Goal: Task Accomplishment & Management: Use online tool/utility

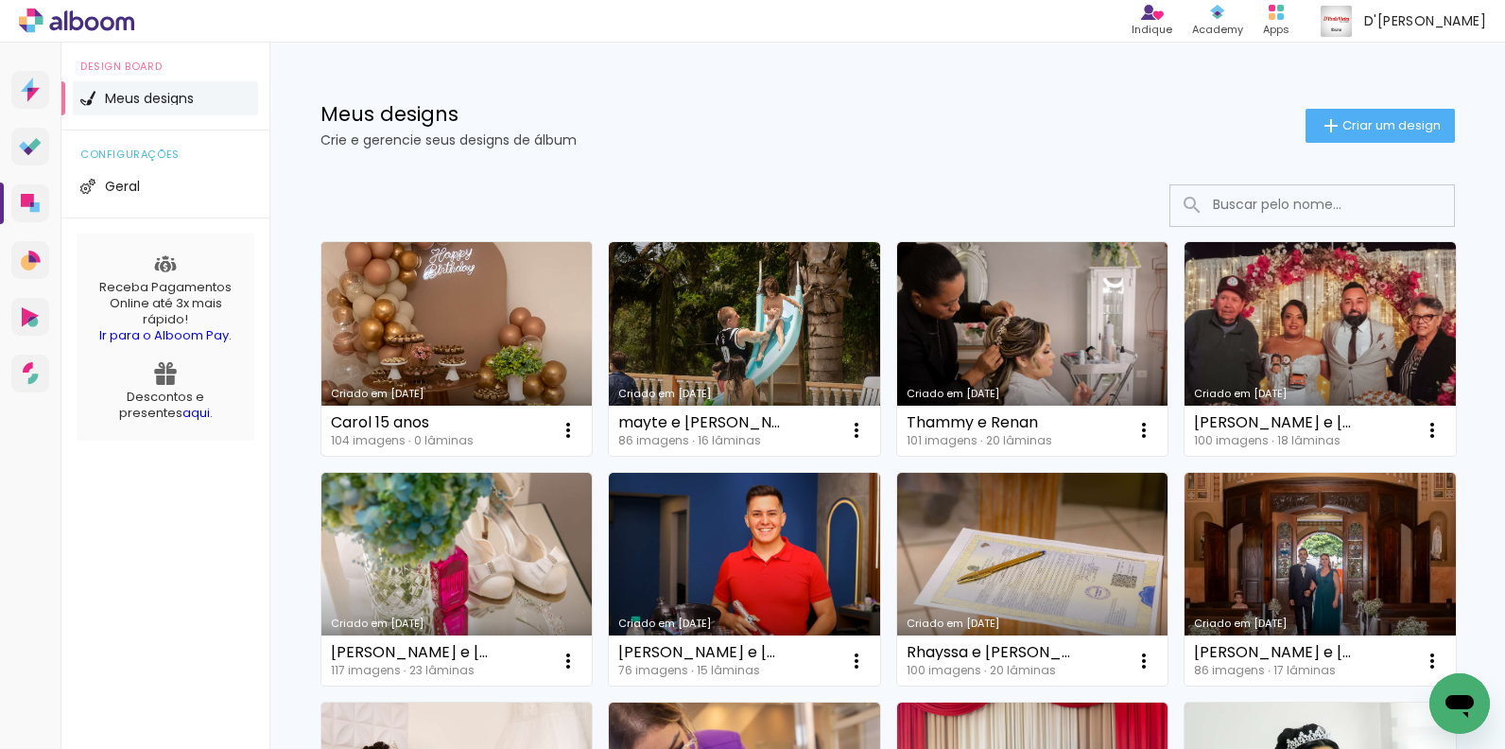
click at [483, 347] on link "Criado em [DATE]" at bounding box center [456, 349] width 271 height 214
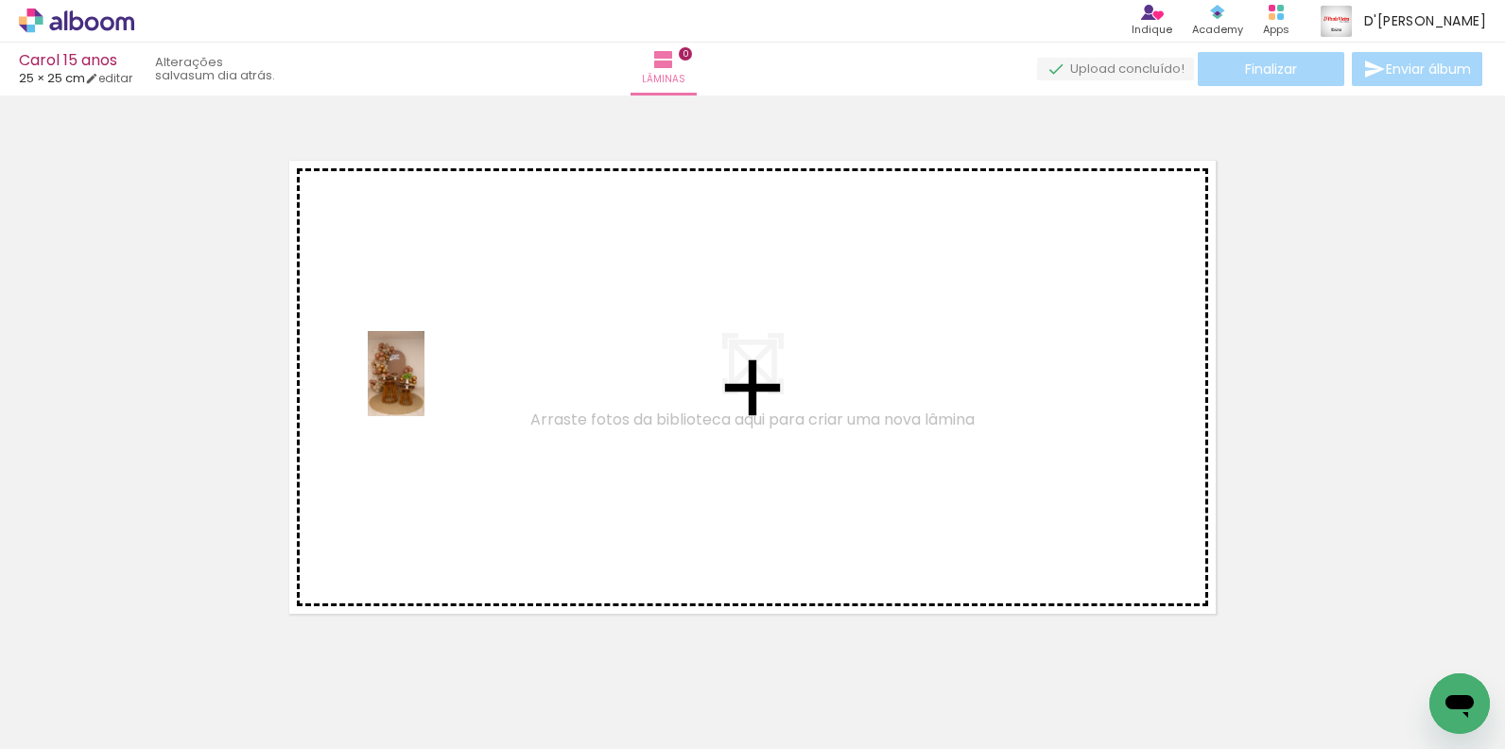
drag, startPoint x: 186, startPoint y: 704, endPoint x: 424, endPoint y: 388, distance: 396.2
click at [424, 388] on quentale-workspace at bounding box center [752, 374] width 1505 height 749
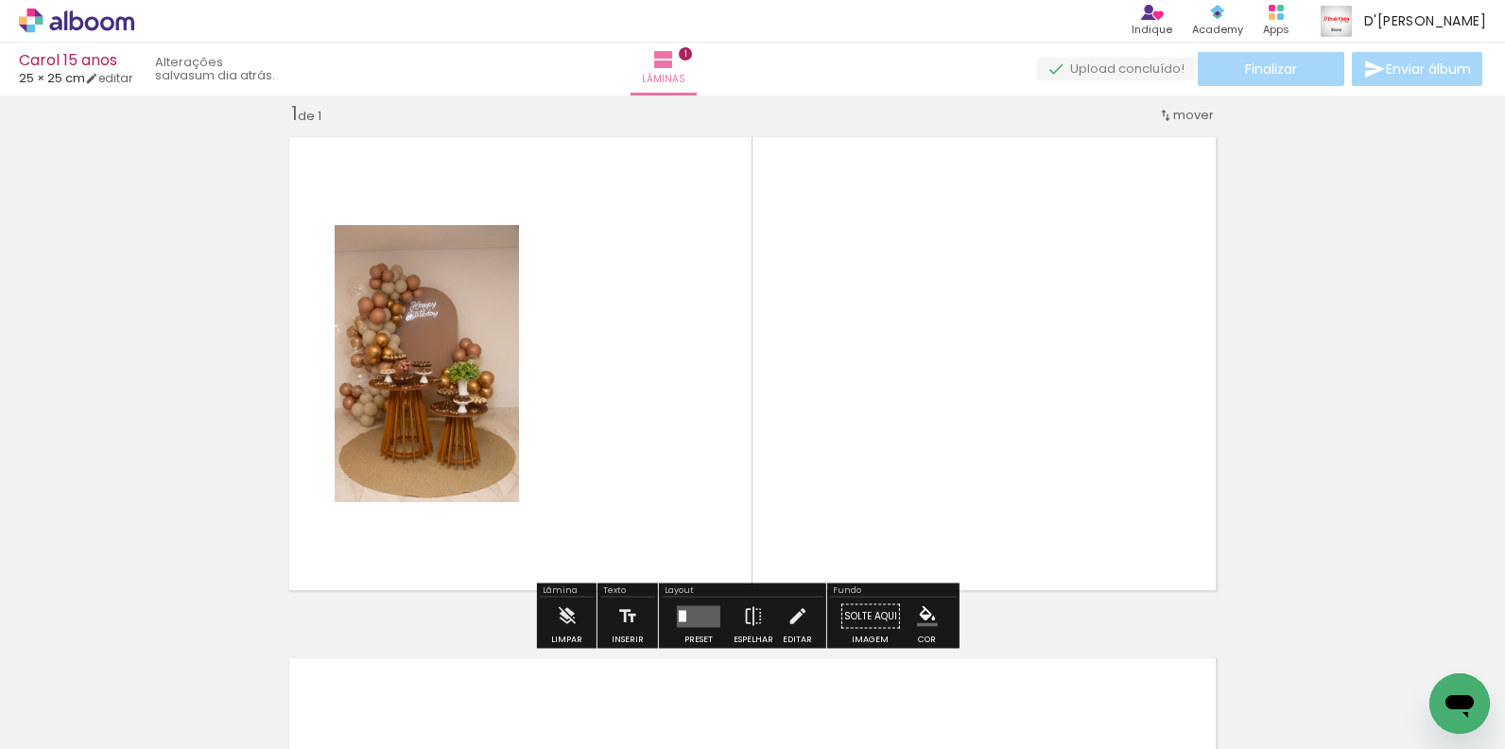
scroll to position [25, 0]
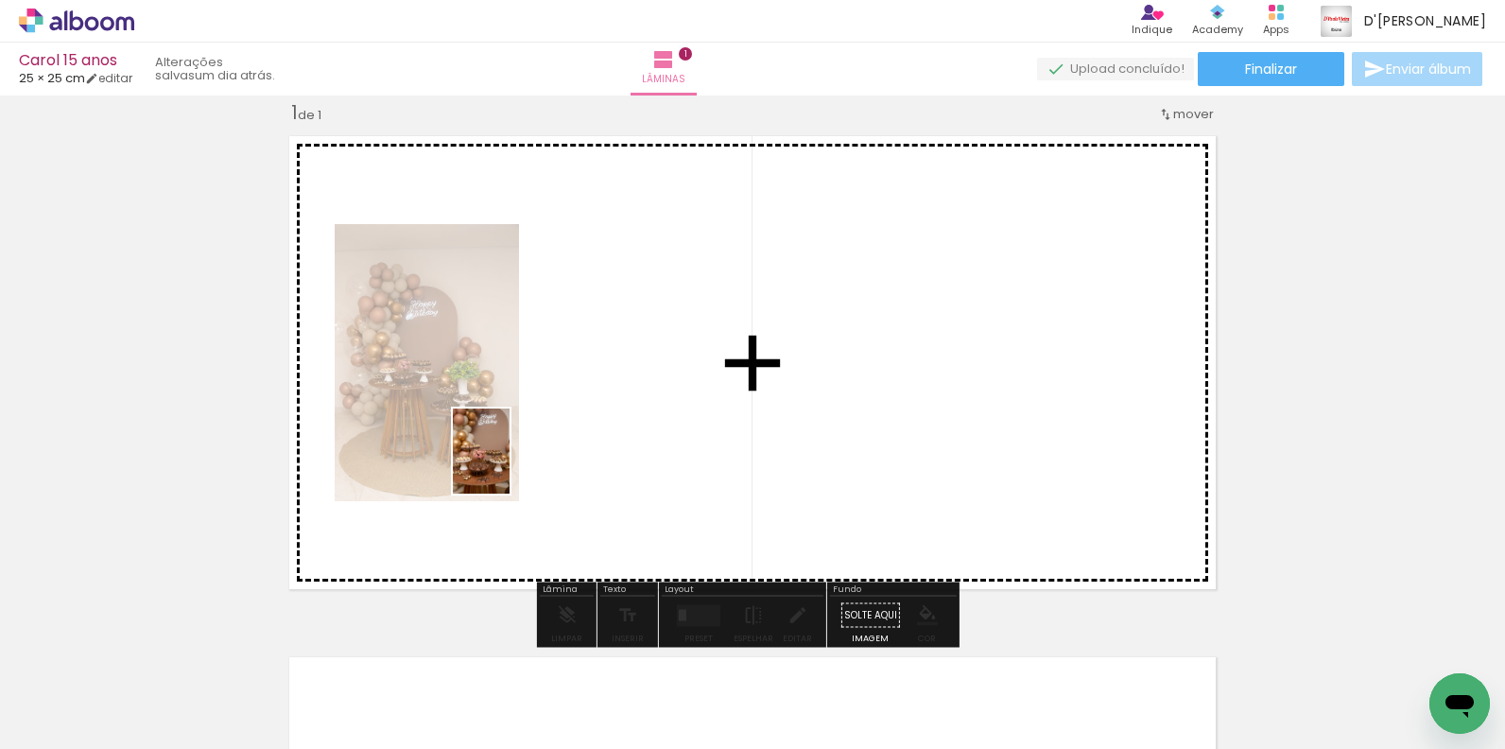
drag, startPoint x: 306, startPoint y: 683, endPoint x: 509, endPoint y: 465, distance: 298.3
click at [509, 465] on quentale-workspace at bounding box center [752, 374] width 1505 height 749
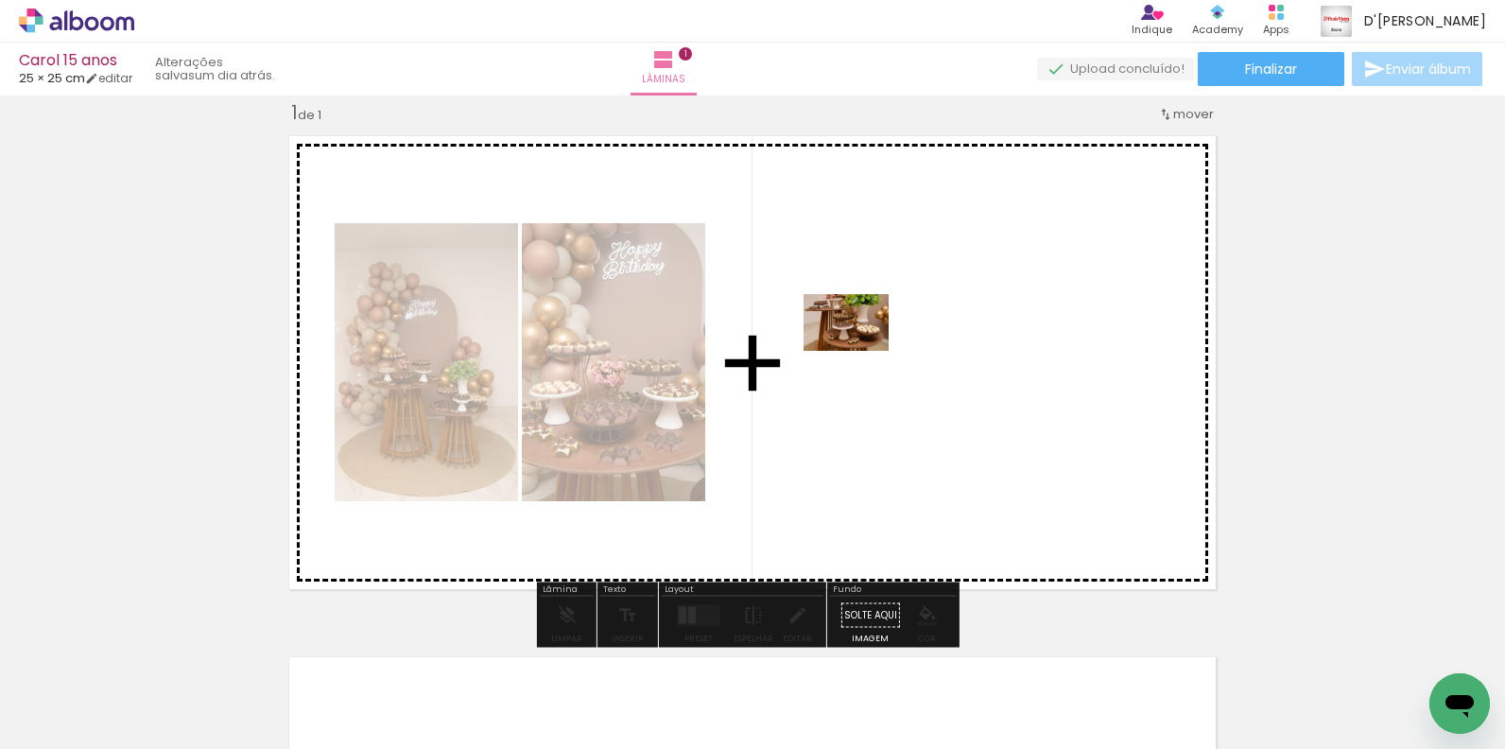
drag, startPoint x: 408, startPoint y: 685, endPoint x: 860, endPoint y: 351, distance: 562.2
click at [860, 351] on quentale-workspace at bounding box center [752, 374] width 1505 height 749
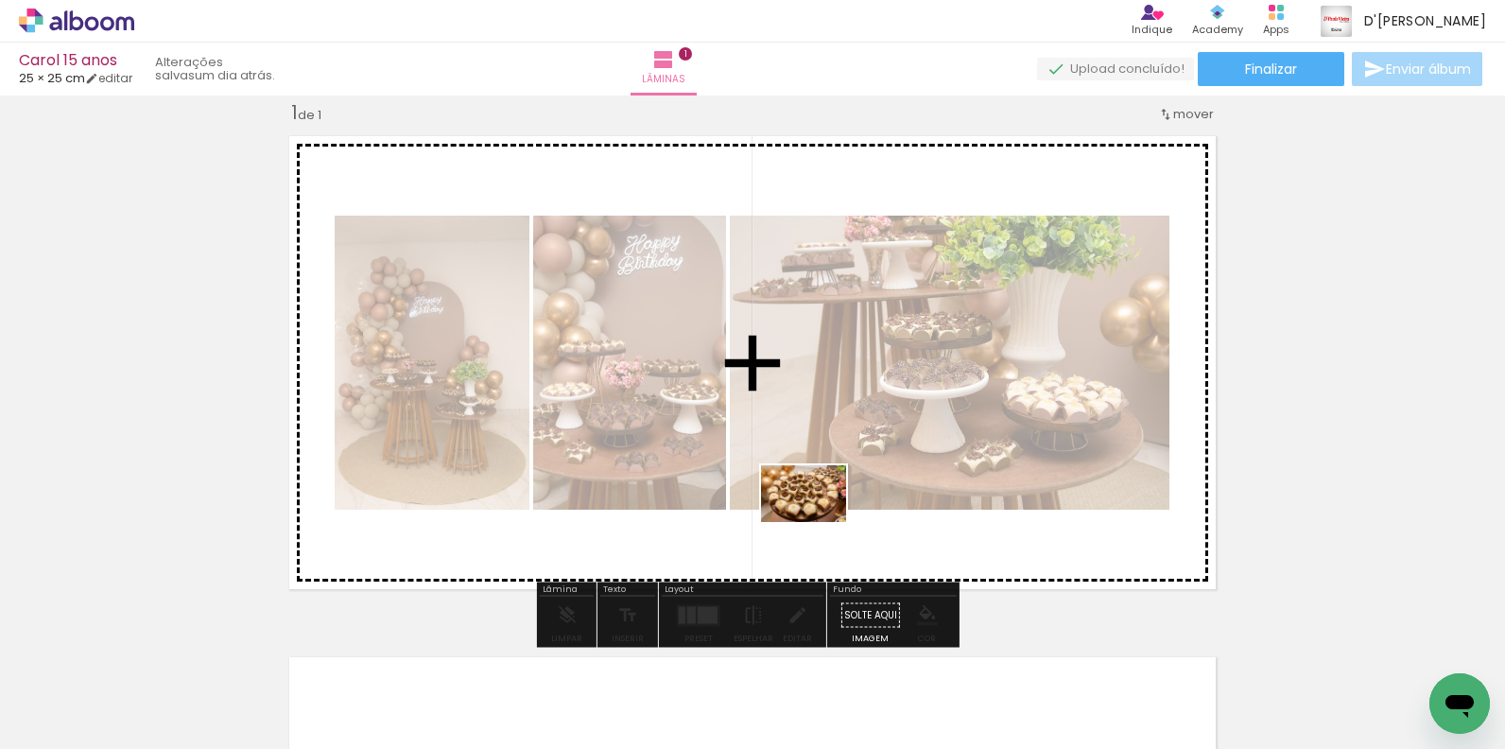
drag, startPoint x: 534, startPoint y: 710, endPoint x: 818, endPoint y: 522, distance: 340.3
click at [818, 522] on quentale-workspace at bounding box center [752, 374] width 1505 height 749
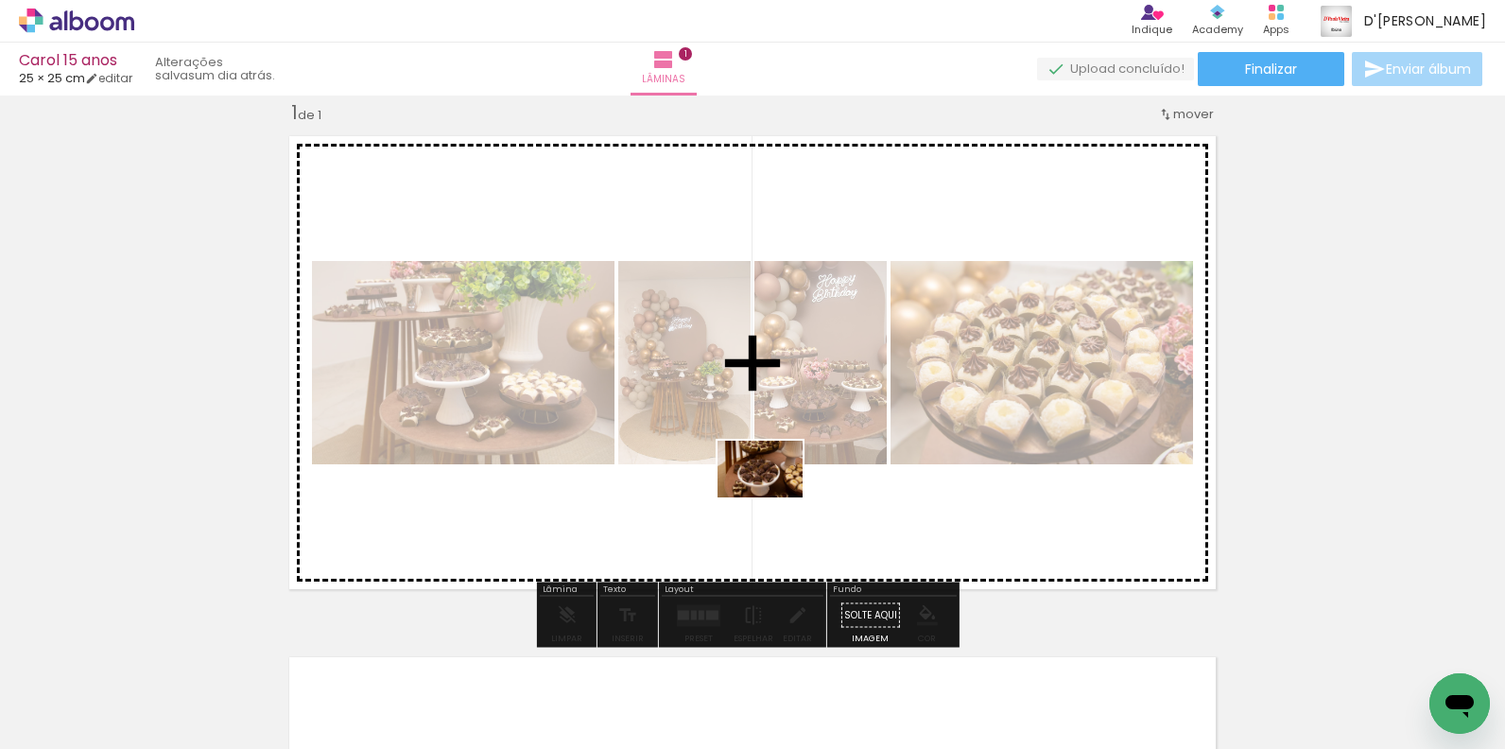
drag, startPoint x: 578, startPoint y: 706, endPoint x: 774, endPoint y: 497, distance: 286.9
click at [774, 497] on quentale-workspace at bounding box center [752, 374] width 1505 height 749
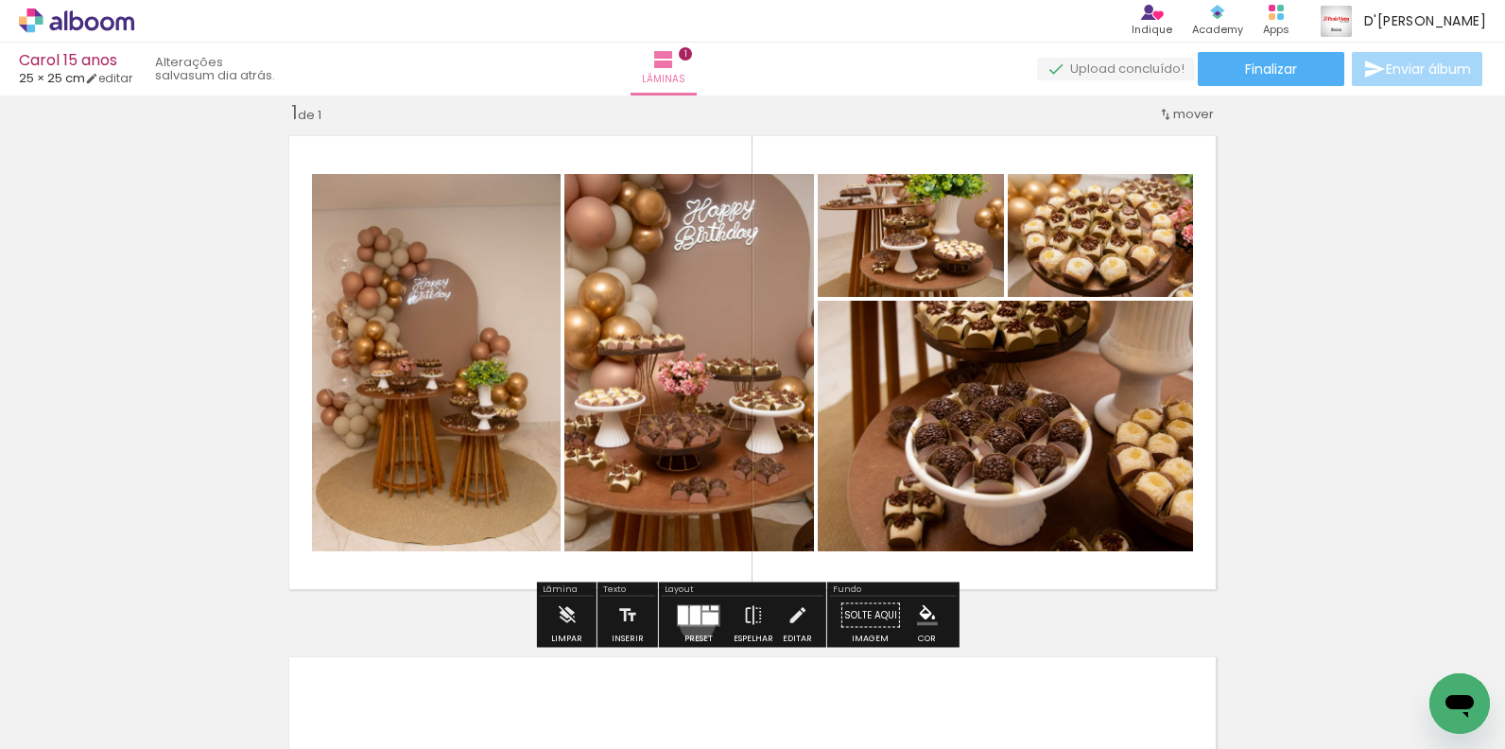
click at [693, 623] on div at bounding box center [695, 614] width 10 height 19
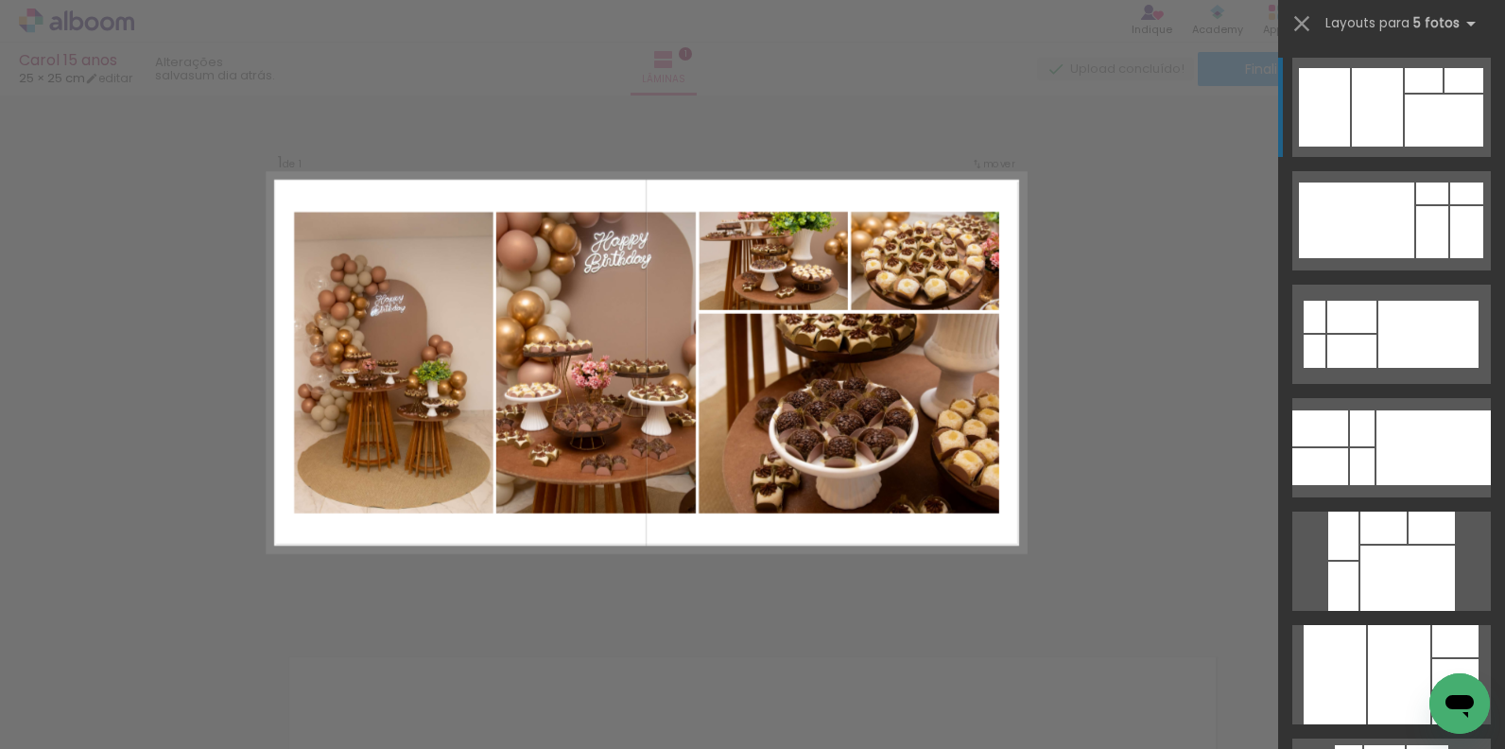
click at [1328, 96] on div at bounding box center [1324, 107] width 51 height 78
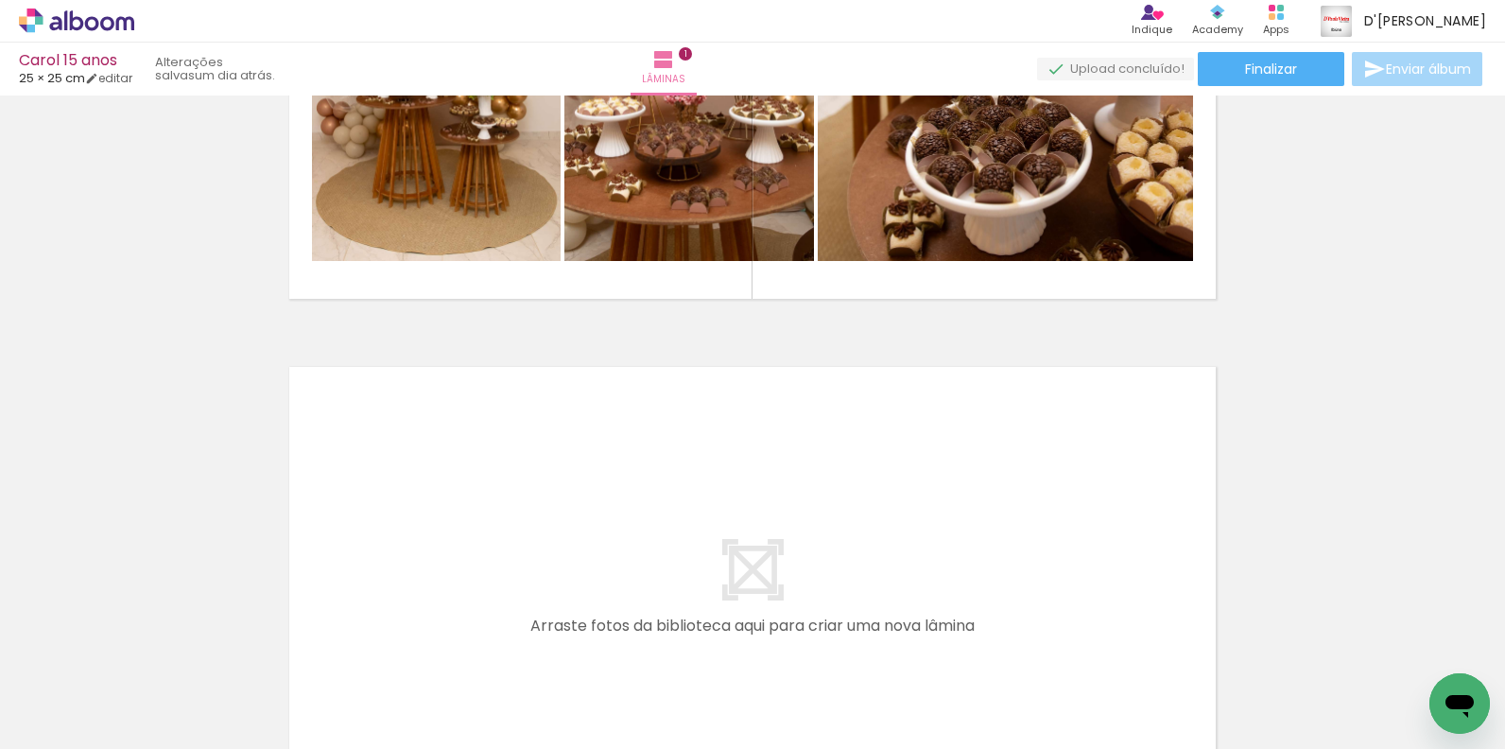
scroll to position [0, 0]
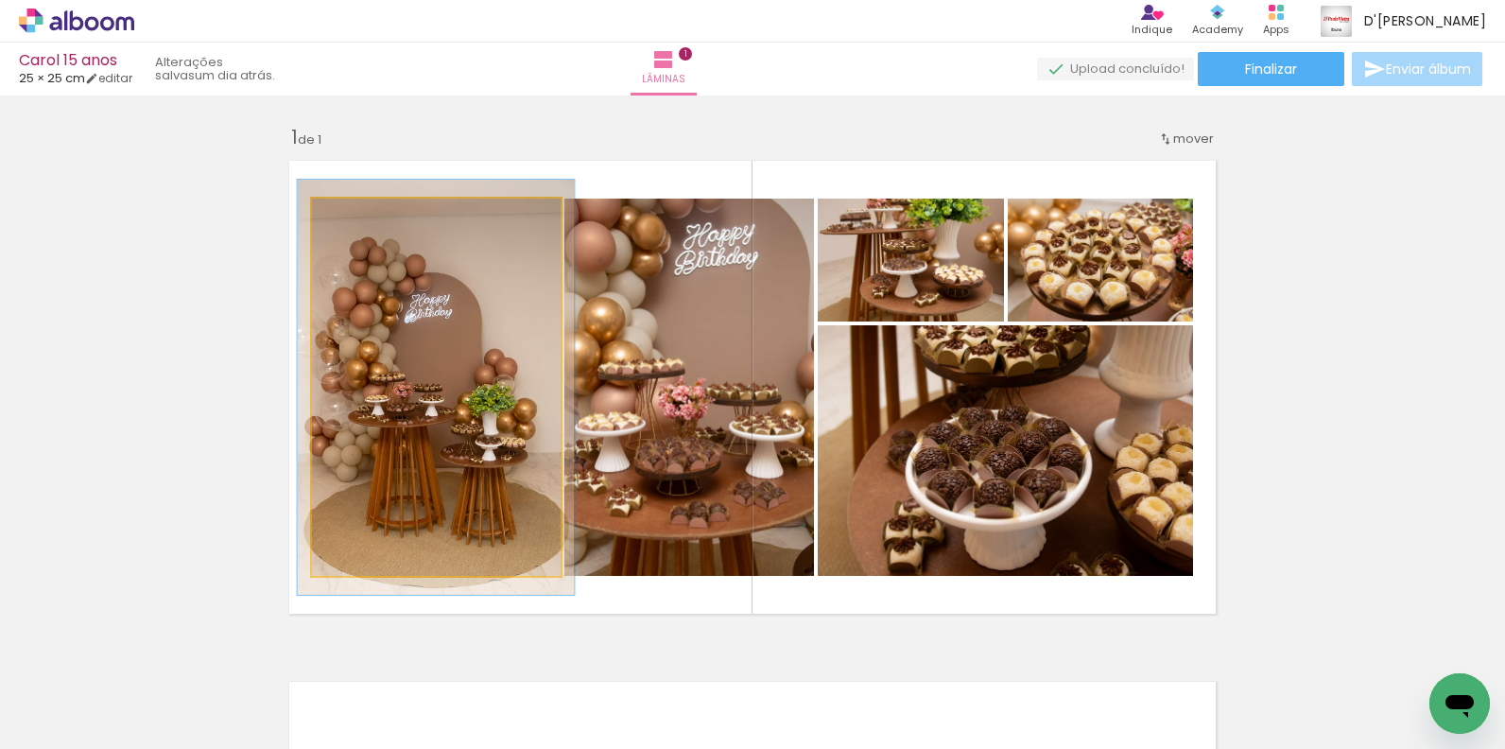
type paper-slider "110"
click at [361, 225] on div at bounding box center [363, 218] width 30 height 30
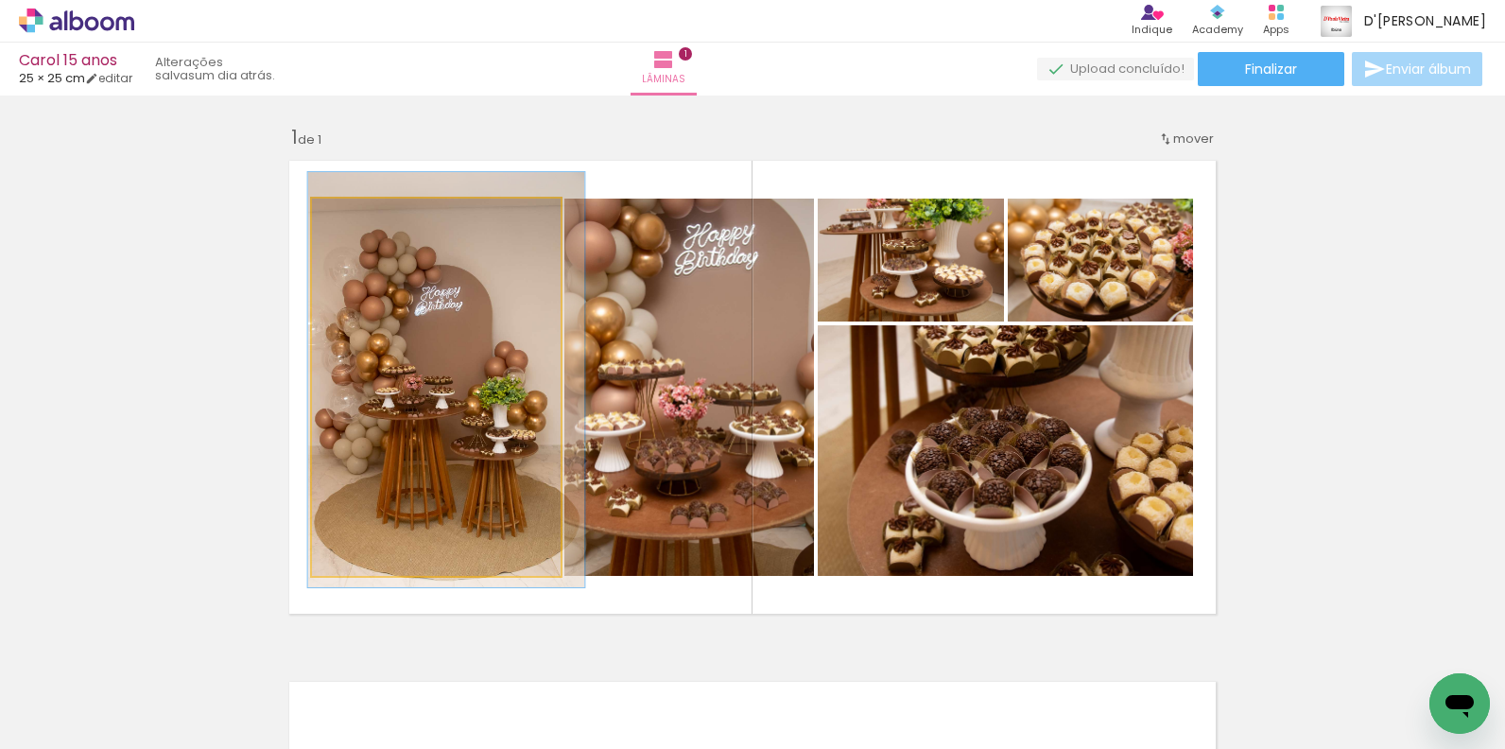
drag, startPoint x: 359, startPoint y: 293, endPoint x: 370, endPoint y: 285, distance: 12.9
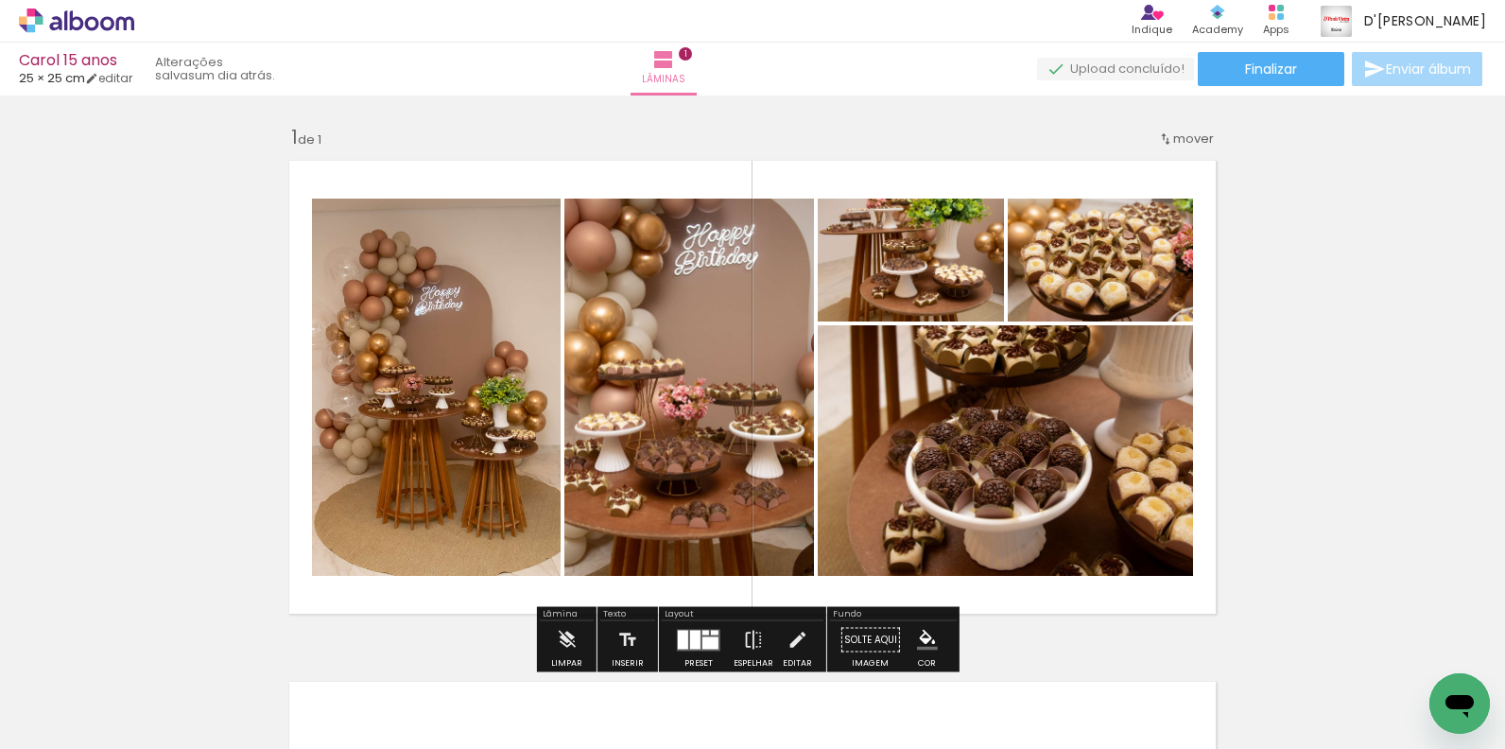
click at [285, 289] on quentale-layouter at bounding box center [752, 387] width 947 height 474
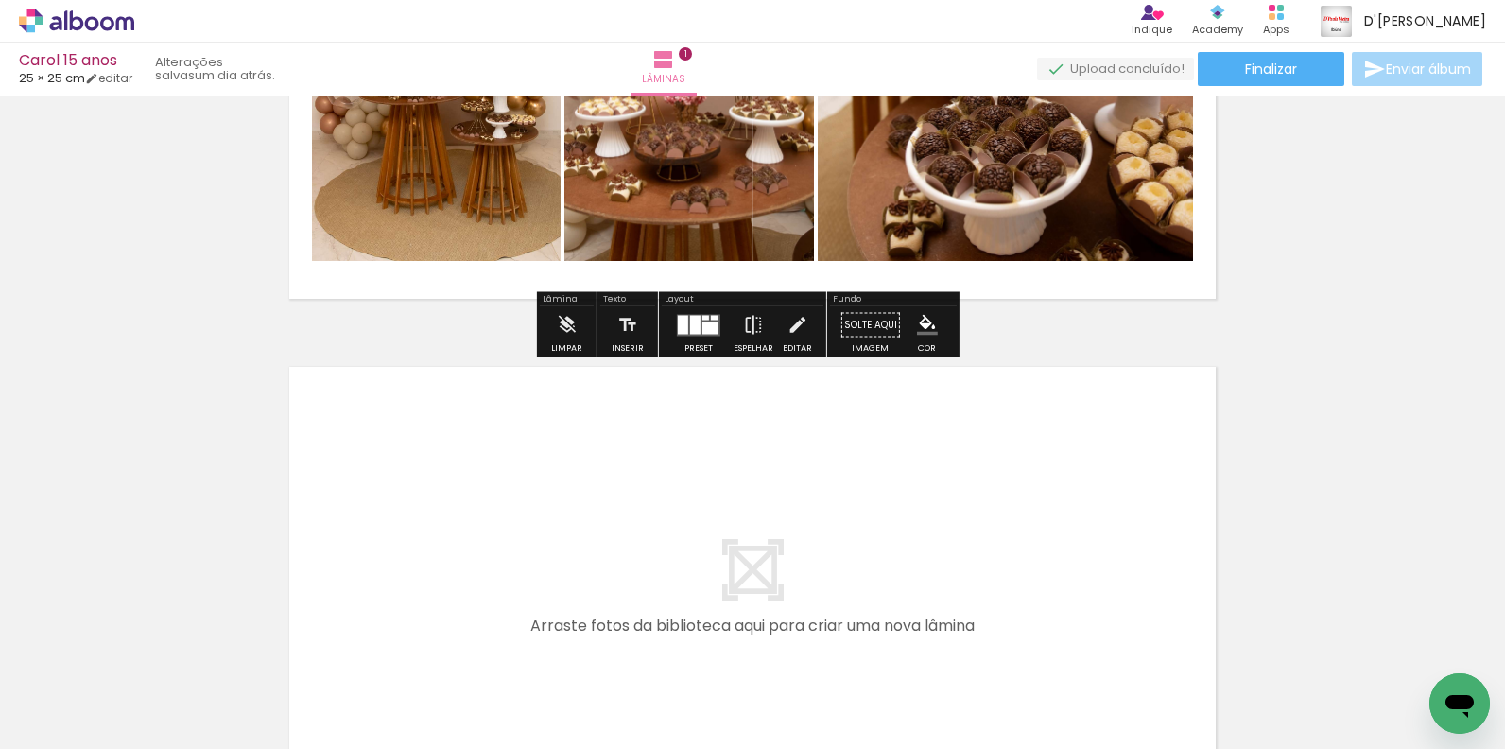
scroll to position [580, 0]
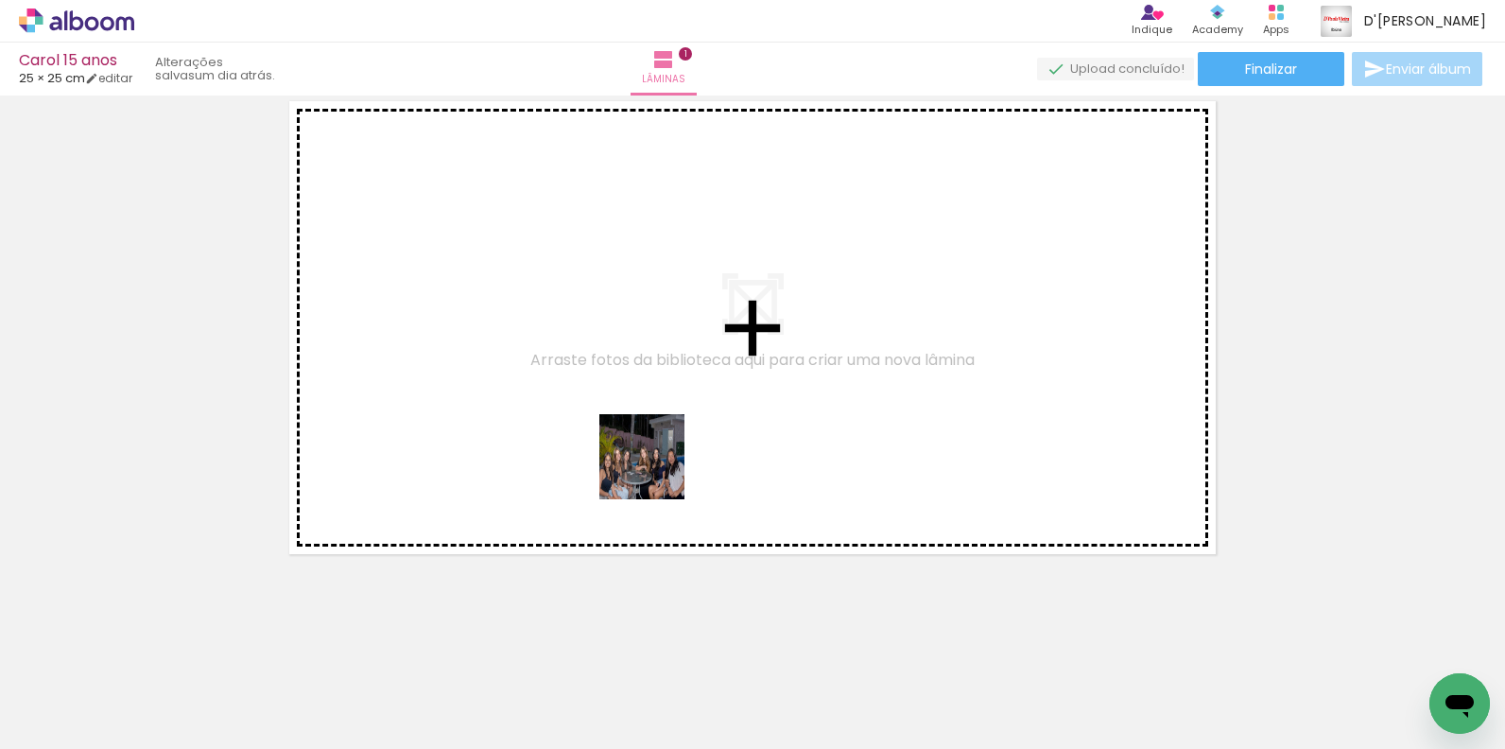
drag, startPoint x: 752, startPoint y: 699, endPoint x: 656, endPoint y: 471, distance: 248.2
click at [656, 471] on quentale-workspace at bounding box center [752, 374] width 1505 height 749
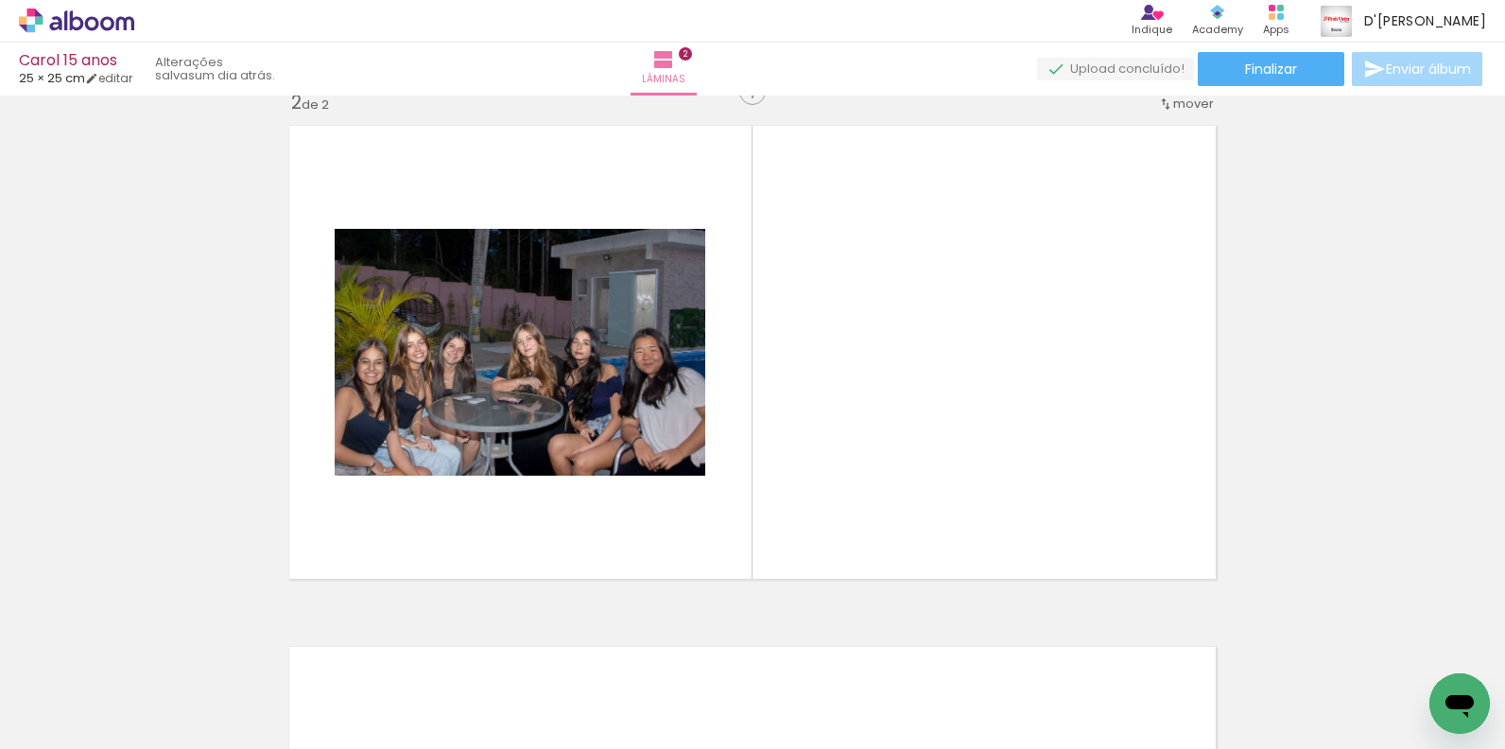
scroll to position [545, 0]
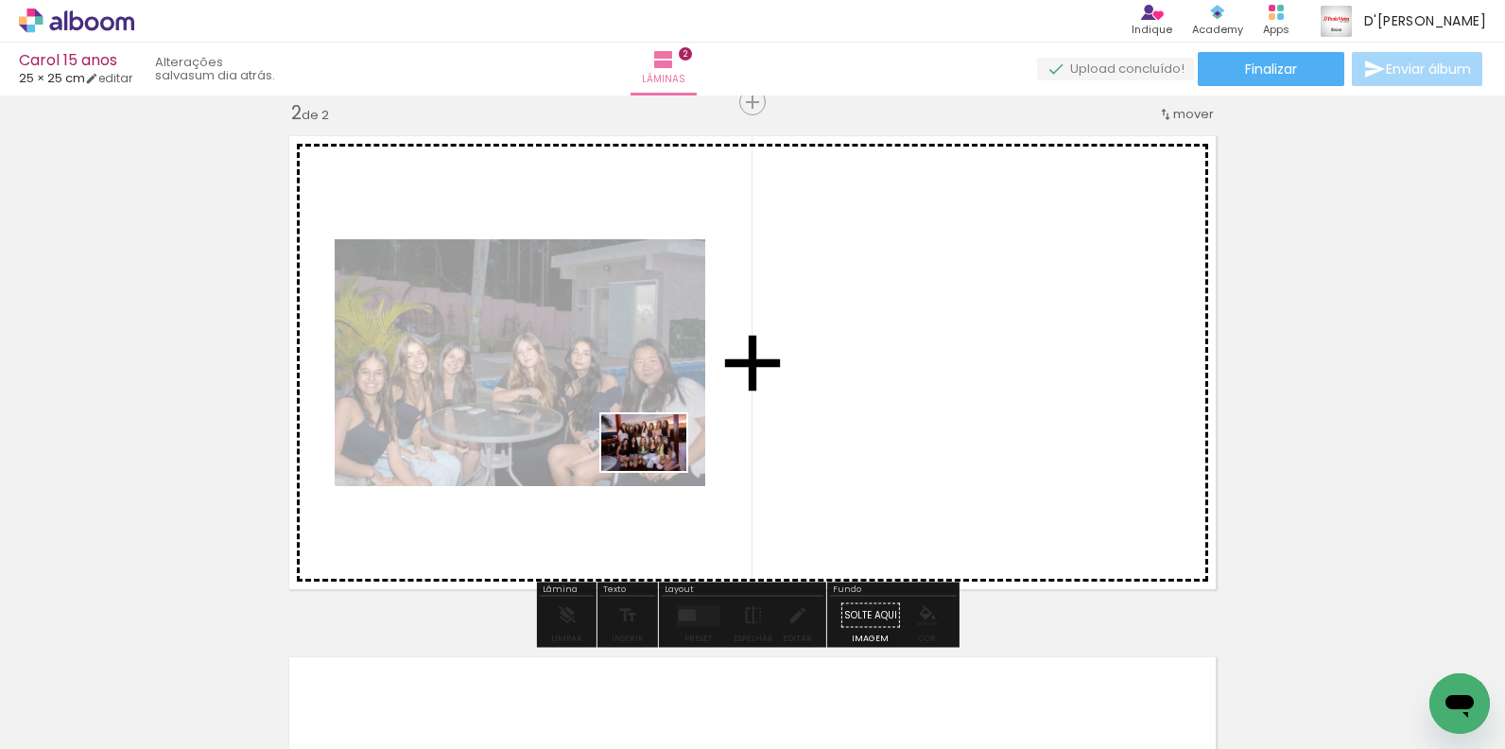
drag, startPoint x: 802, startPoint y: 707, endPoint x: 658, endPoint y: 471, distance: 276.5
click at [658, 471] on quentale-workspace at bounding box center [752, 374] width 1505 height 749
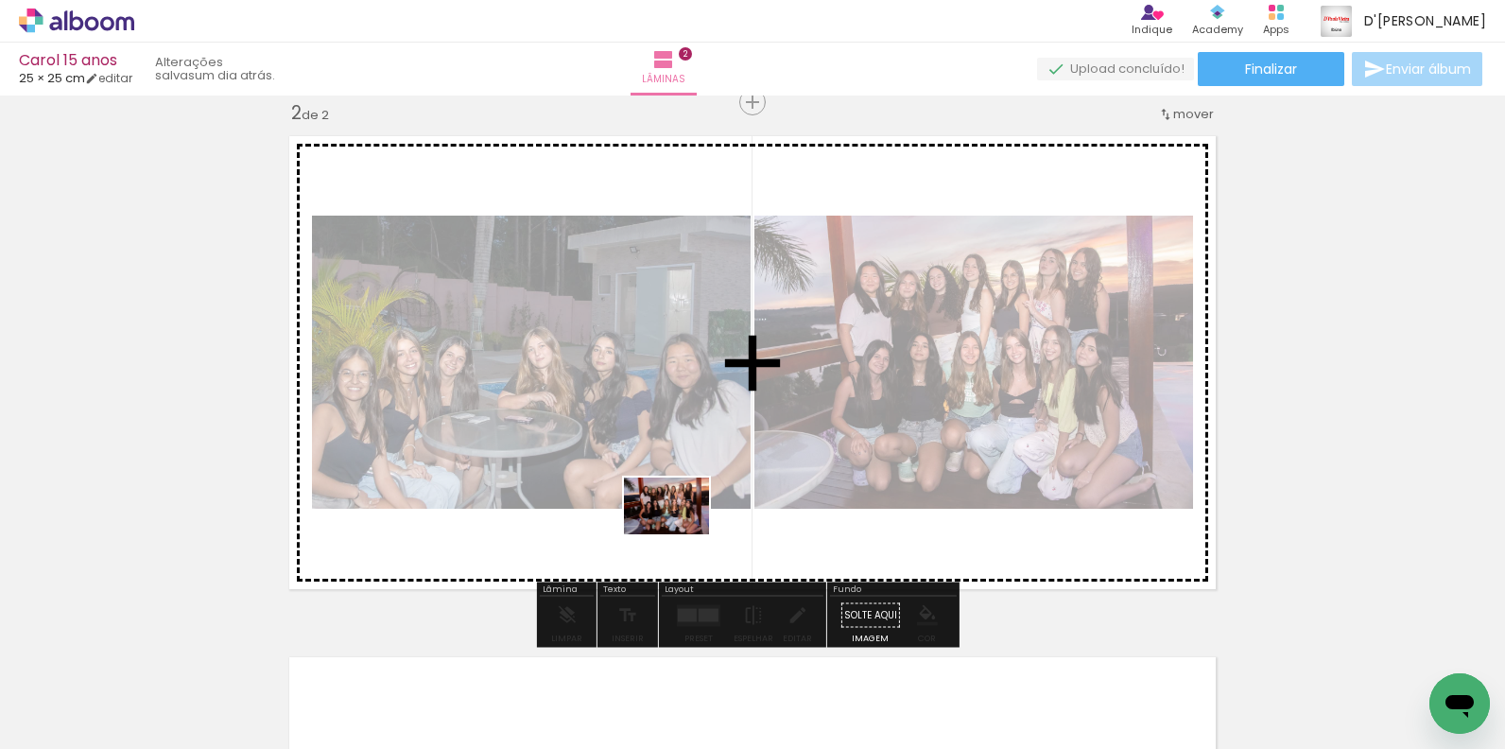
drag, startPoint x: 924, startPoint y: 705, endPoint x: 681, endPoint y: 534, distance: 297.9
click at [681, 534] on quentale-workspace at bounding box center [752, 374] width 1505 height 749
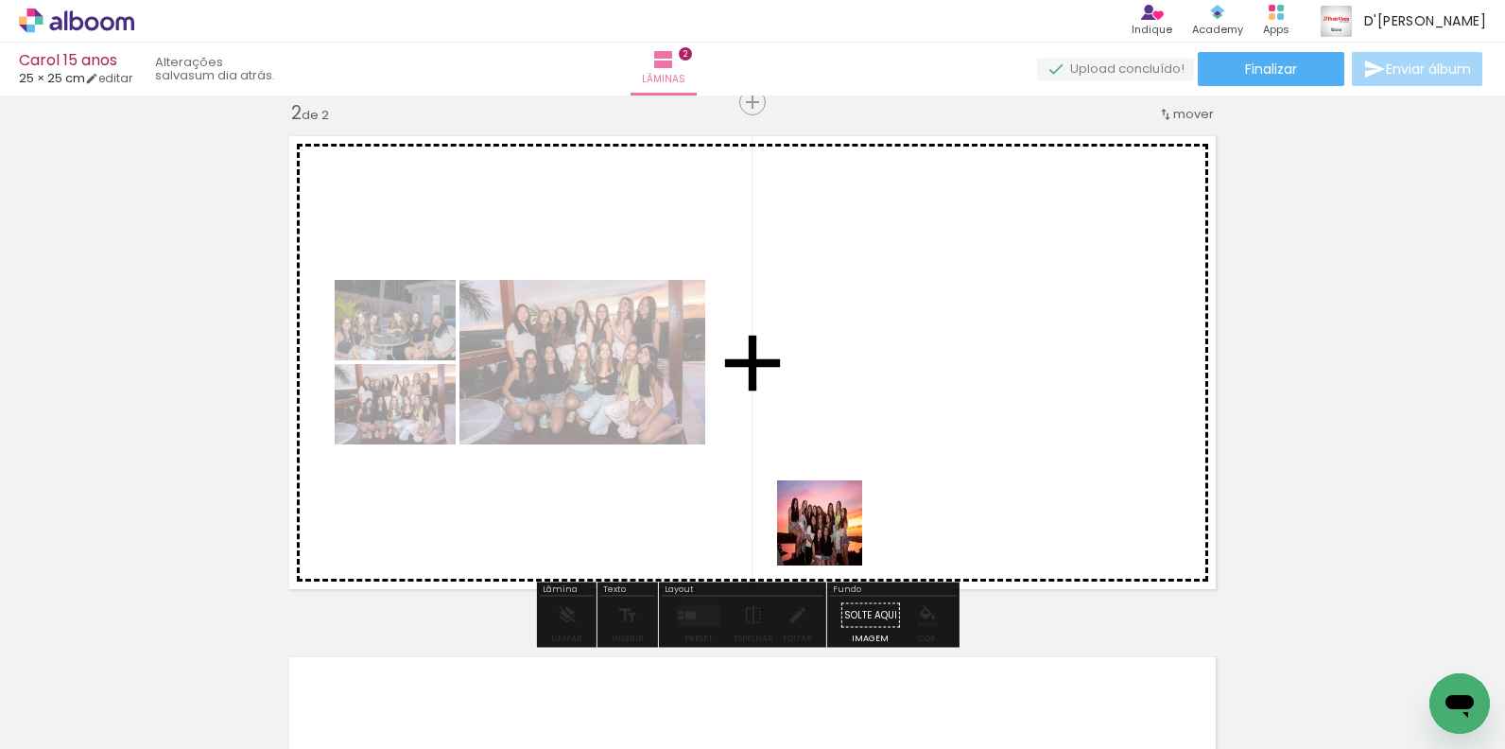
drag, startPoint x: 1010, startPoint y: 693, endPoint x: 810, endPoint y: 508, distance: 272.9
click at [810, 508] on quentale-workspace at bounding box center [752, 374] width 1505 height 749
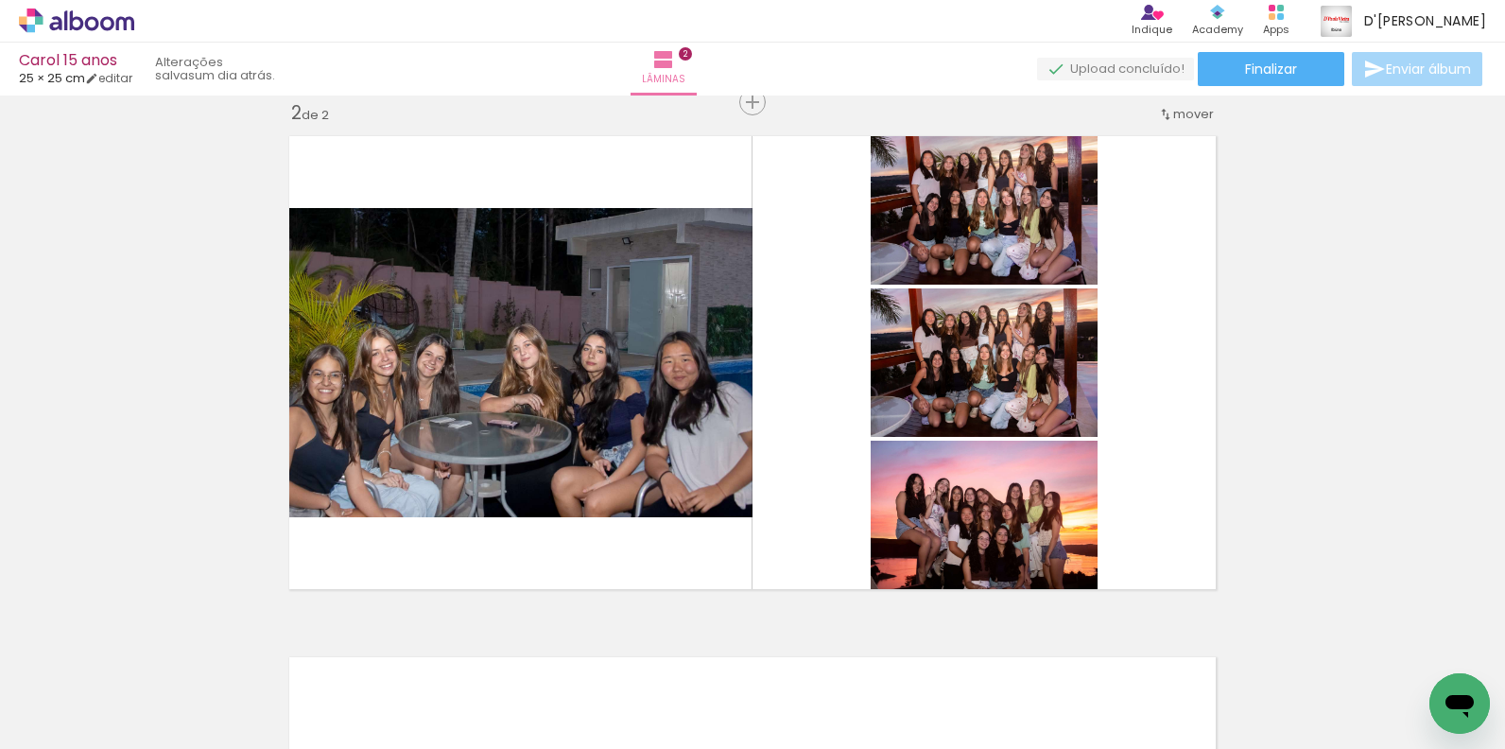
scroll to position [0, 681]
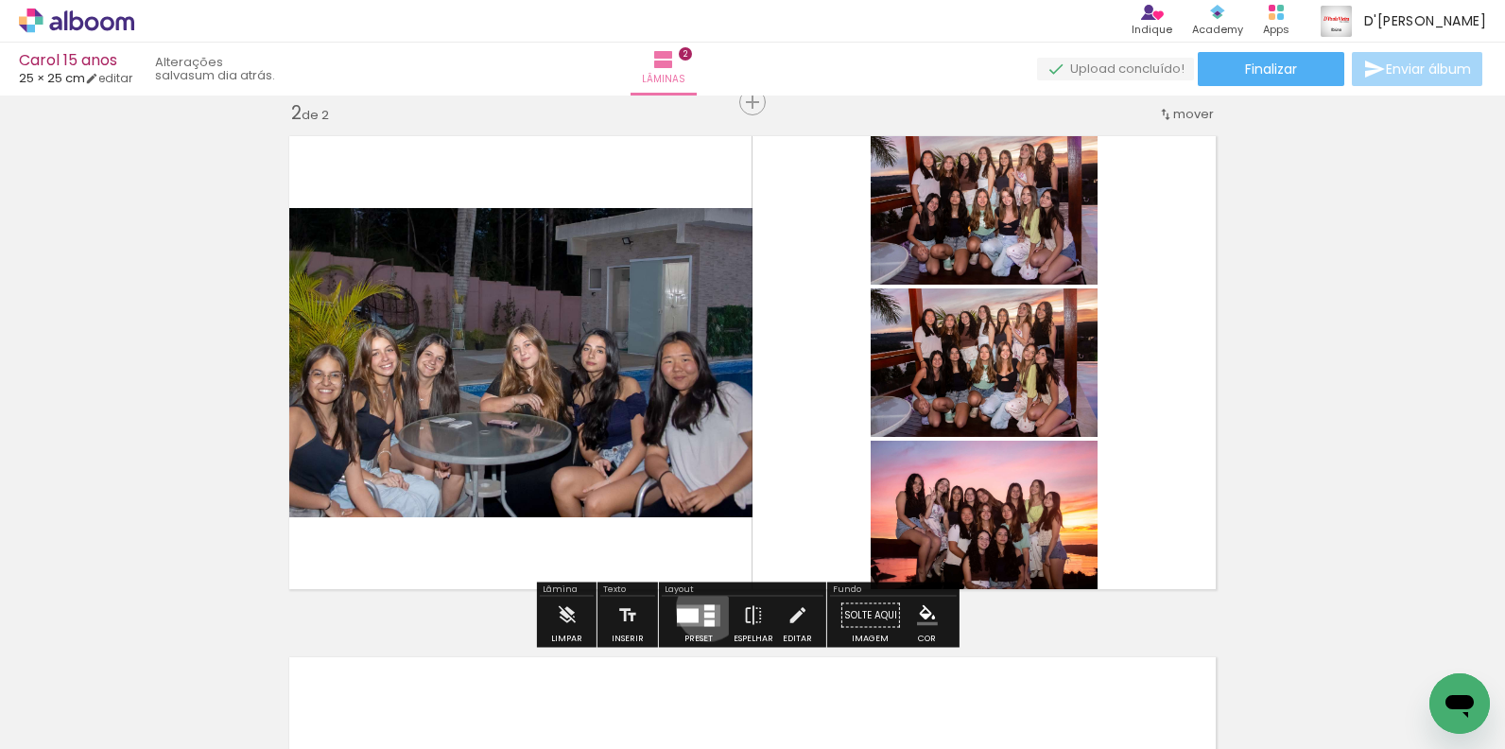
click at [704, 608] on div at bounding box center [709, 607] width 10 height 6
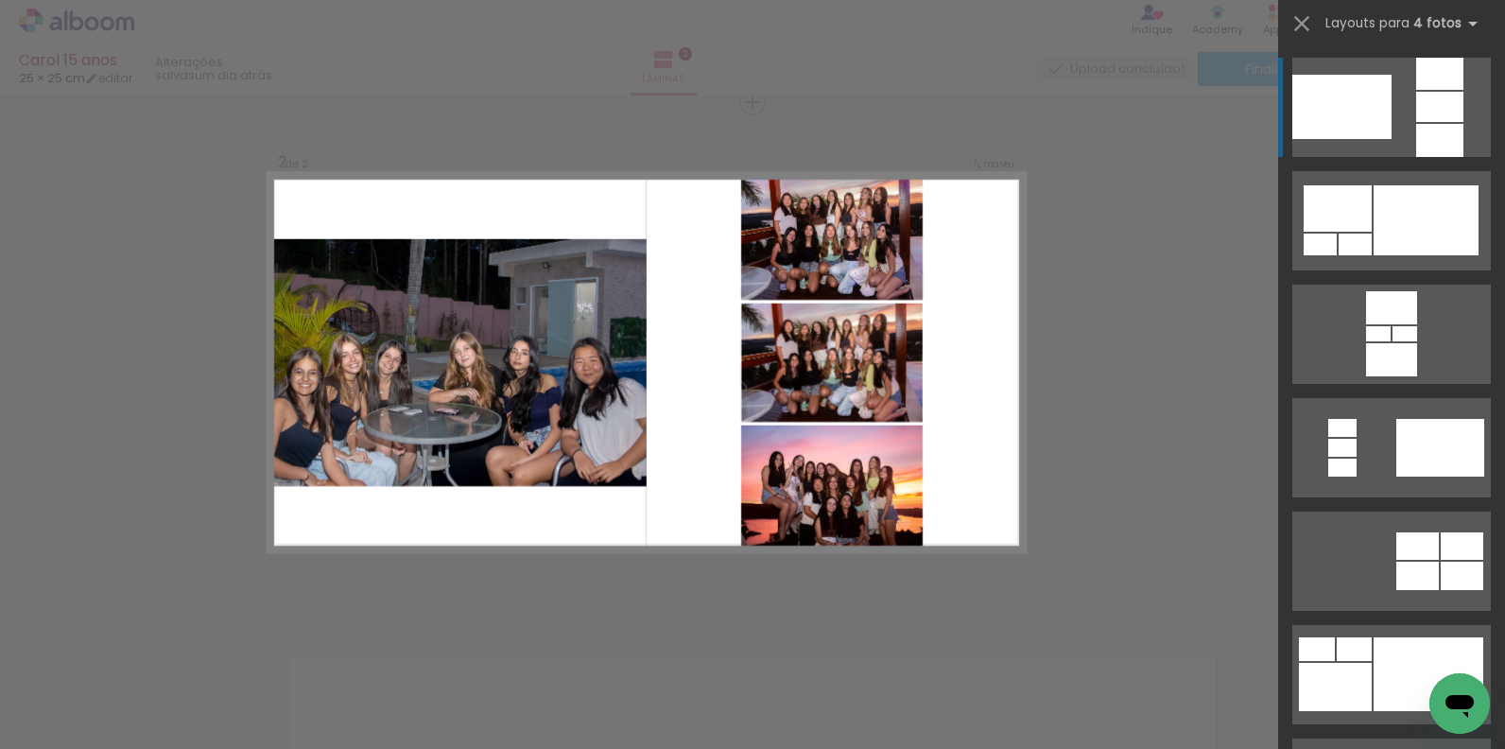
scroll to position [544, 0]
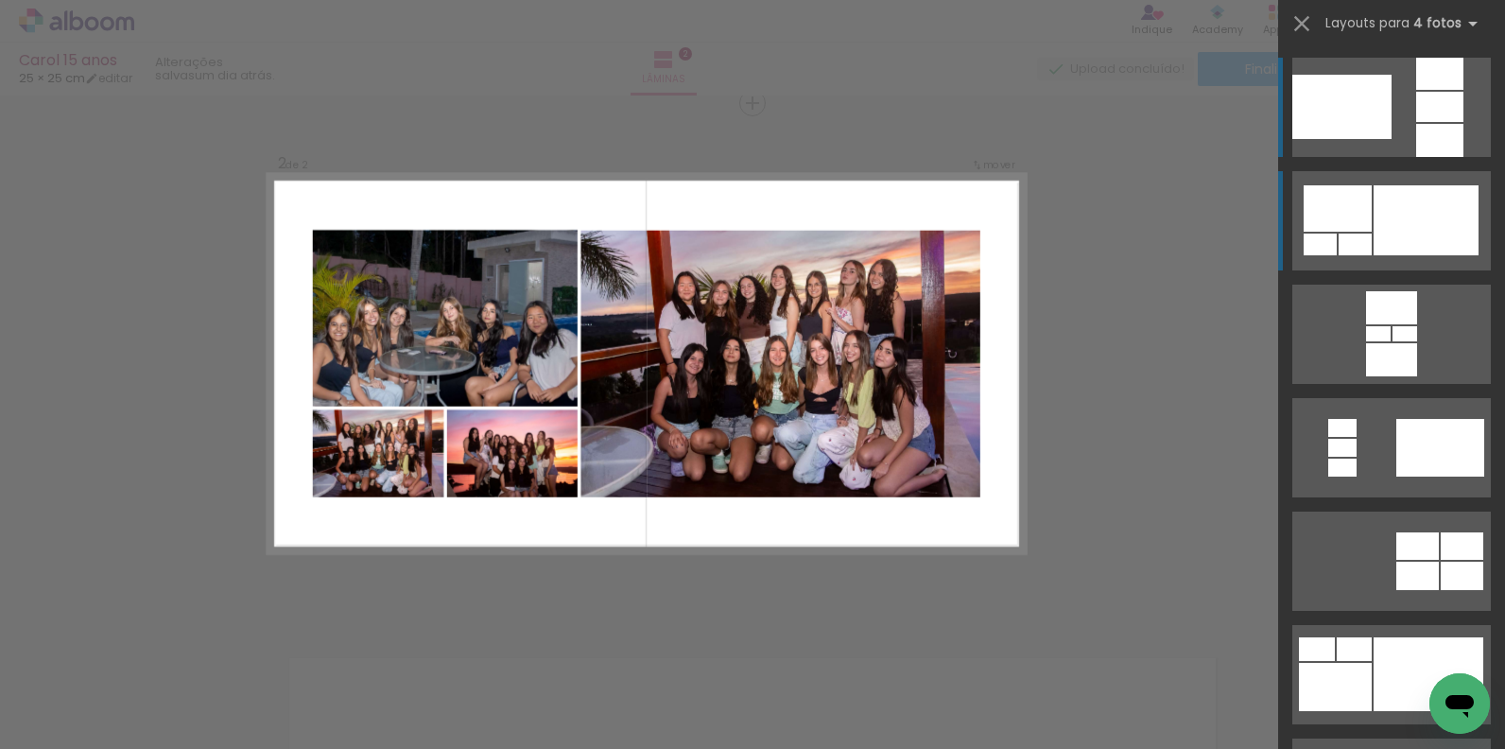
click at [1416, 157] on div at bounding box center [1439, 140] width 47 height 33
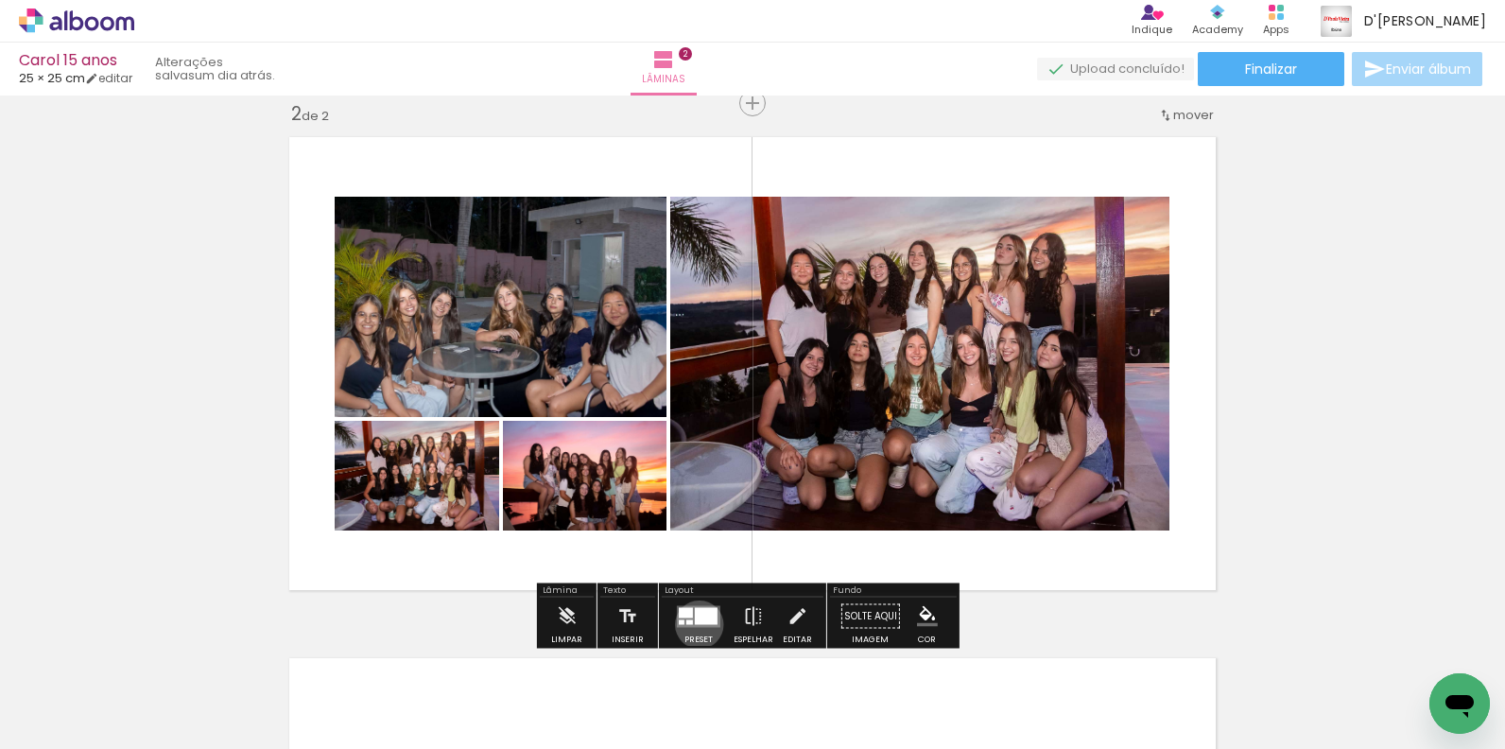
click at [695, 624] on quentale-layouter at bounding box center [698, 616] width 43 height 22
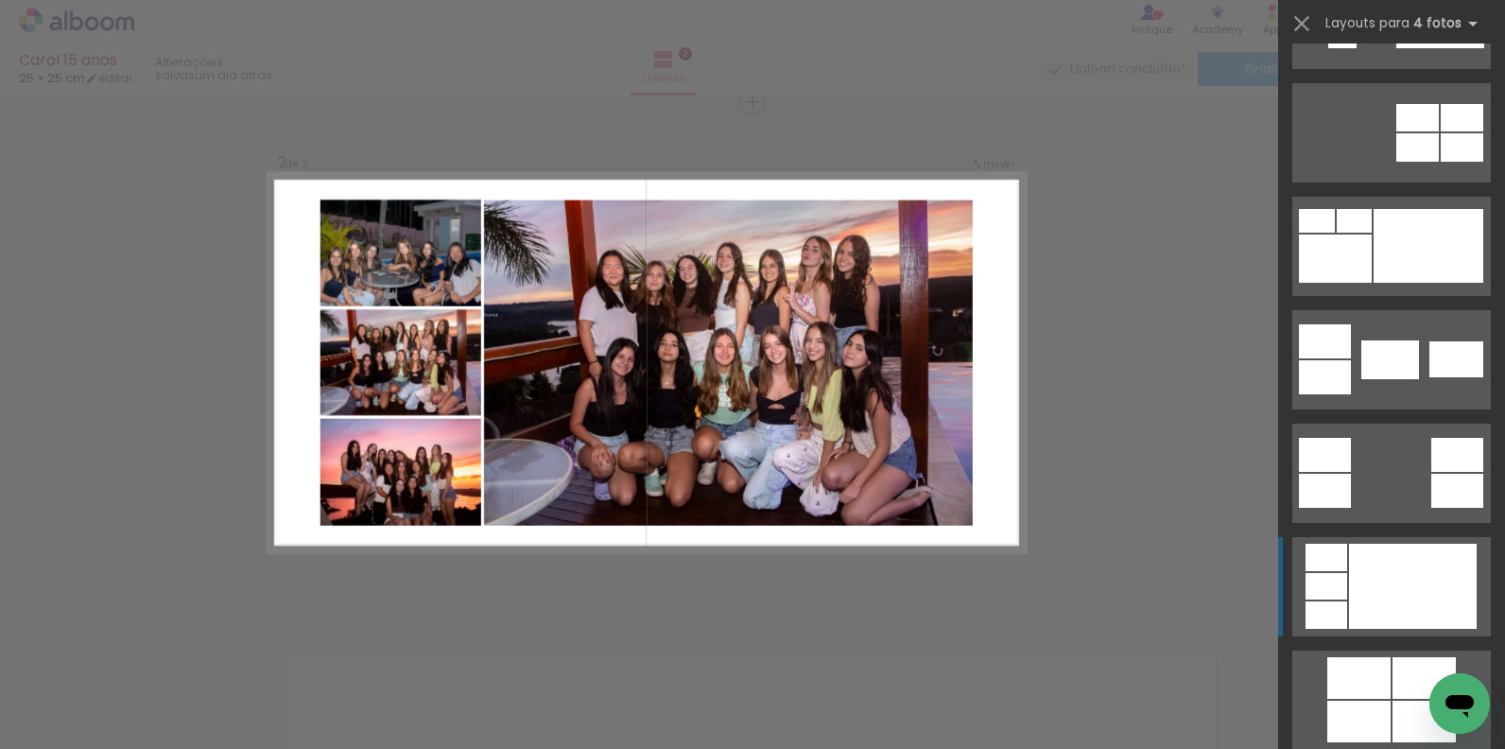
scroll to position [744, 0]
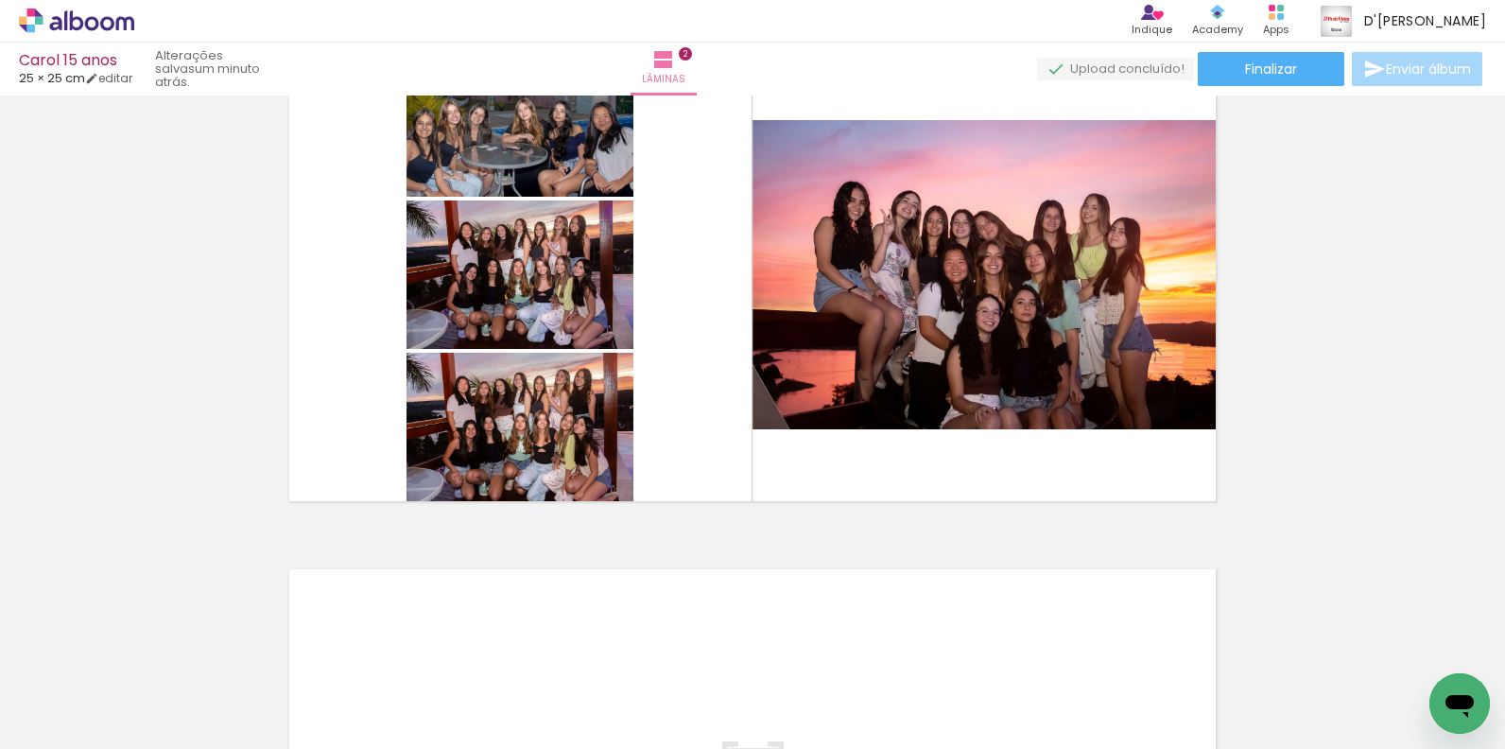
scroll to position [945, 0]
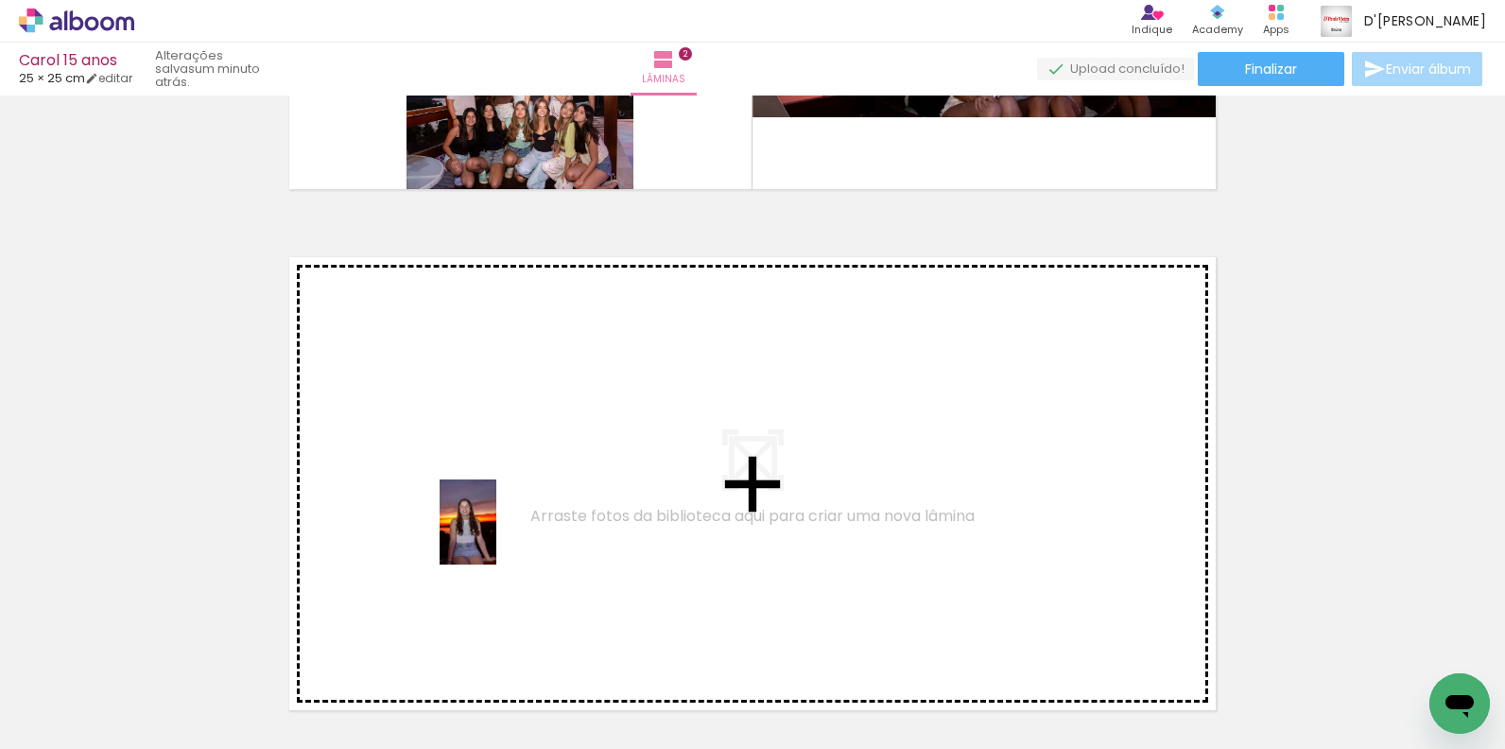
drag, startPoint x: 472, startPoint y: 691, endPoint x: 496, endPoint y: 536, distance: 156.9
click at [496, 536] on quentale-workspace at bounding box center [752, 374] width 1505 height 749
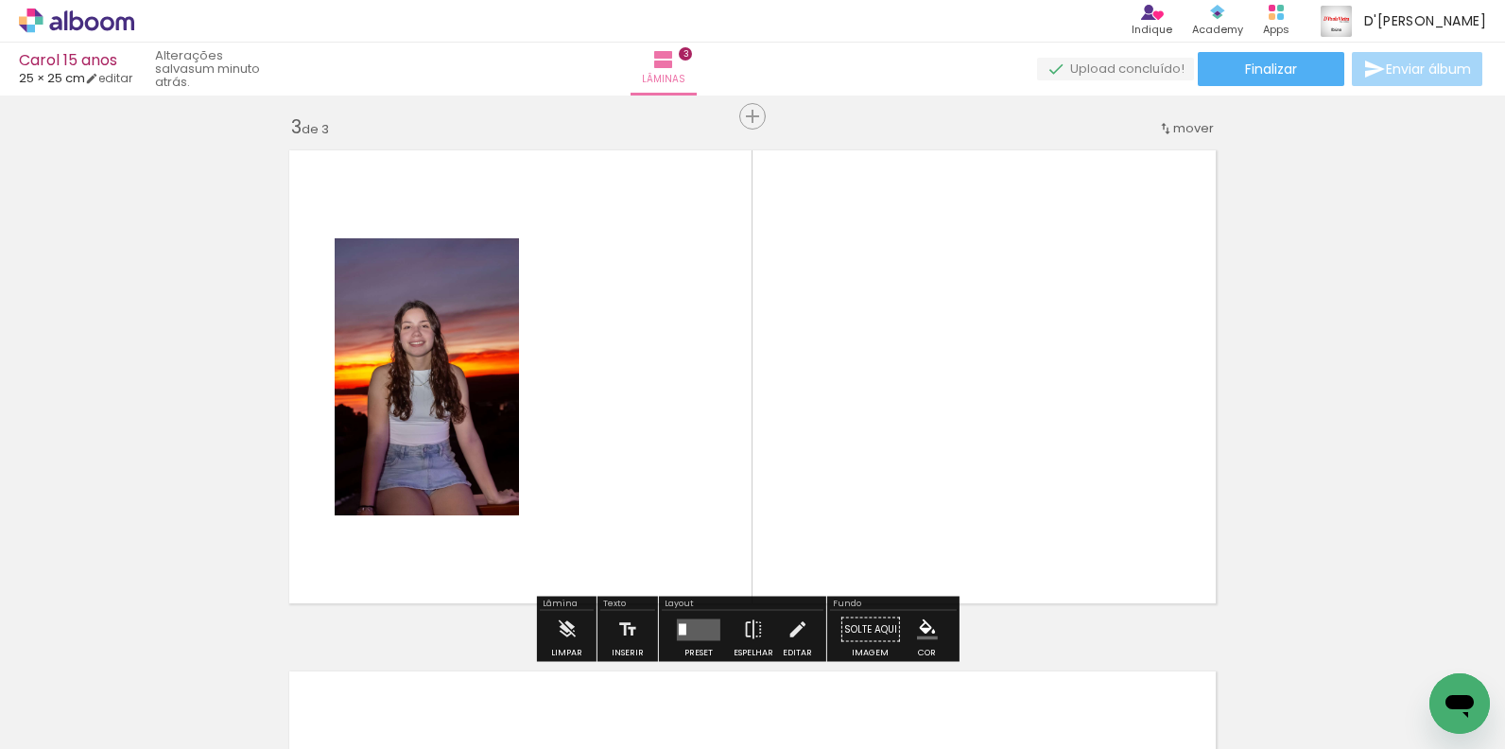
scroll to position [1066, 0]
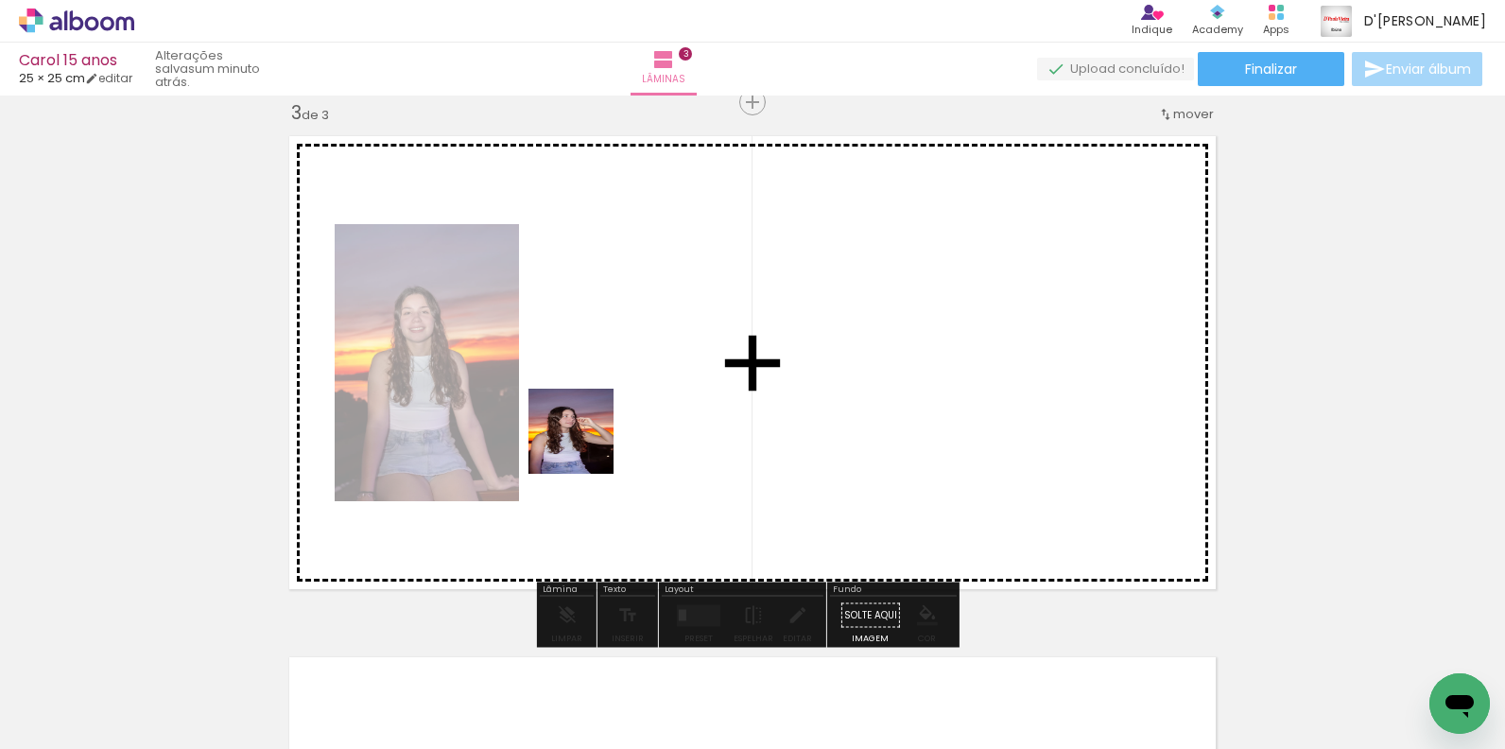
drag, startPoint x: 570, startPoint y: 686, endPoint x: 585, endPoint y: 445, distance: 241.5
click at [585, 445] on quentale-workspace at bounding box center [752, 374] width 1505 height 749
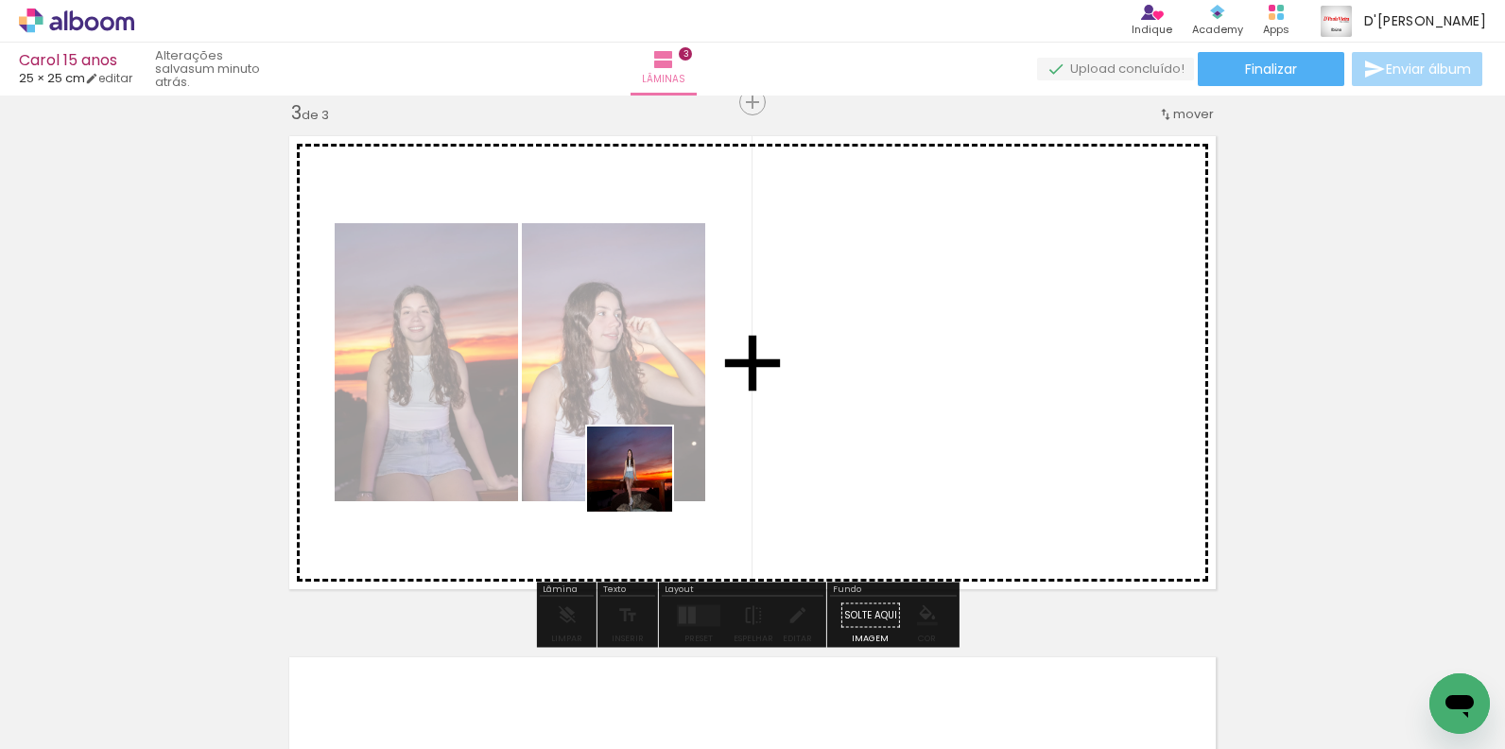
drag, startPoint x: 660, startPoint y: 674, endPoint x: 643, endPoint y: 480, distance: 194.5
click at [643, 480] on quentale-workspace at bounding box center [752, 374] width 1505 height 749
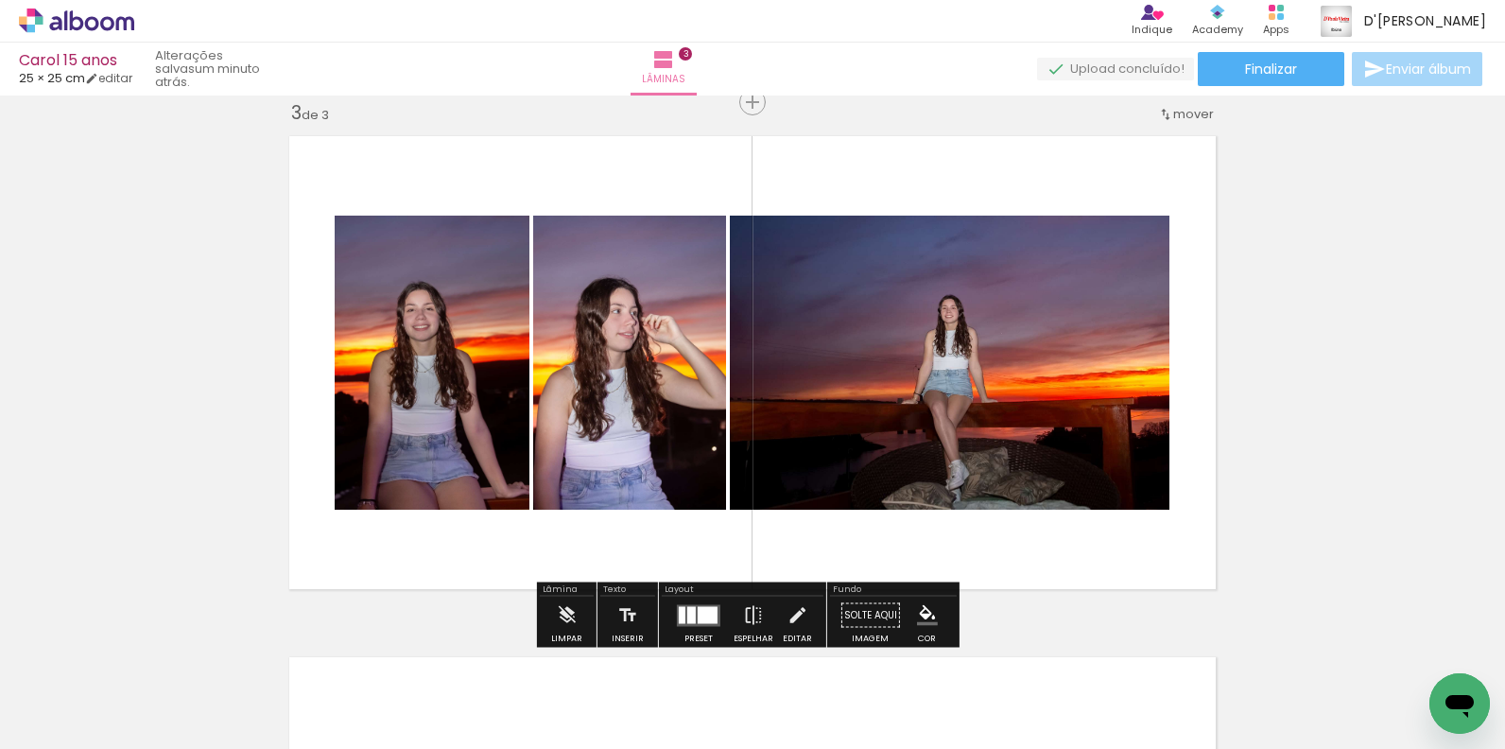
click at [698, 615] on div at bounding box center [708, 614] width 20 height 17
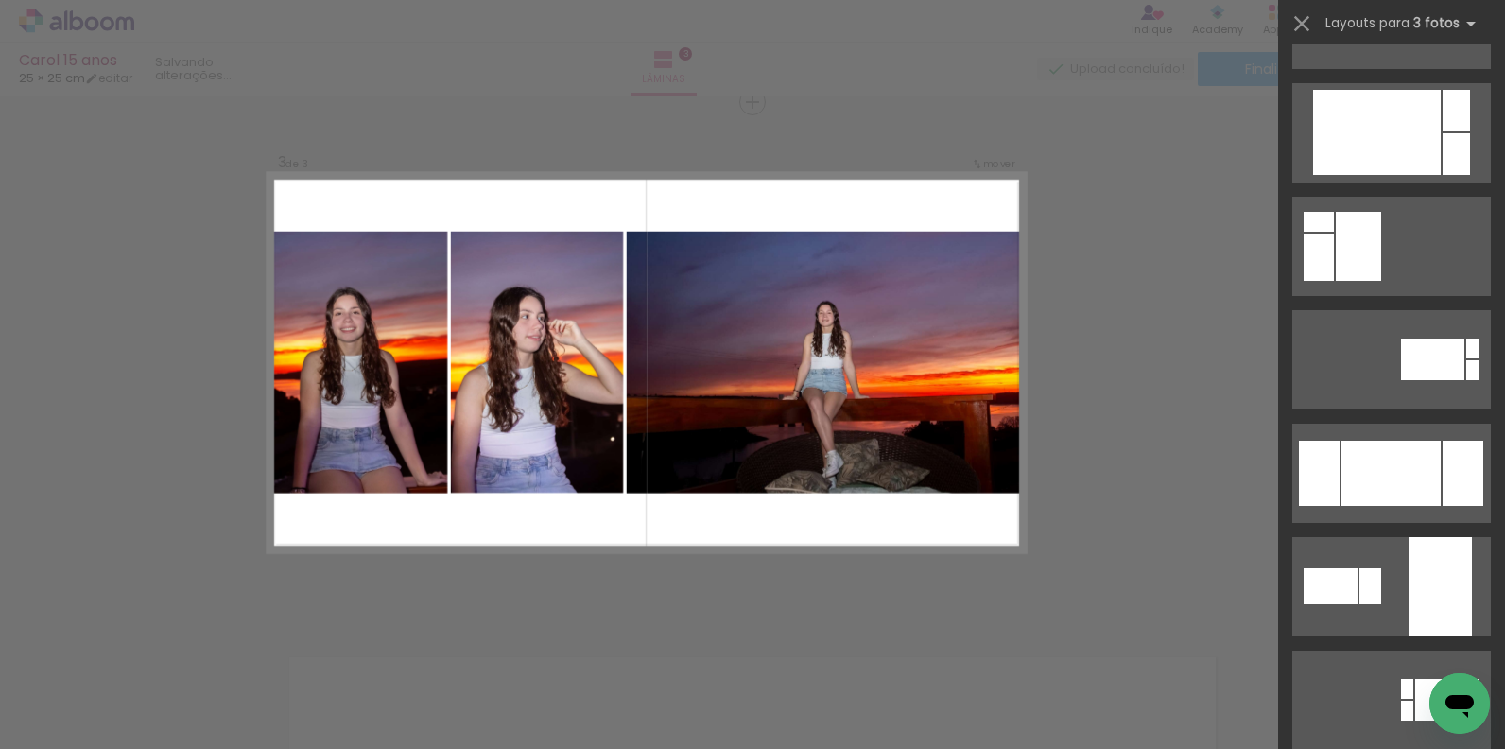
scroll to position [3465, 0]
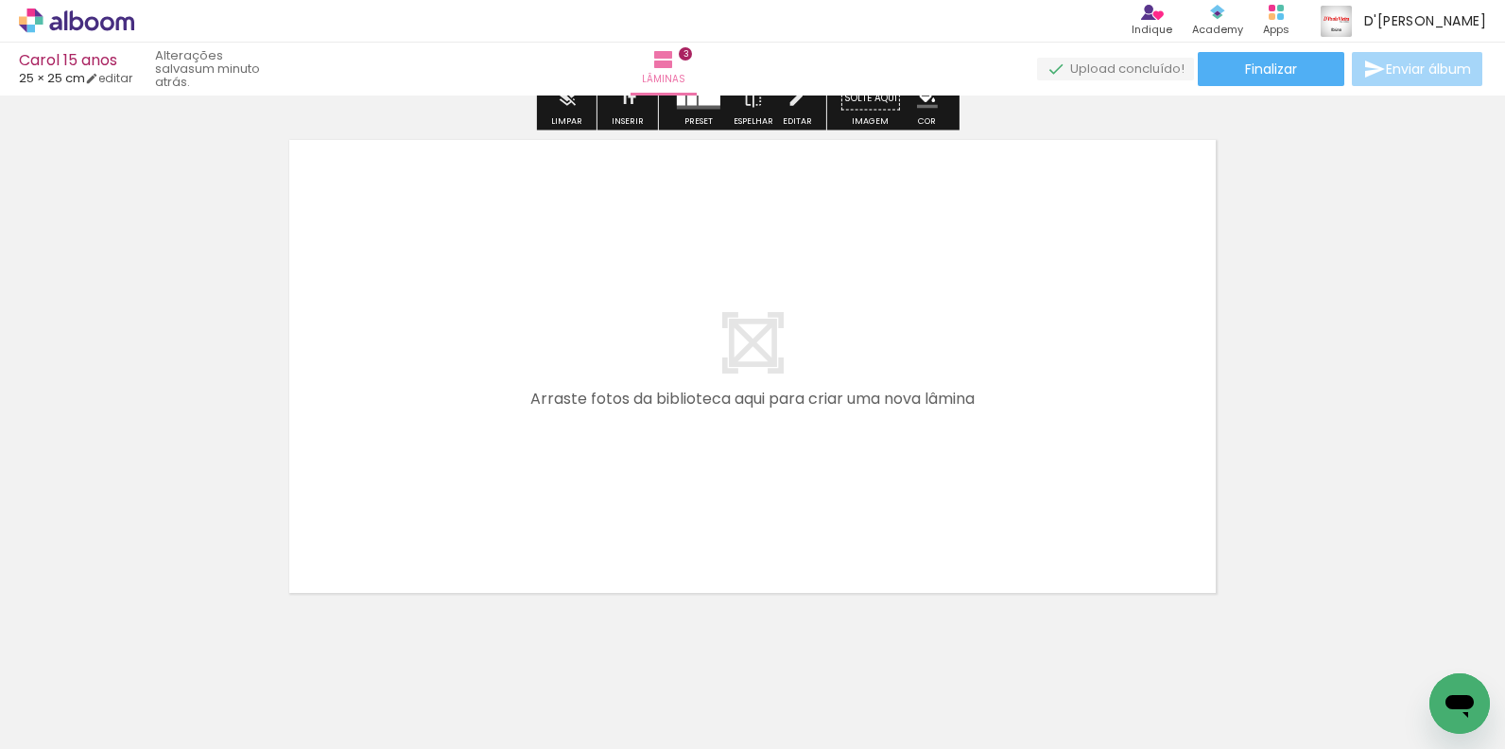
scroll to position [1622, 0]
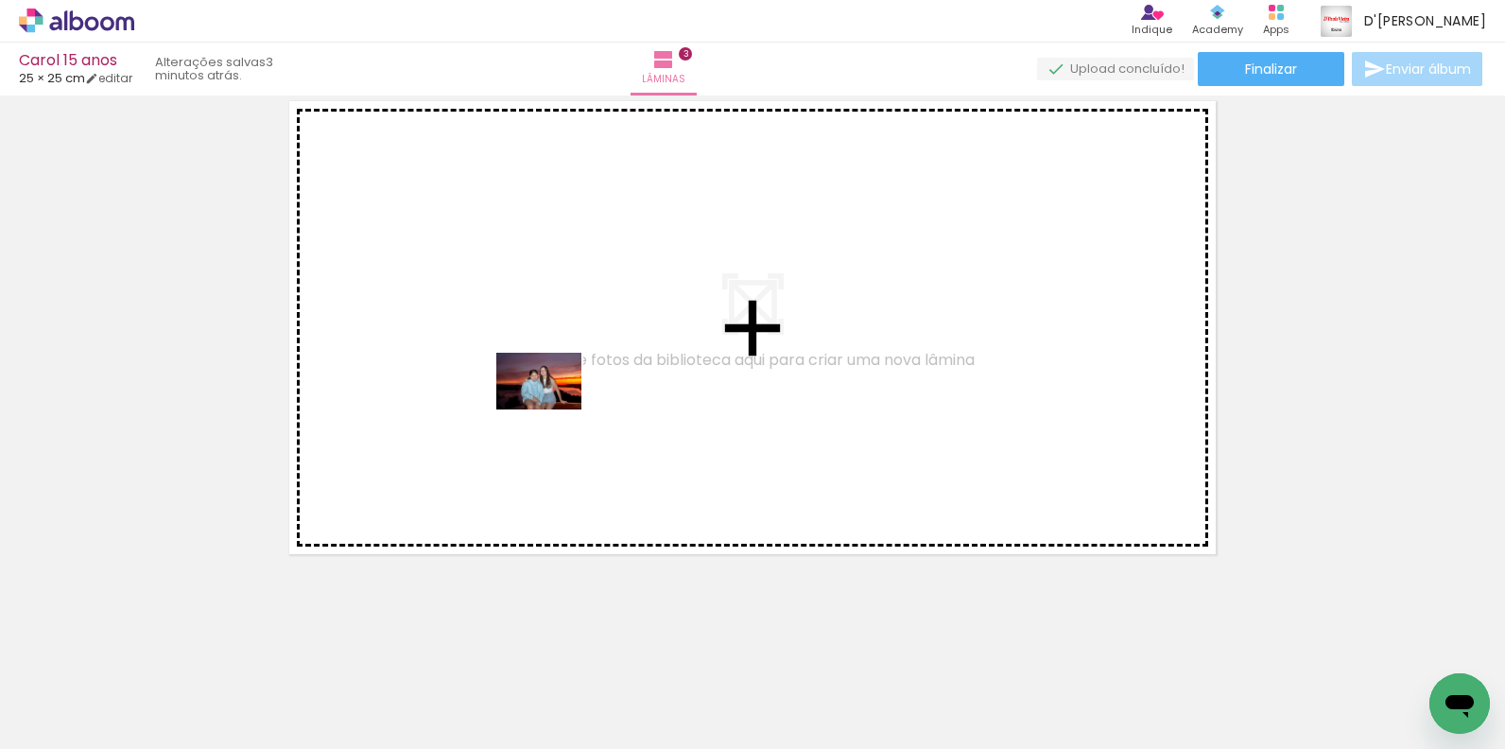
drag, startPoint x: 776, startPoint y: 702, endPoint x: 553, endPoint y: 409, distance: 368.3
click at [553, 409] on quentale-workspace at bounding box center [752, 374] width 1505 height 749
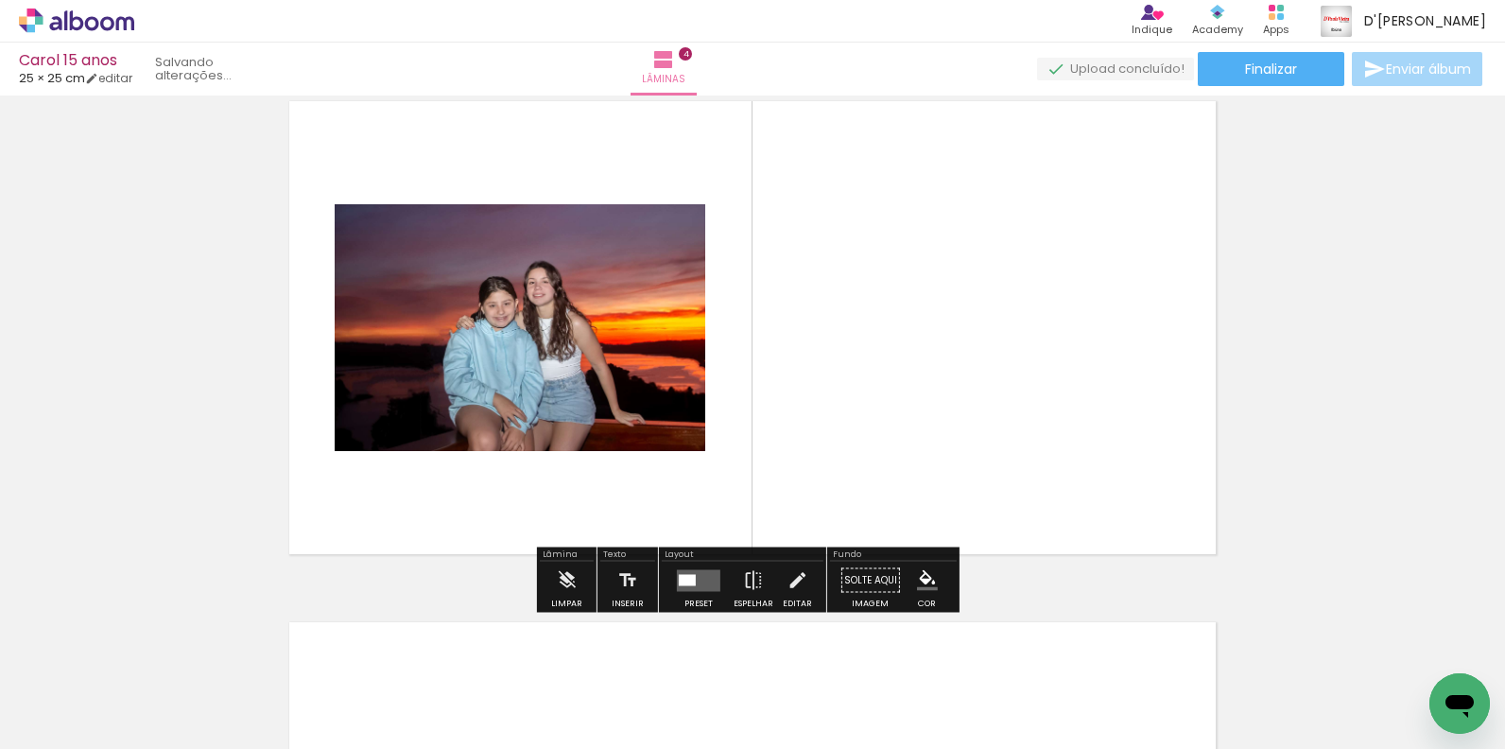
scroll to position [1587, 0]
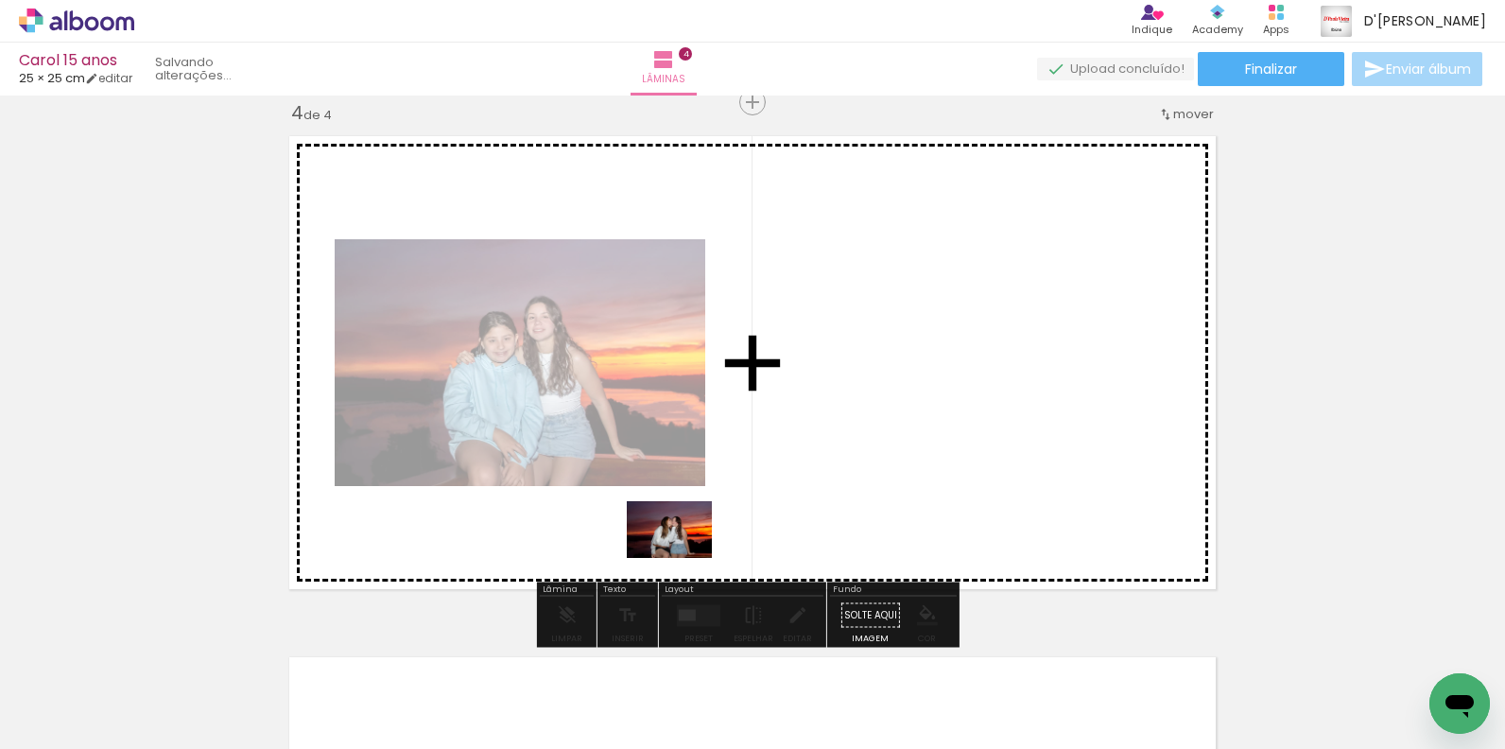
drag, startPoint x: 881, startPoint y: 697, endPoint x: 683, endPoint y: 558, distance: 241.5
click at [683, 558] on quentale-workspace at bounding box center [752, 374] width 1505 height 749
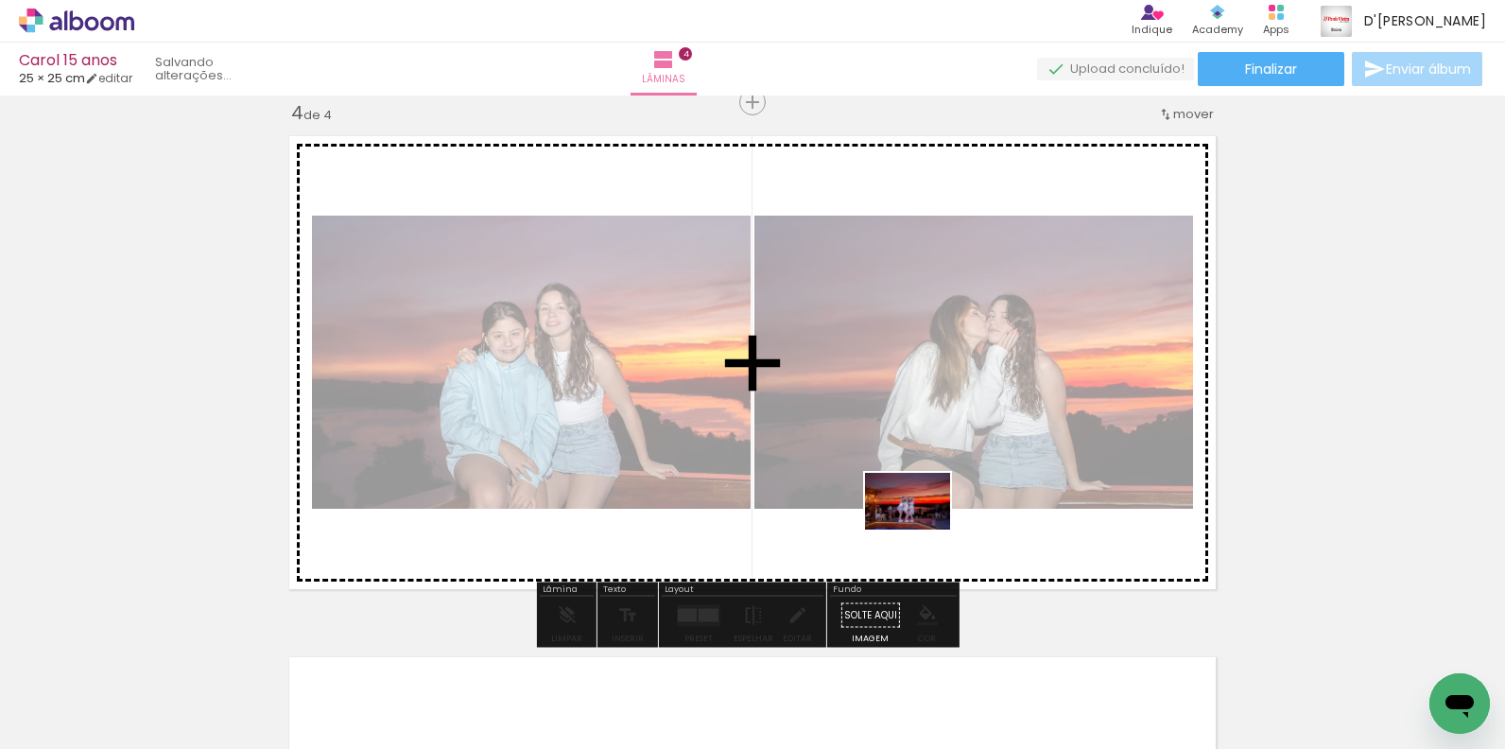
drag, startPoint x: 1022, startPoint y: 703, endPoint x: 922, endPoint y: 529, distance: 200.7
click at [922, 529] on quentale-workspace at bounding box center [752, 374] width 1505 height 749
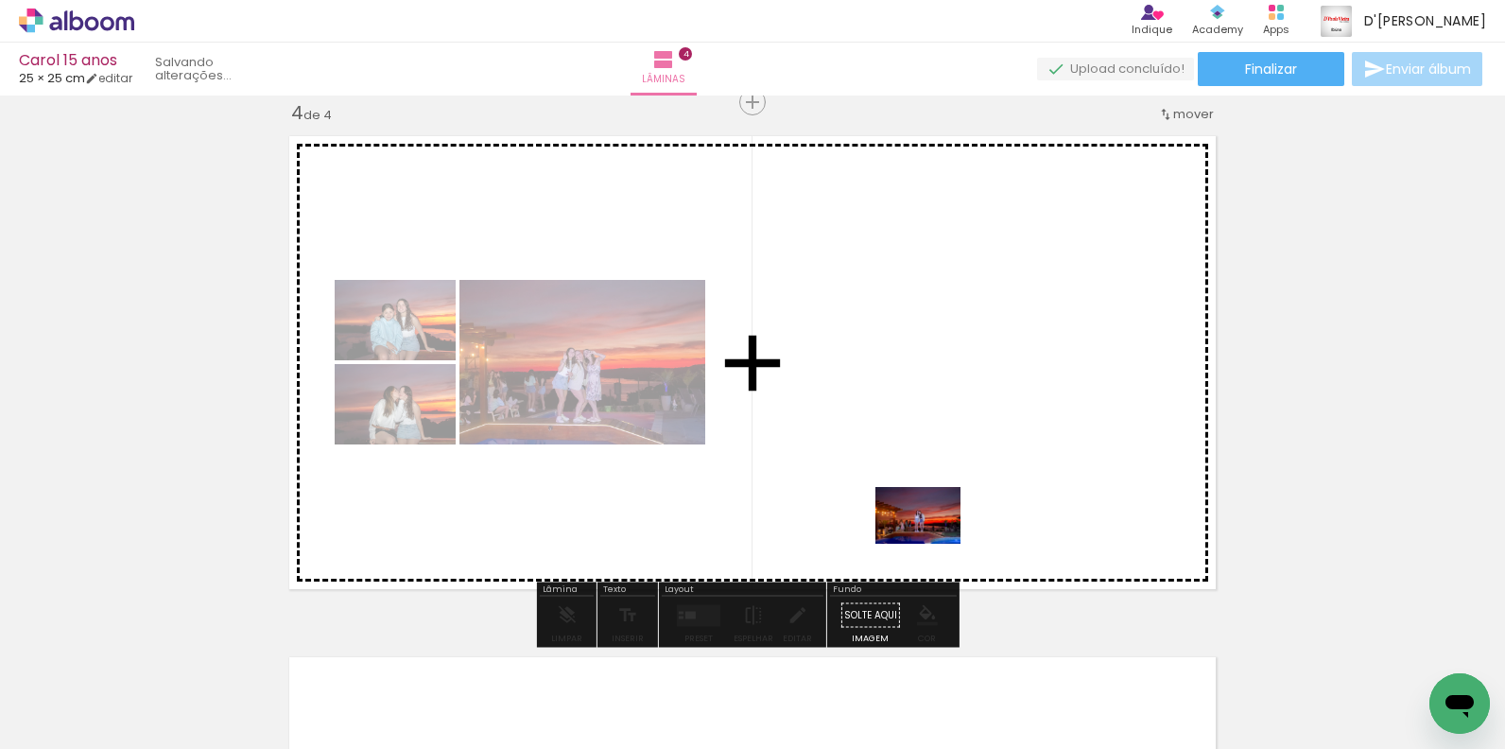
drag, startPoint x: 1113, startPoint y: 703, endPoint x: 932, endPoint y: 543, distance: 241.1
click at [932, 543] on quentale-workspace at bounding box center [752, 374] width 1505 height 749
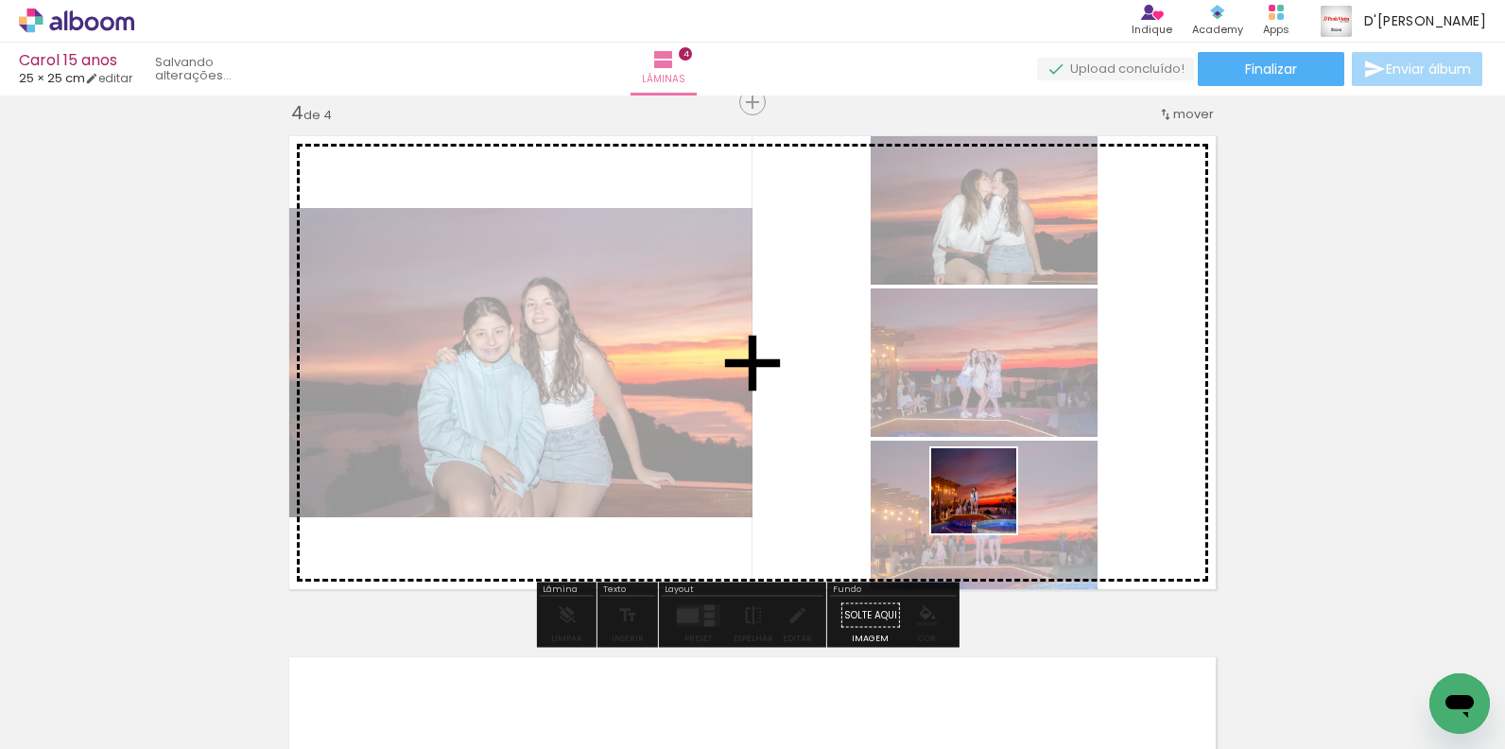
drag, startPoint x: 1223, startPoint y: 709, endPoint x: 985, endPoint y: 497, distance: 318.7
click at [985, 497] on quentale-workspace at bounding box center [752, 374] width 1505 height 749
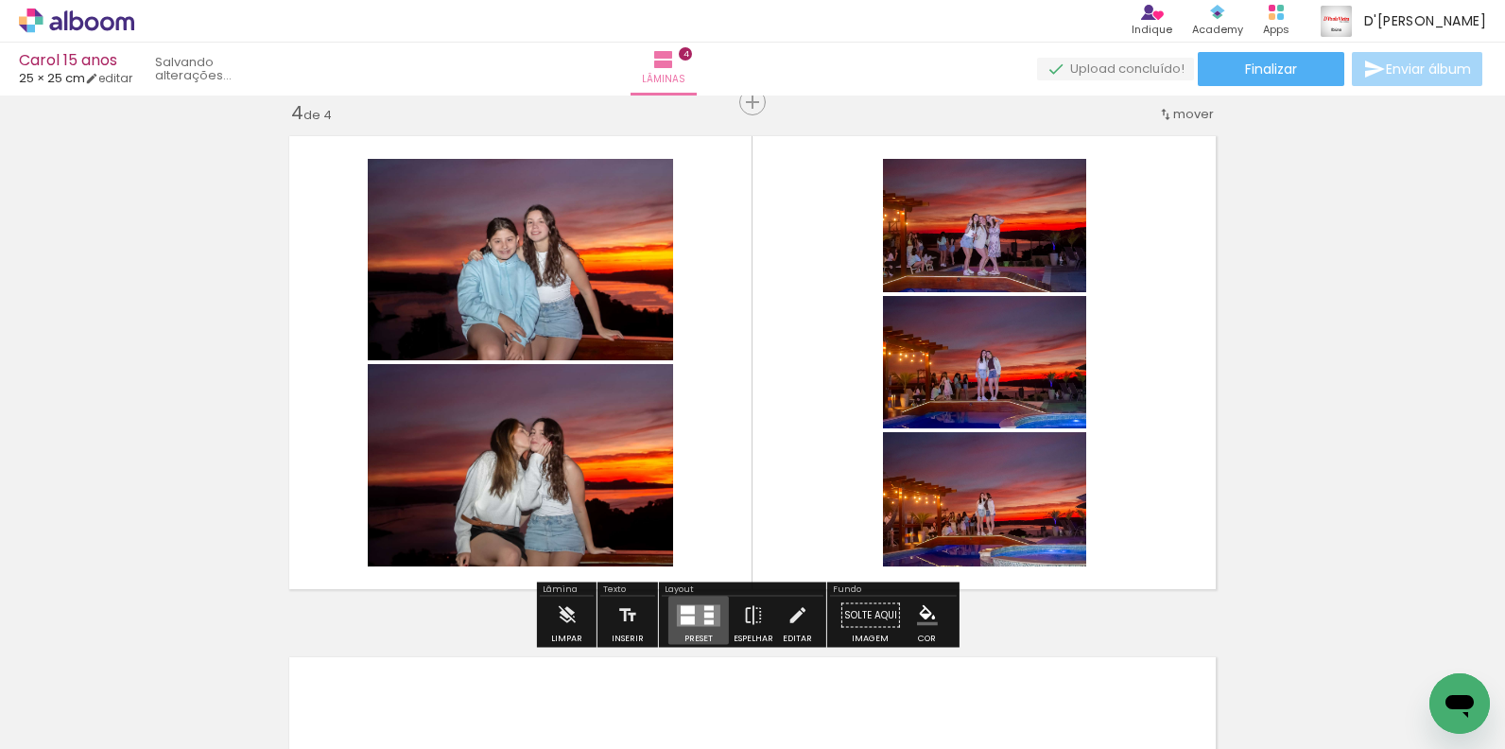
click at [698, 621] on quentale-layouter at bounding box center [698, 615] width 43 height 22
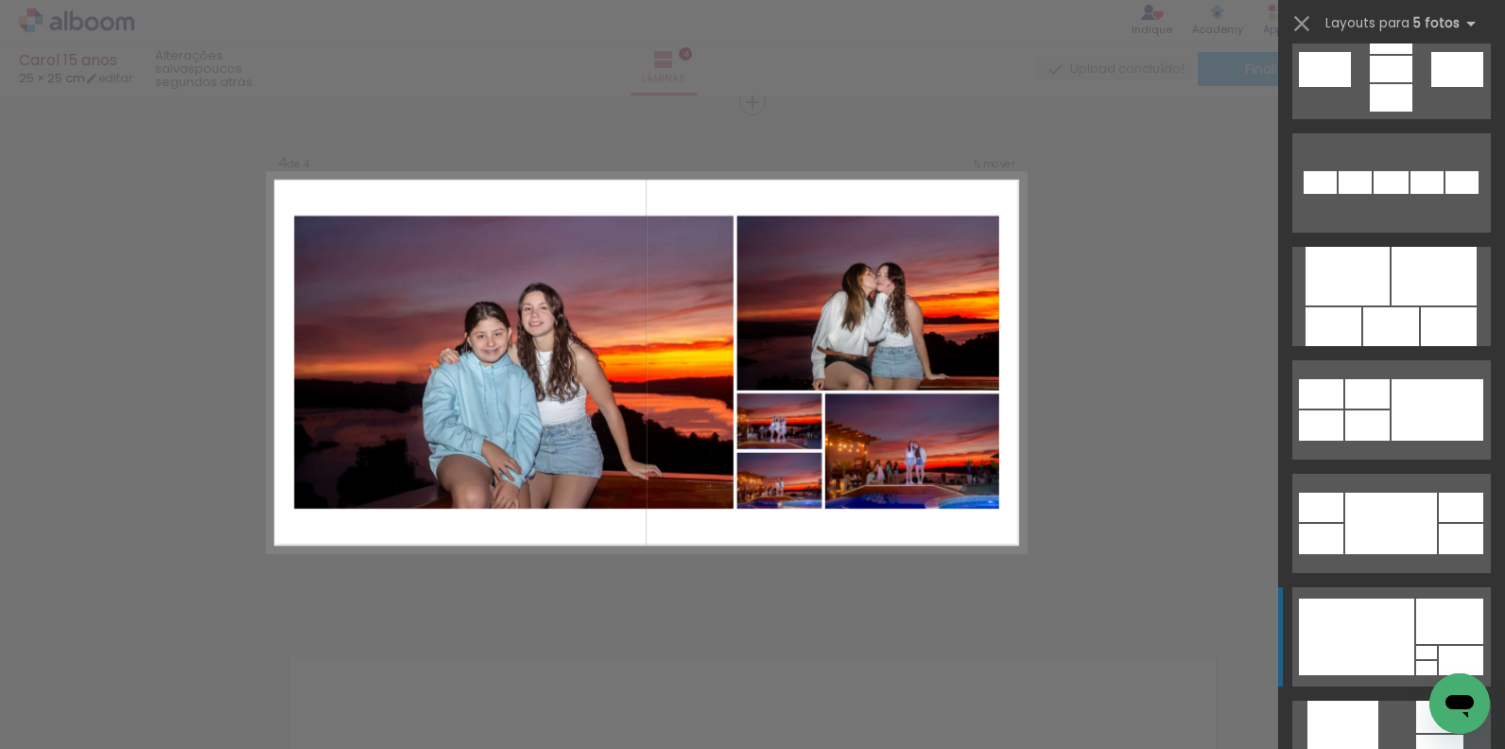
scroll to position [1261, 0]
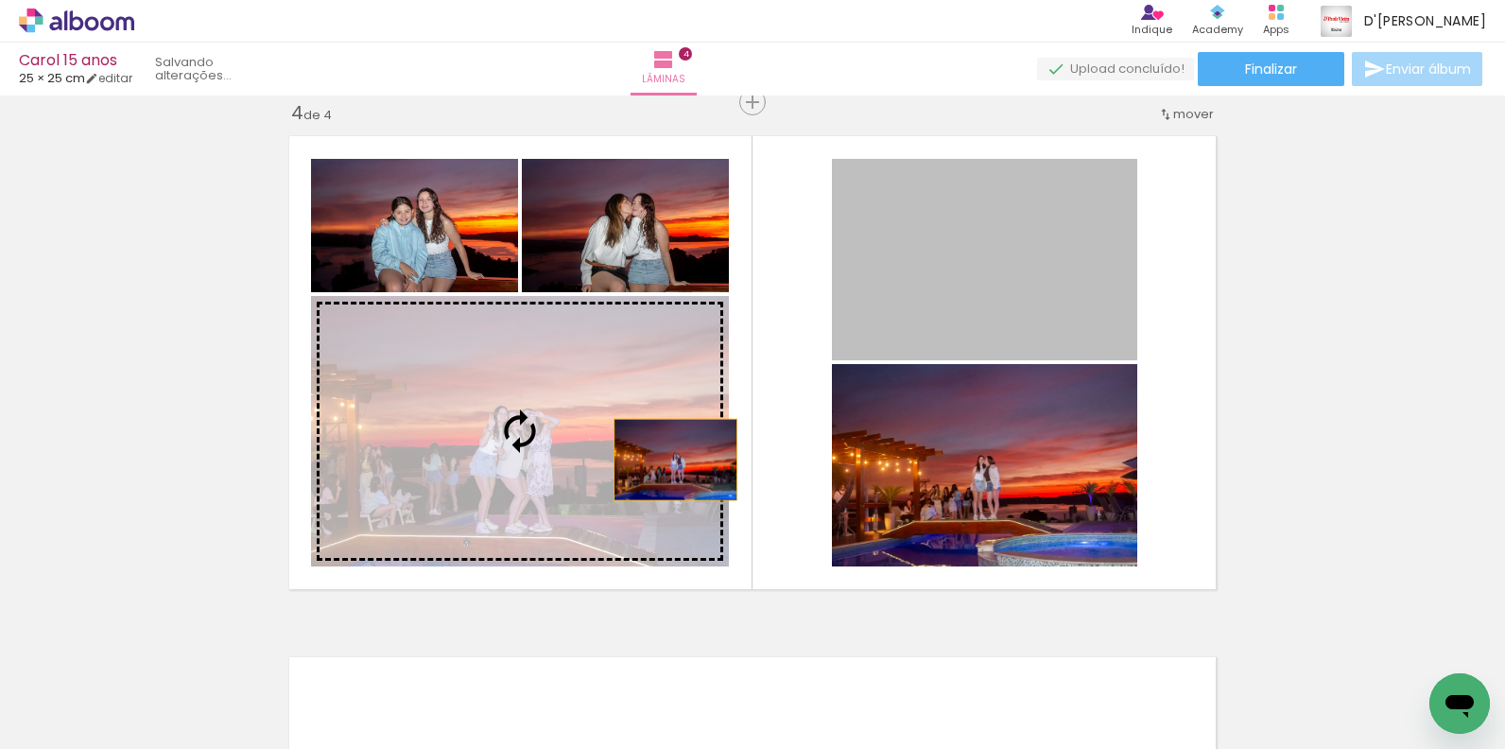
drag, startPoint x: 957, startPoint y: 295, endPoint x: 668, endPoint y: 459, distance: 331.9
click at [0, 0] on slot at bounding box center [0, 0] width 0 height 0
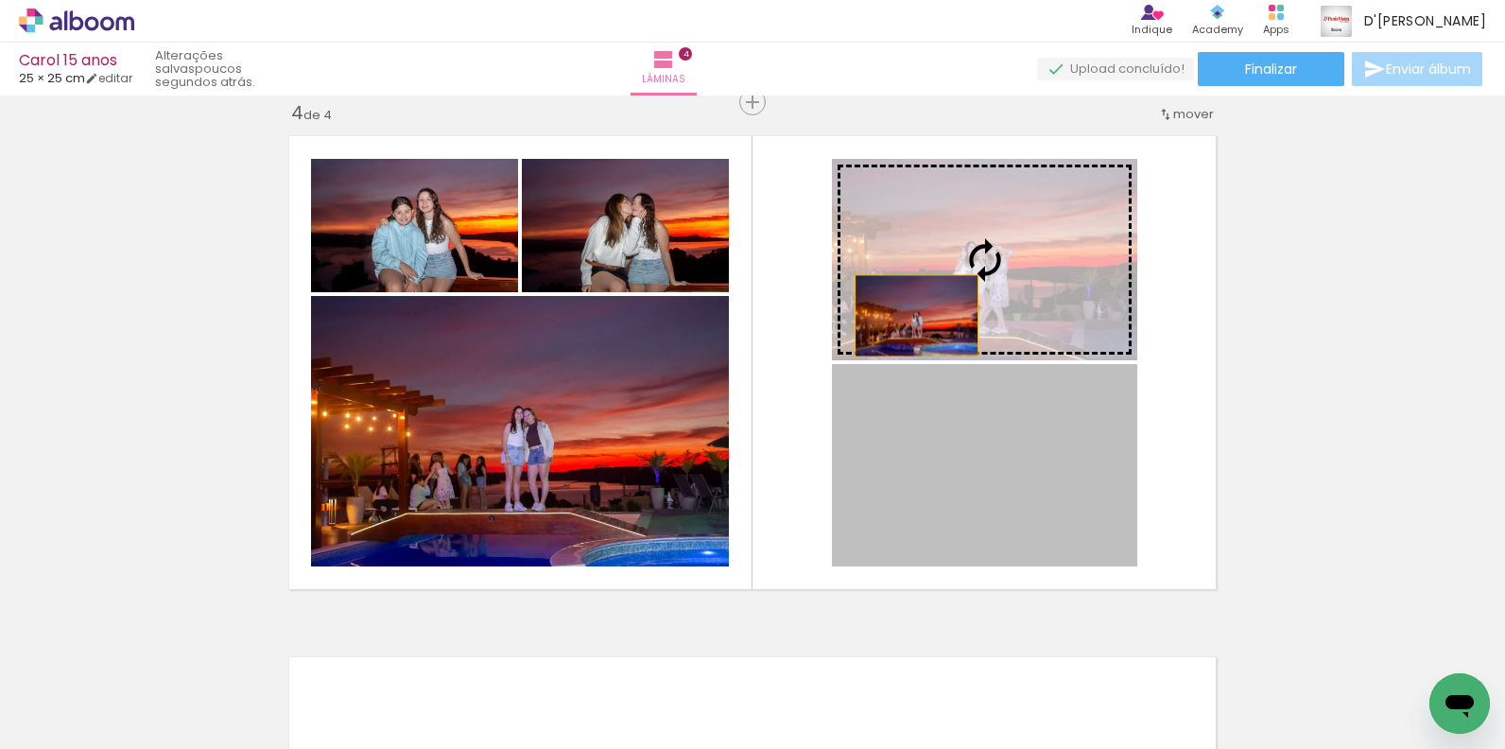
drag, startPoint x: 916, startPoint y: 505, endPoint x: 909, endPoint y: 316, distance: 189.2
click at [0, 0] on slot at bounding box center [0, 0] width 0 height 0
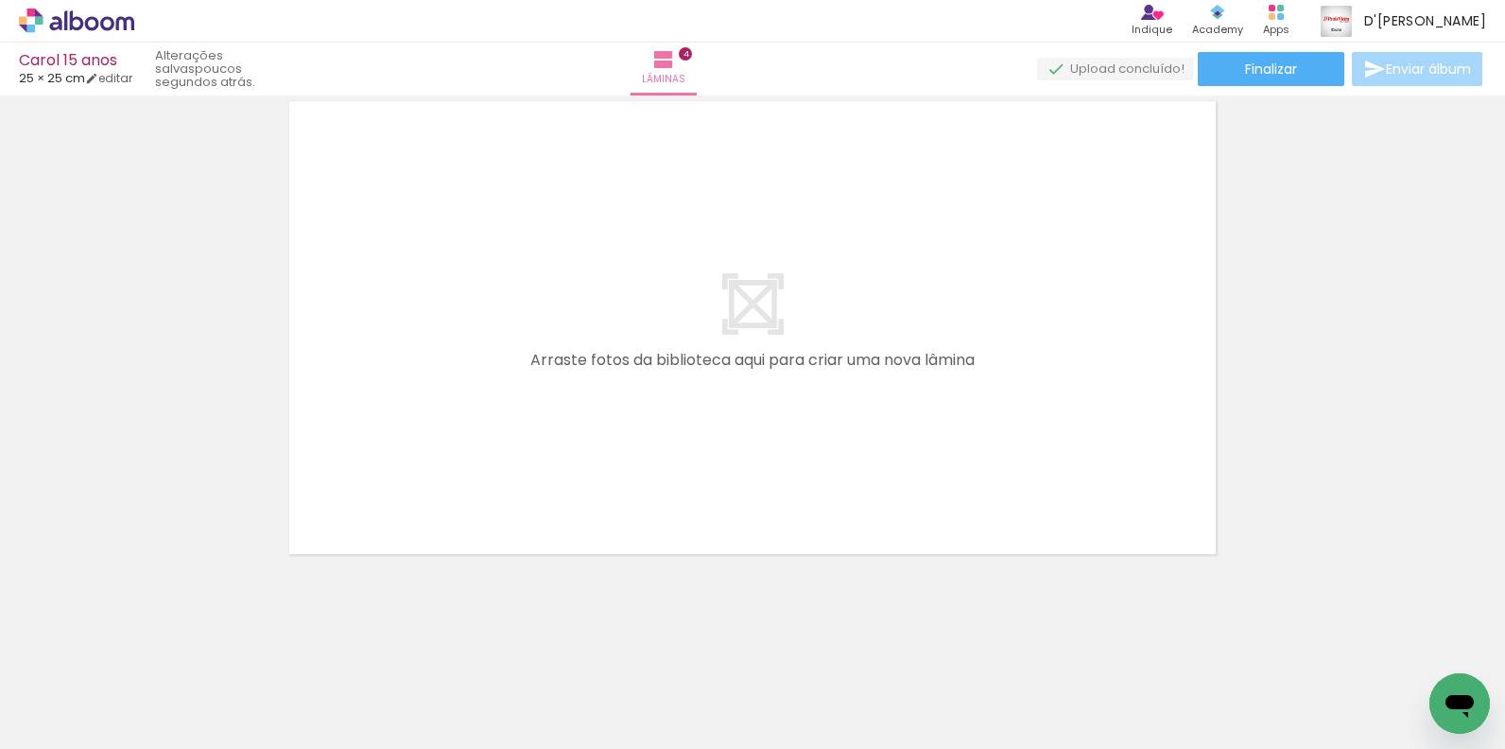
scroll to position [0, 1585]
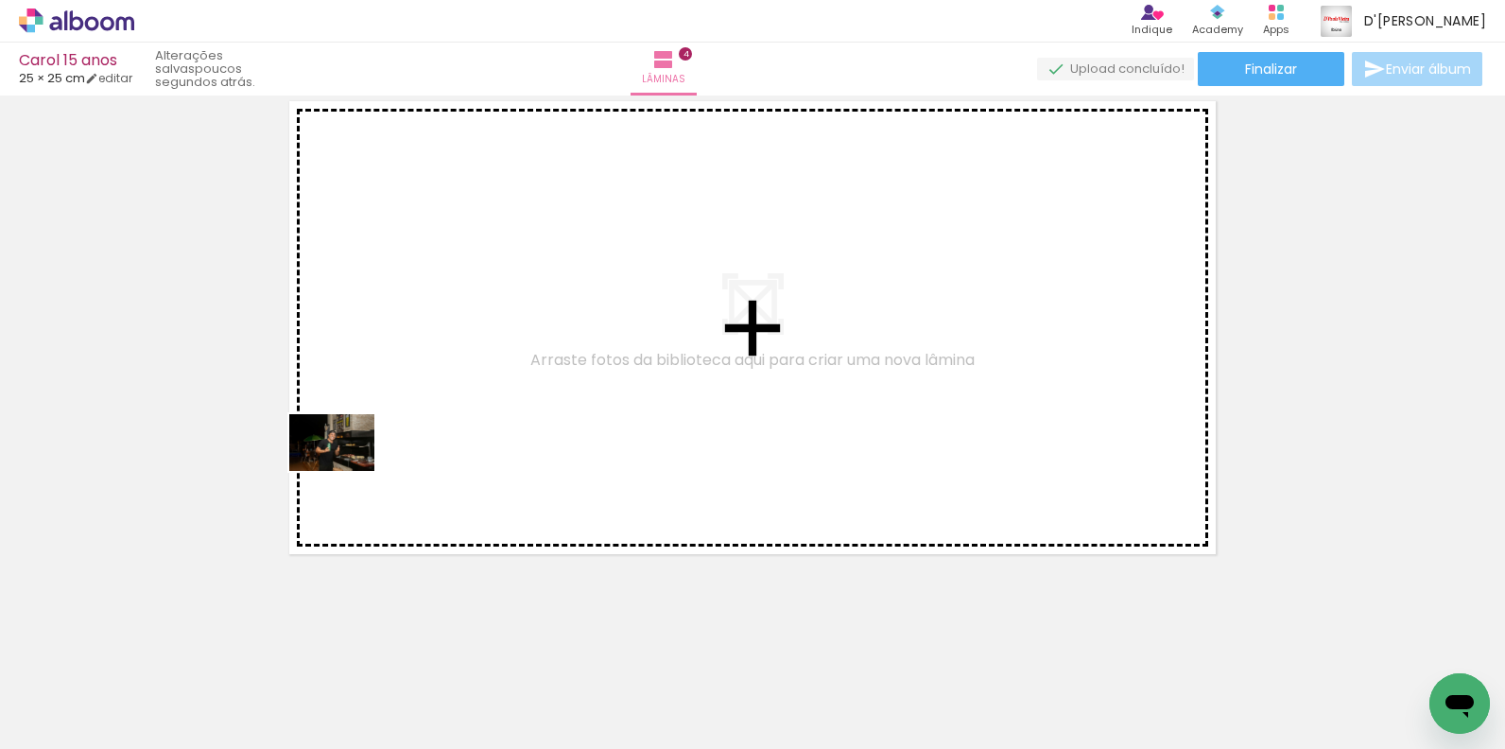
drag, startPoint x: 390, startPoint y: 702, endPoint x: 346, endPoint y: 471, distance: 235.8
click at [346, 471] on quentale-workspace at bounding box center [752, 374] width 1505 height 749
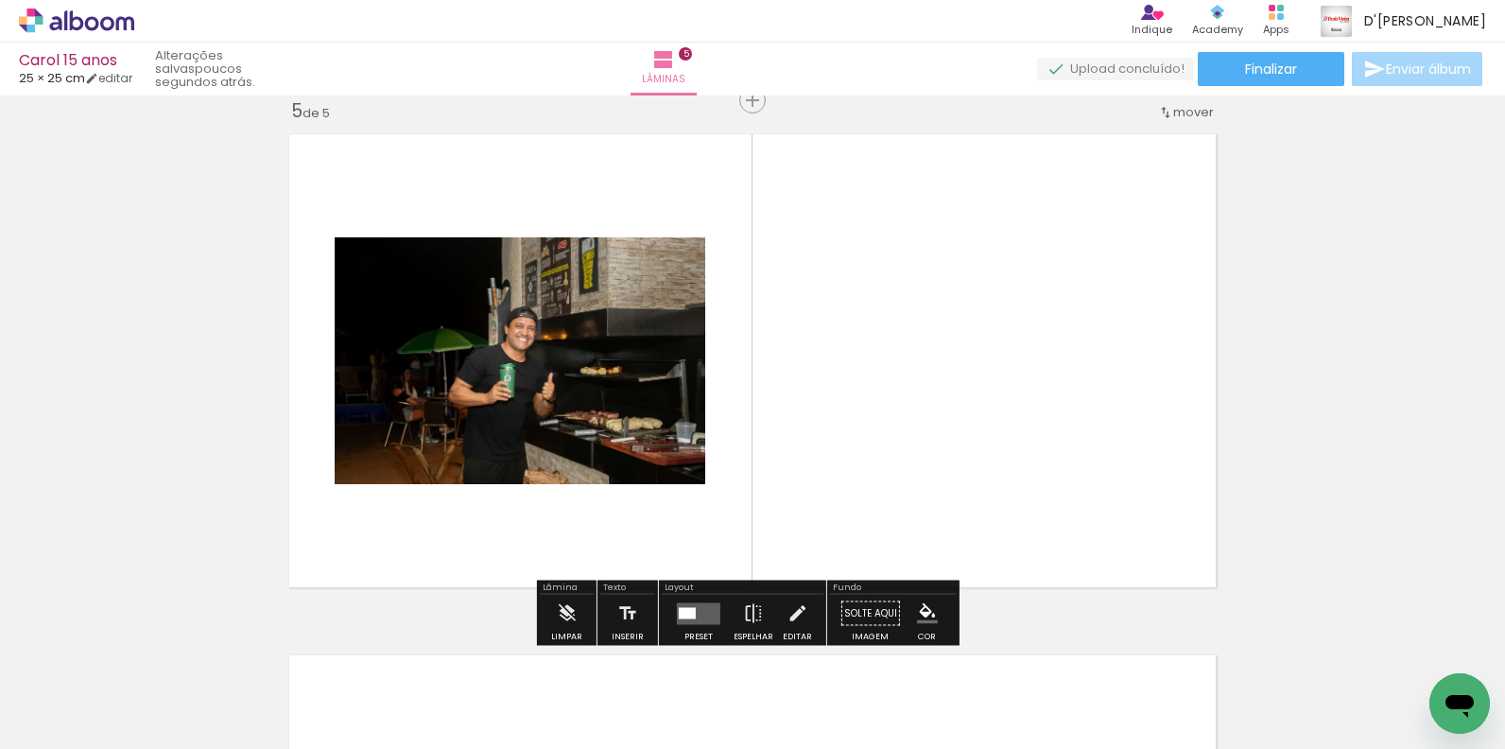
scroll to position [2108, 0]
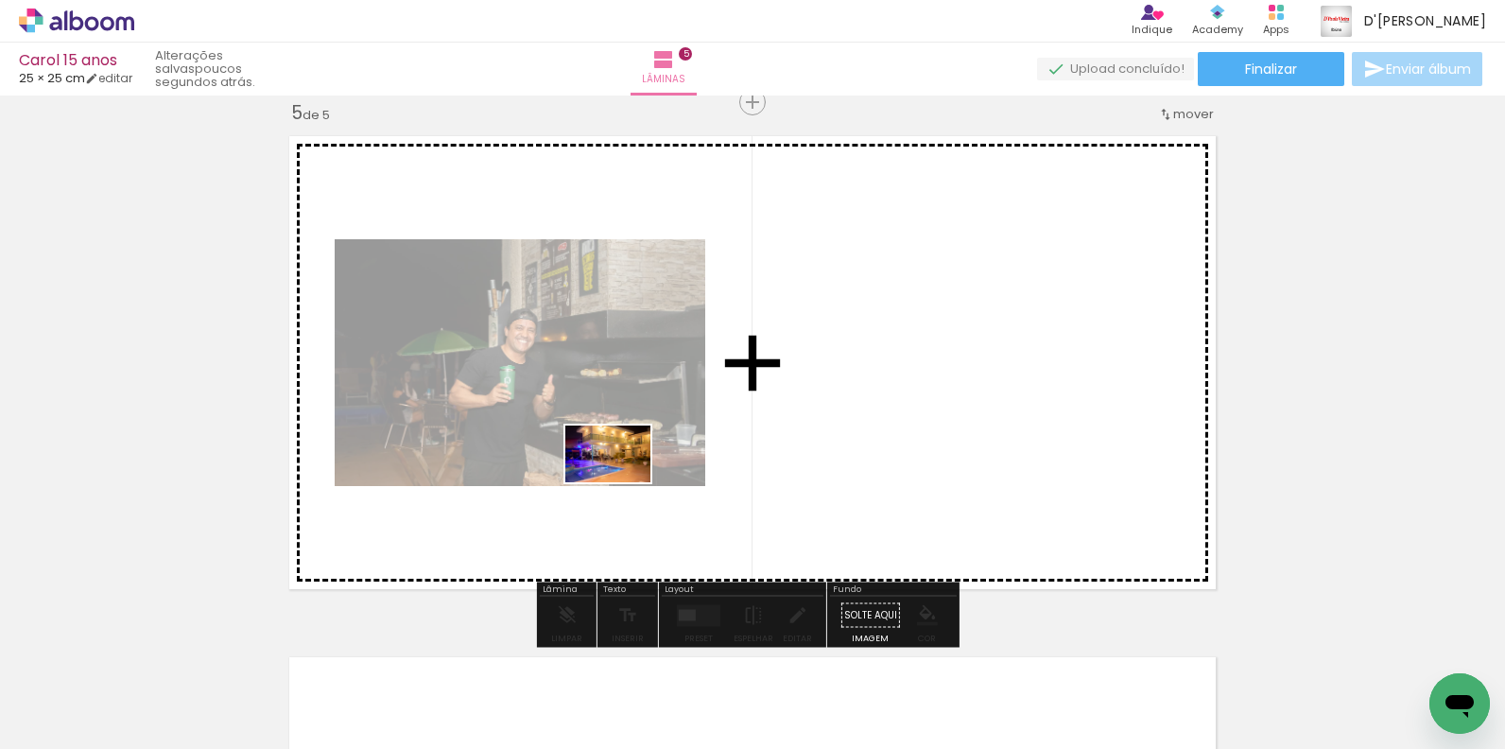
drag, startPoint x: 628, startPoint y: 707, endPoint x: 622, endPoint y: 482, distance: 225.0
click at [622, 482] on quentale-workspace at bounding box center [752, 374] width 1505 height 749
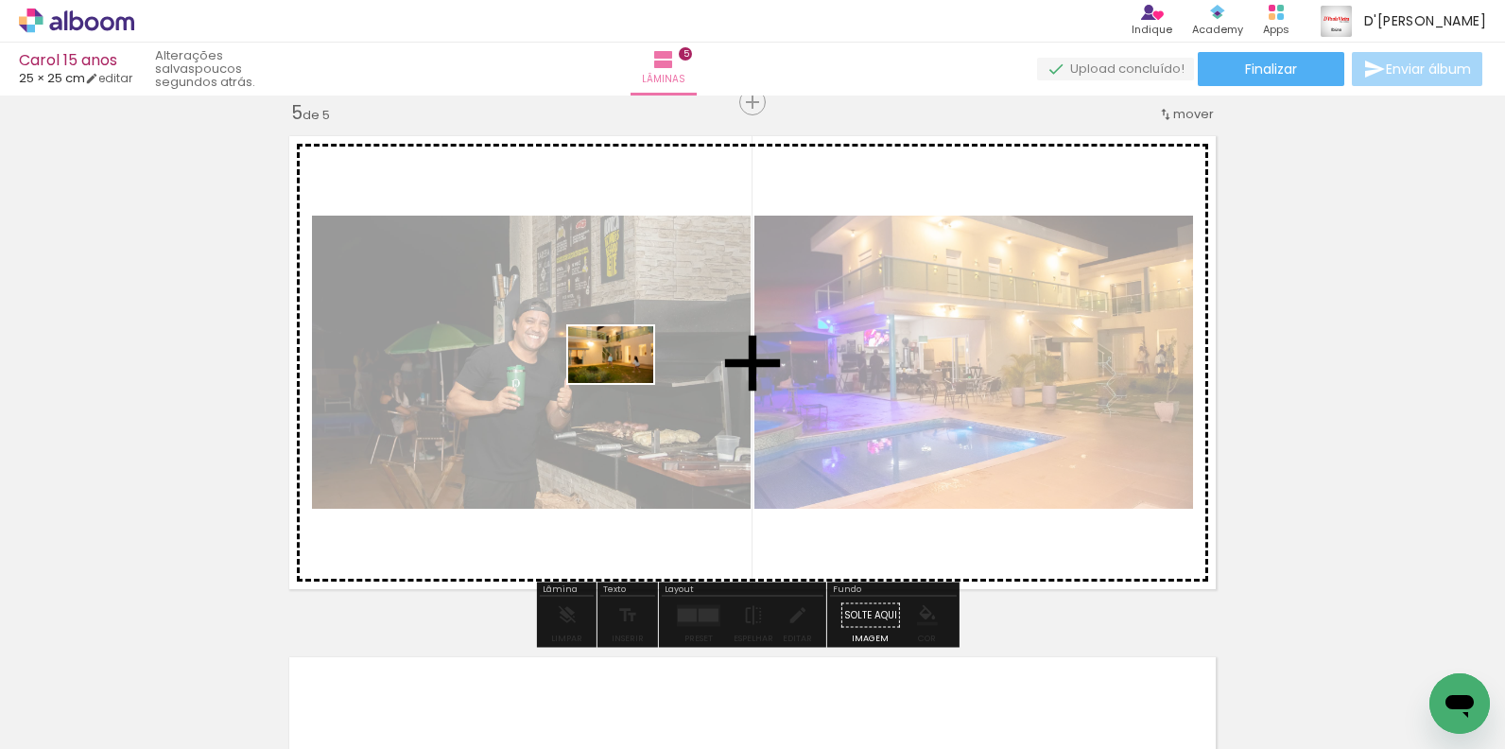
drag, startPoint x: 723, startPoint y: 698, endPoint x: 625, endPoint y: 383, distance: 329.7
click at [625, 383] on quentale-workspace at bounding box center [752, 374] width 1505 height 749
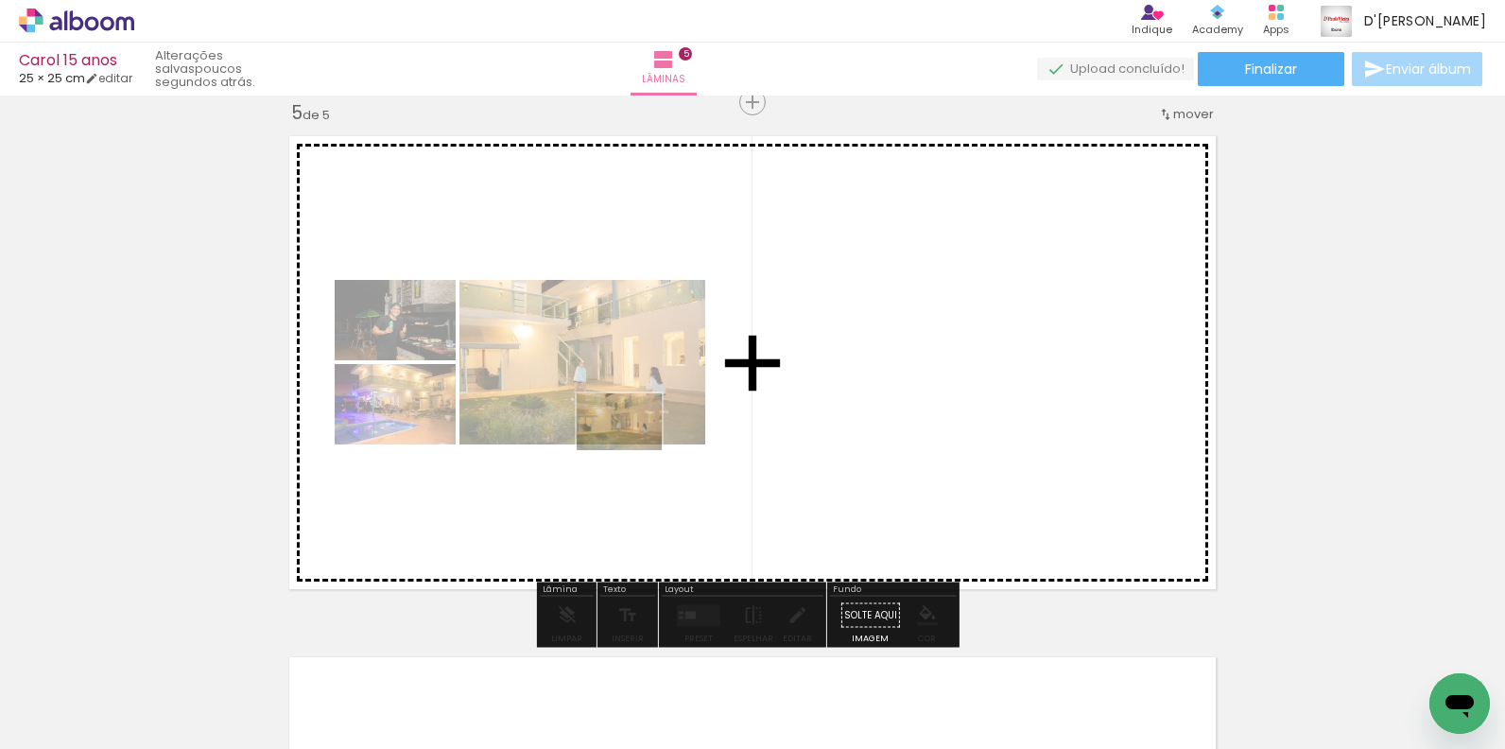
drag, startPoint x: 734, startPoint y: 703, endPoint x: 633, endPoint y: 450, distance: 272.8
click at [633, 450] on quentale-workspace at bounding box center [752, 374] width 1505 height 749
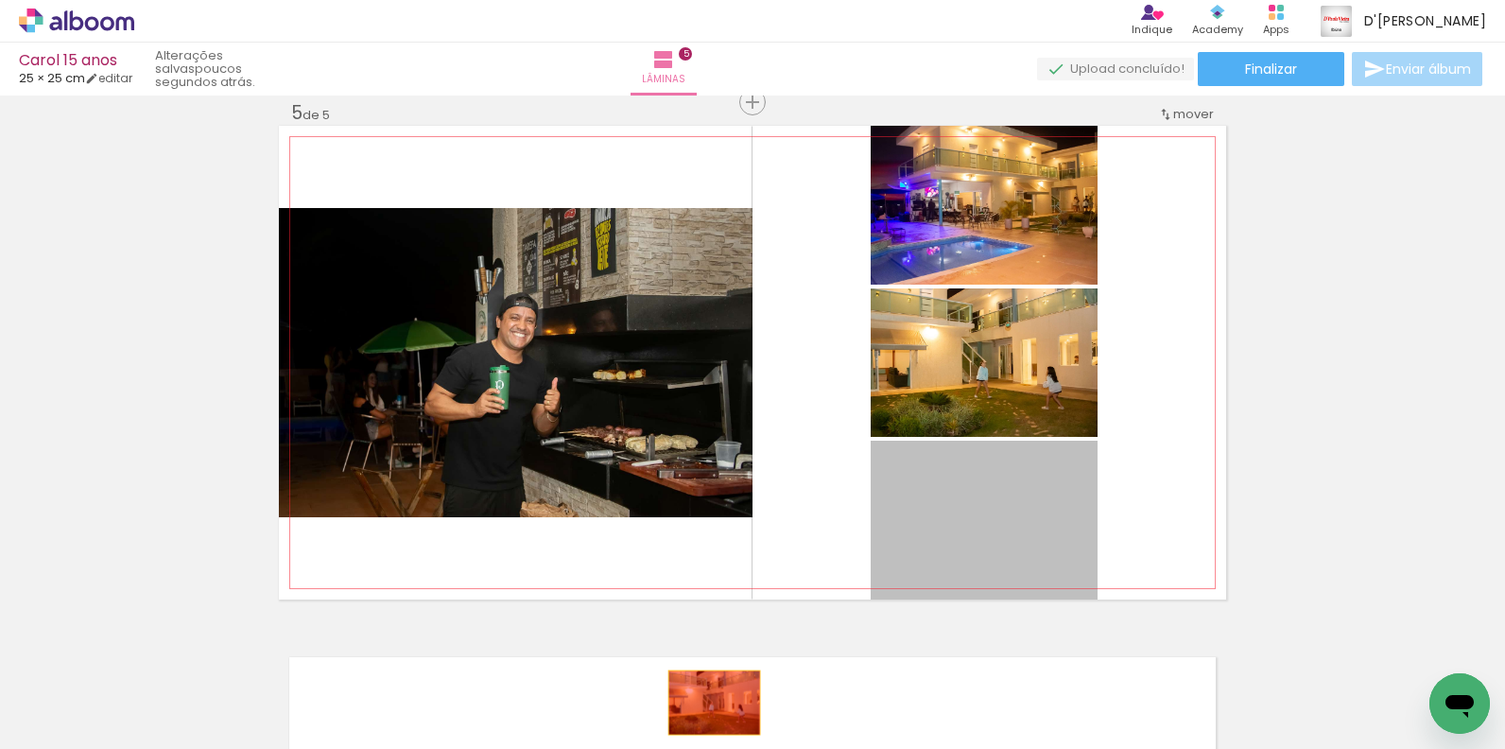
drag, startPoint x: 1009, startPoint y: 553, endPoint x: 733, endPoint y: 702, distance: 313.8
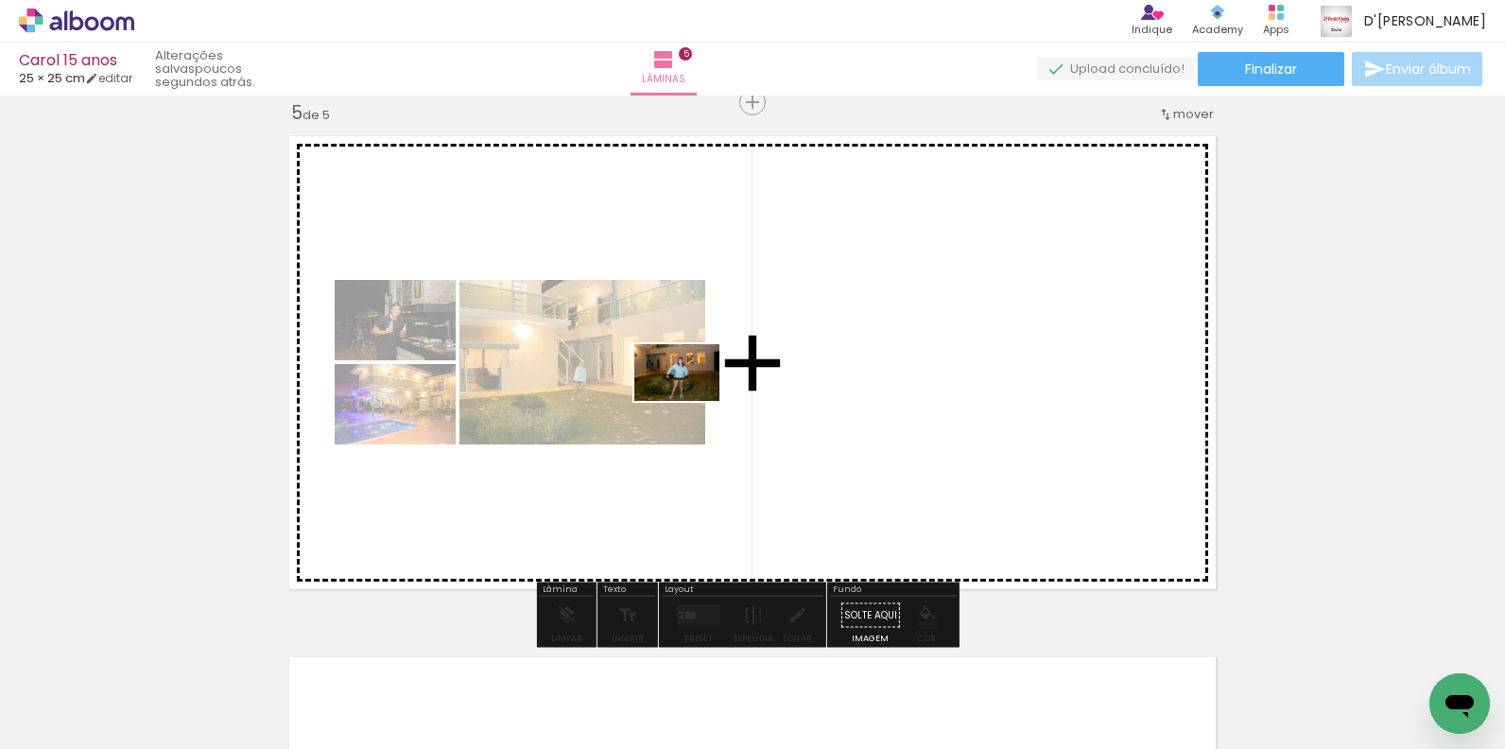
drag, startPoint x: 829, startPoint y: 702, endPoint x: 691, endPoint y: 401, distance: 331.6
click at [691, 401] on quentale-workspace at bounding box center [752, 374] width 1505 height 749
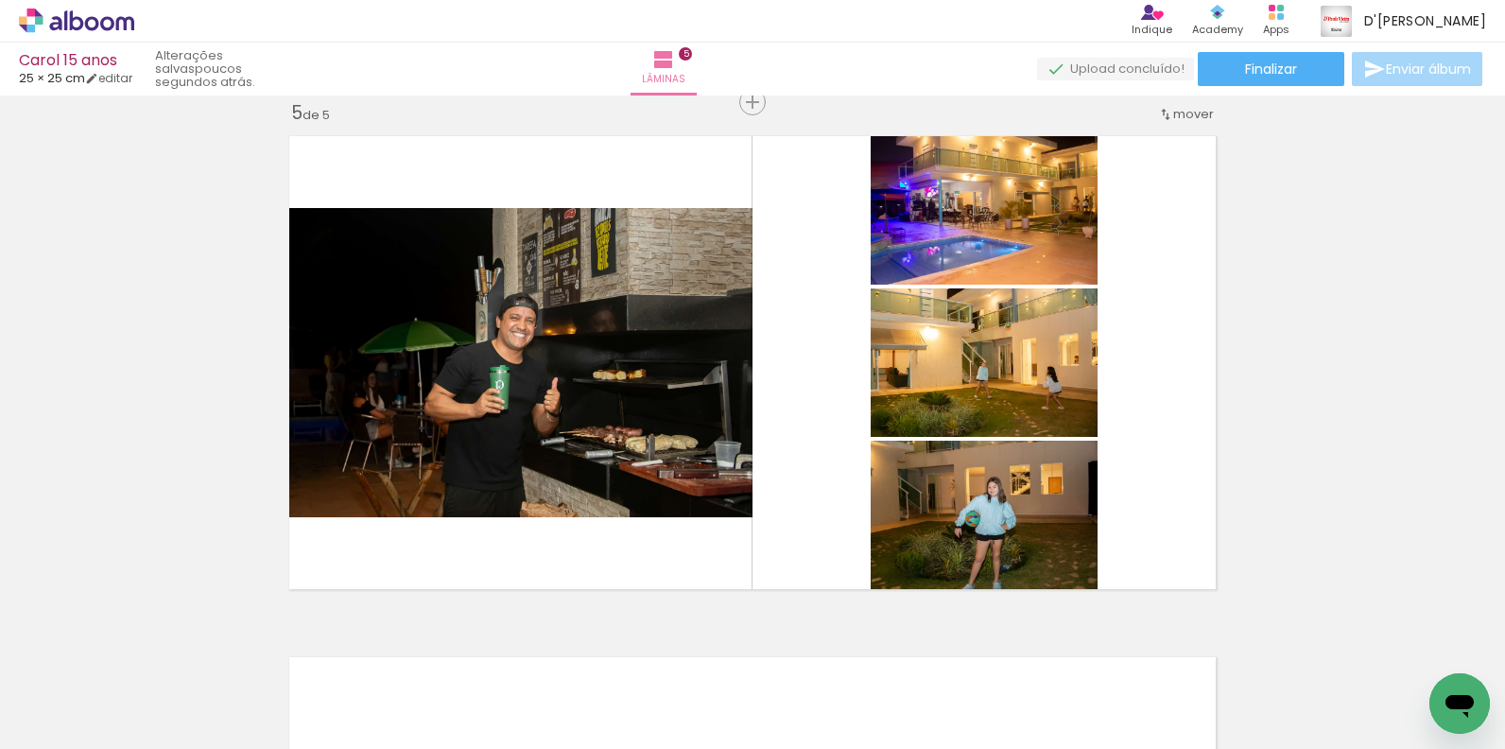
scroll to position [0, 1925]
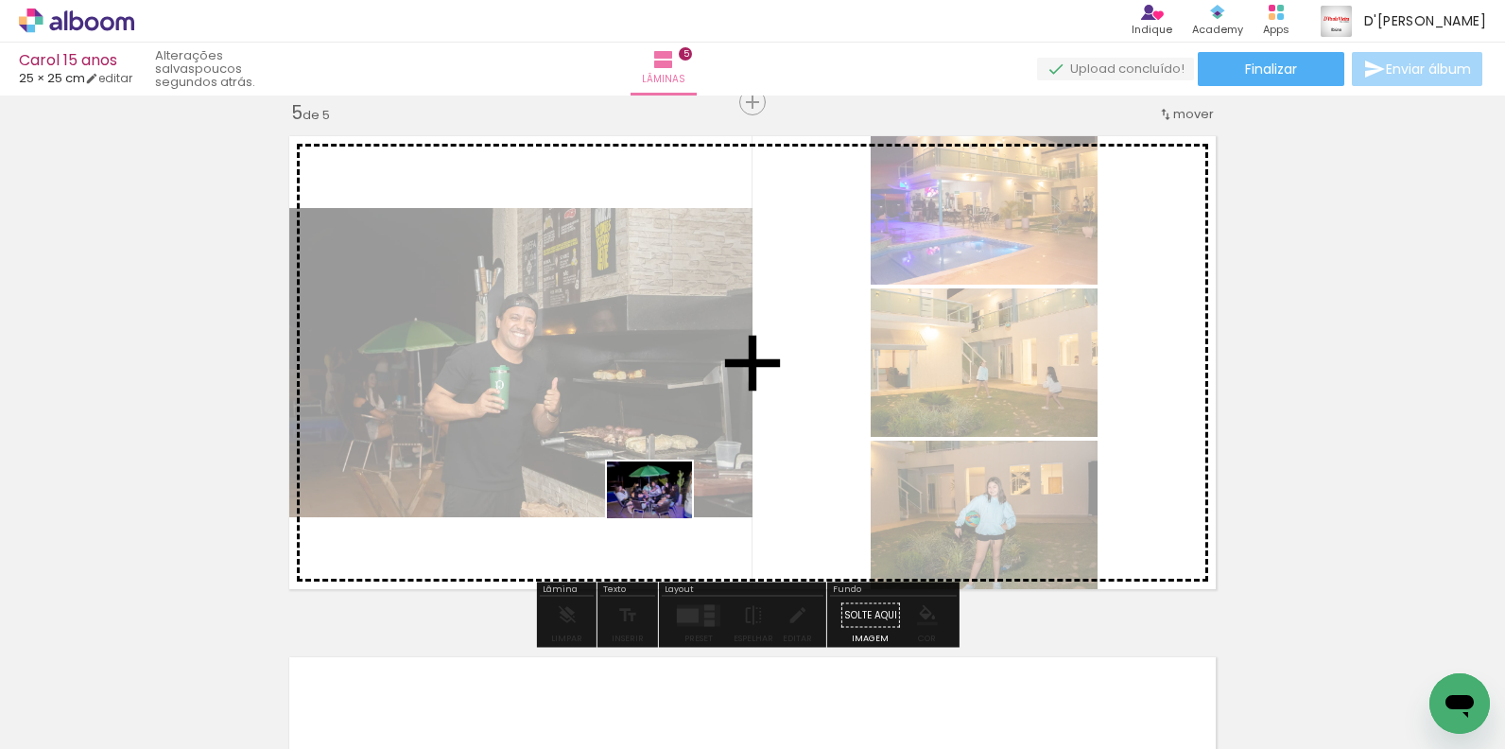
drag, startPoint x: 578, startPoint y: 700, endPoint x: 664, endPoint y: 518, distance: 201.7
click at [664, 518] on quentale-workspace at bounding box center [752, 374] width 1505 height 749
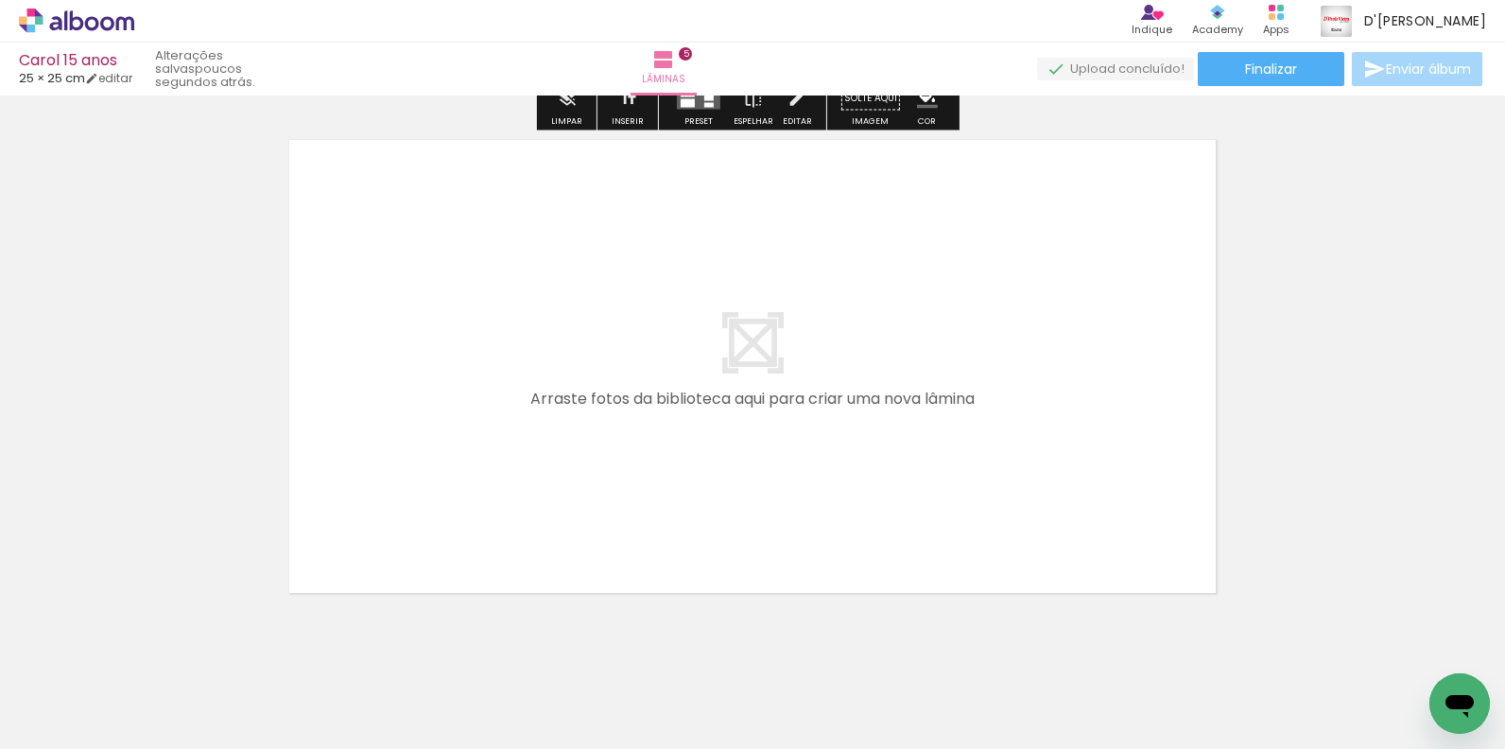
scroll to position [2664, 0]
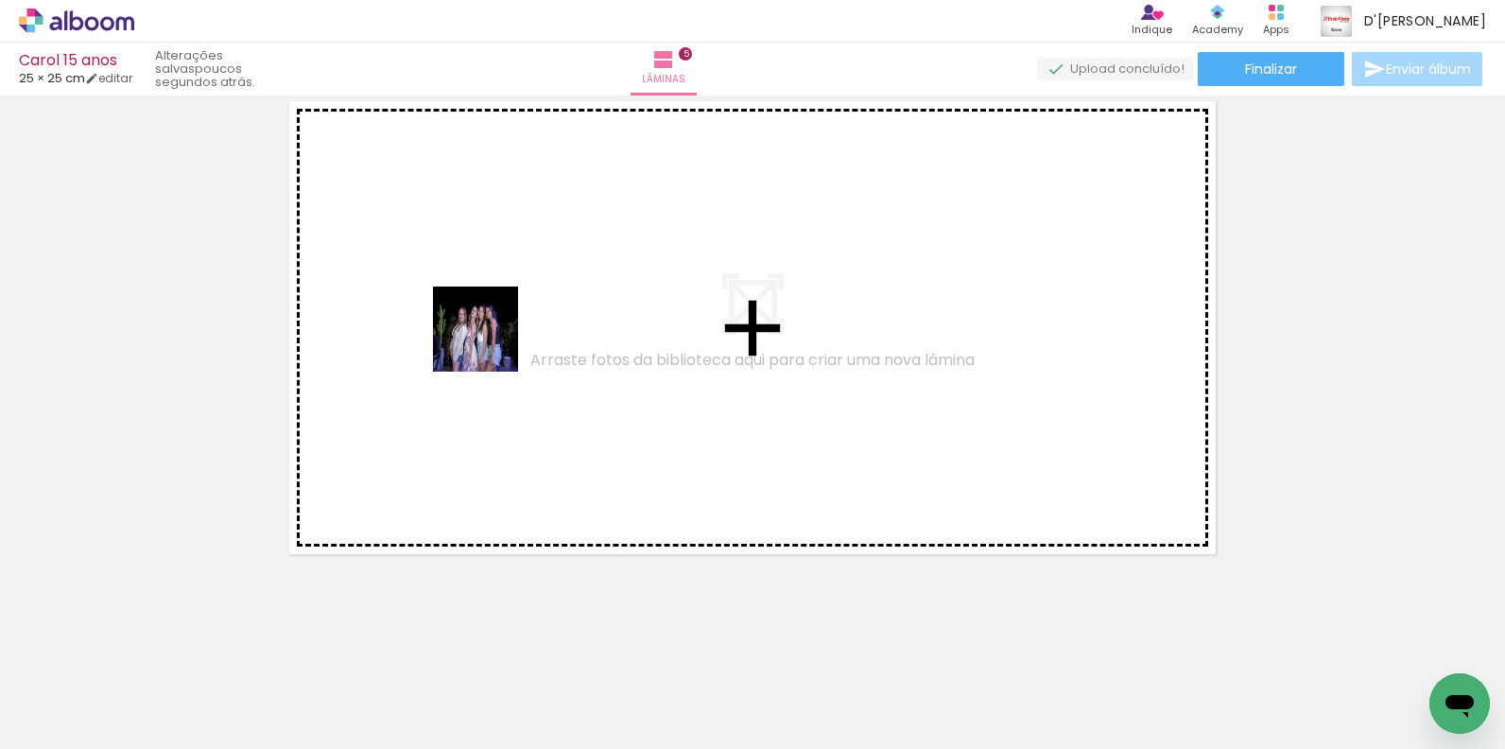
drag, startPoint x: 526, startPoint y: 446, endPoint x: 489, endPoint y: 340, distance: 112.1
click at [489, 340] on quentale-workspace at bounding box center [752, 374] width 1505 height 749
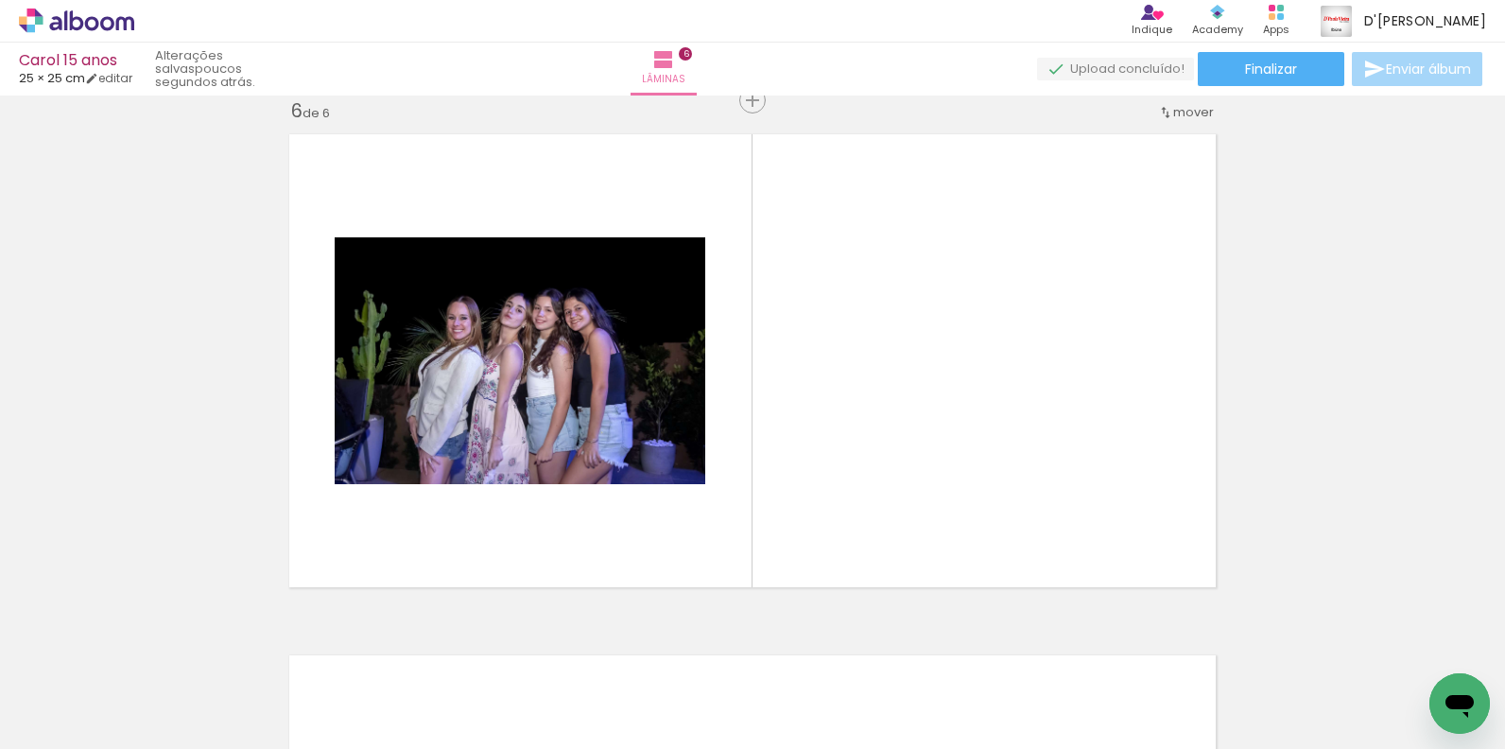
scroll to position [2629, 0]
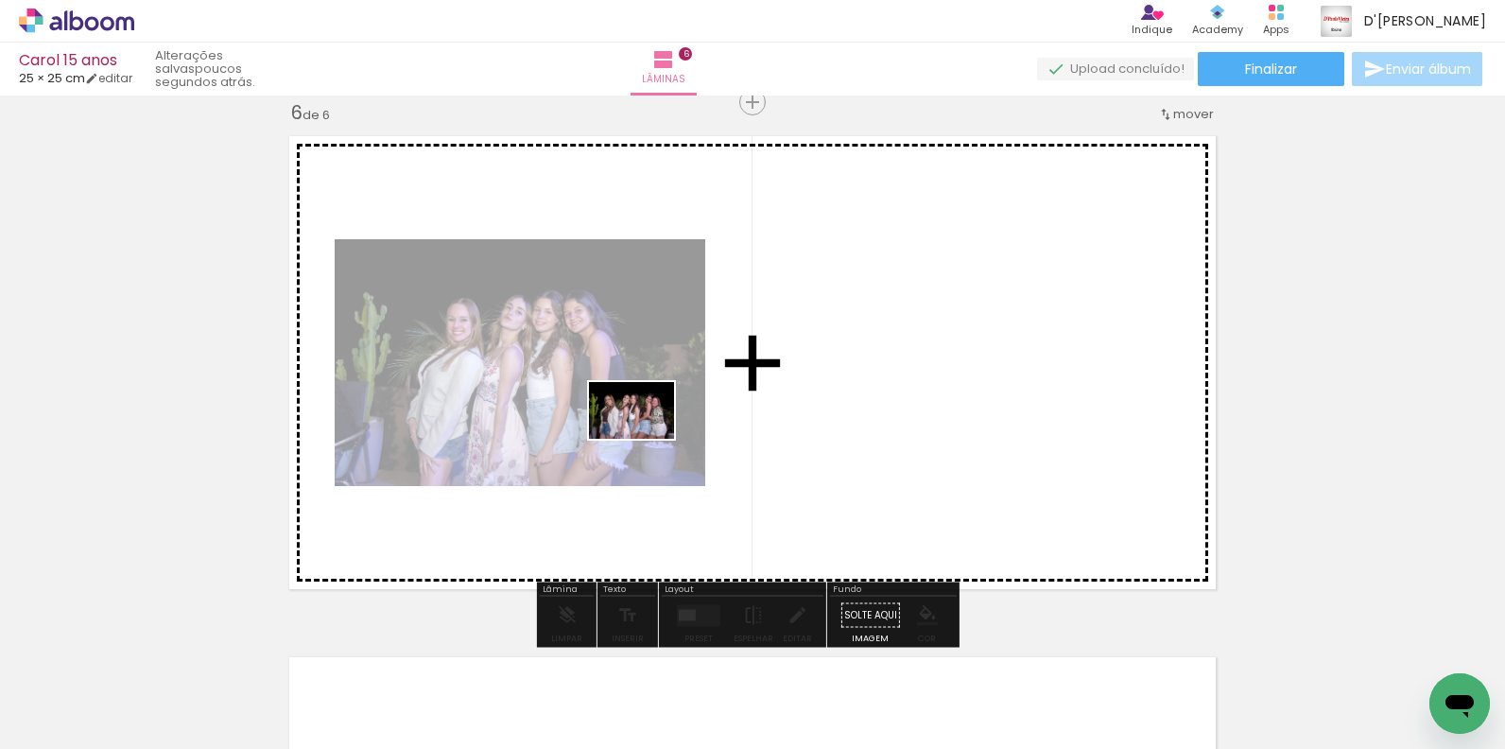
drag, startPoint x: 792, startPoint y: 686, endPoint x: 646, endPoint y: 439, distance: 287.7
click at [646, 439] on quentale-workspace at bounding box center [752, 374] width 1505 height 749
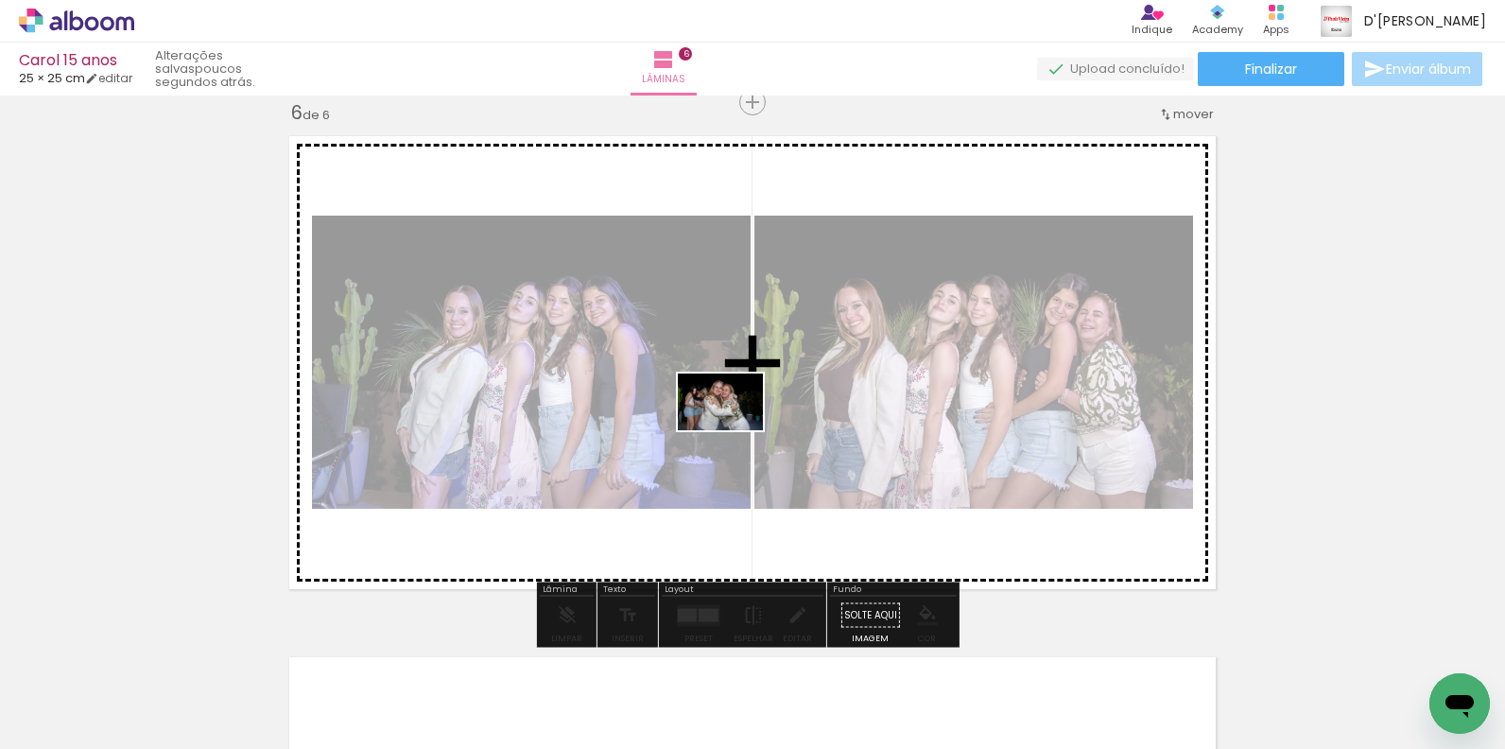
drag, startPoint x: 856, startPoint y: 623, endPoint x: 734, endPoint y: 430, distance: 228.1
click at [734, 430] on quentale-workspace at bounding box center [752, 374] width 1505 height 749
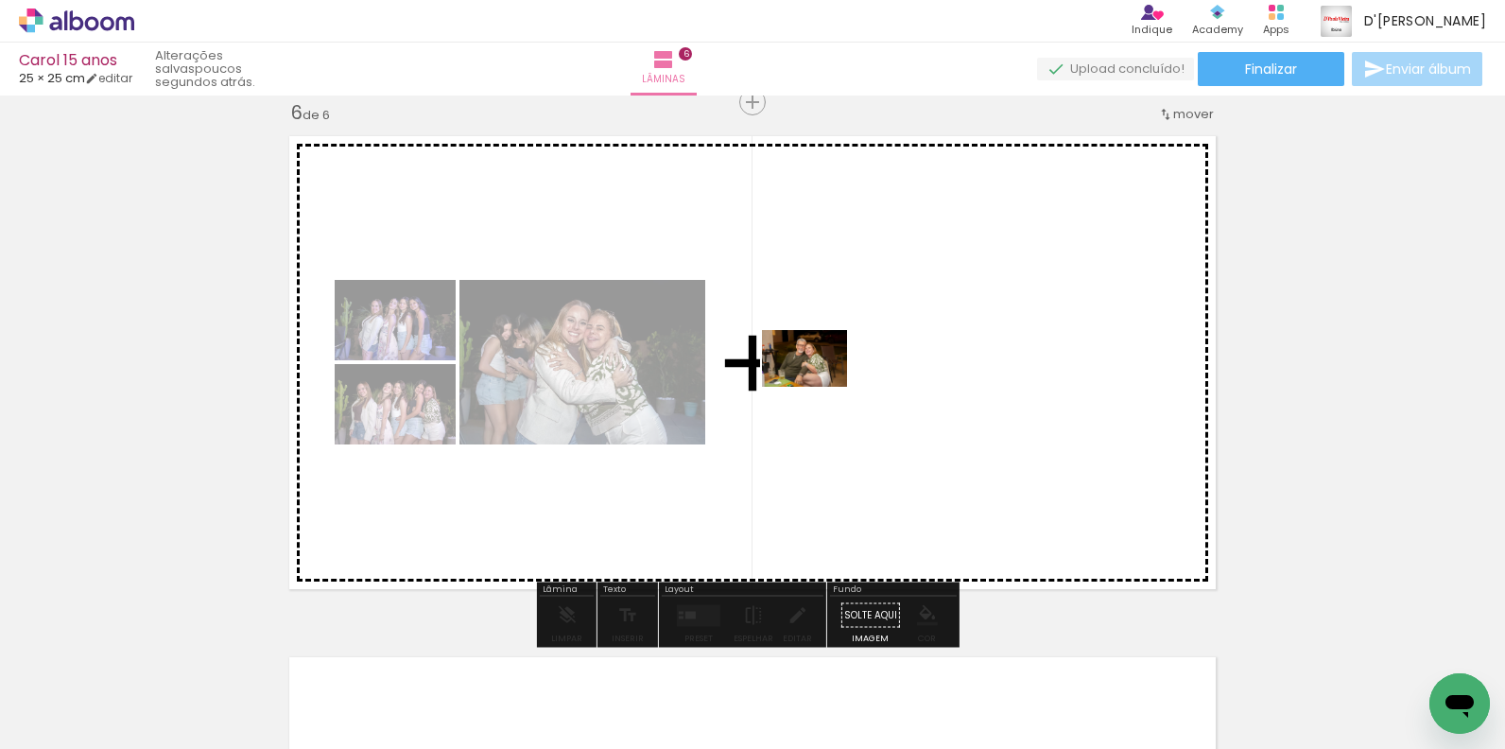
drag, startPoint x: 996, startPoint y: 692, endPoint x: 819, endPoint y: 387, distance: 353.2
click at [819, 387] on quentale-workspace at bounding box center [752, 374] width 1505 height 749
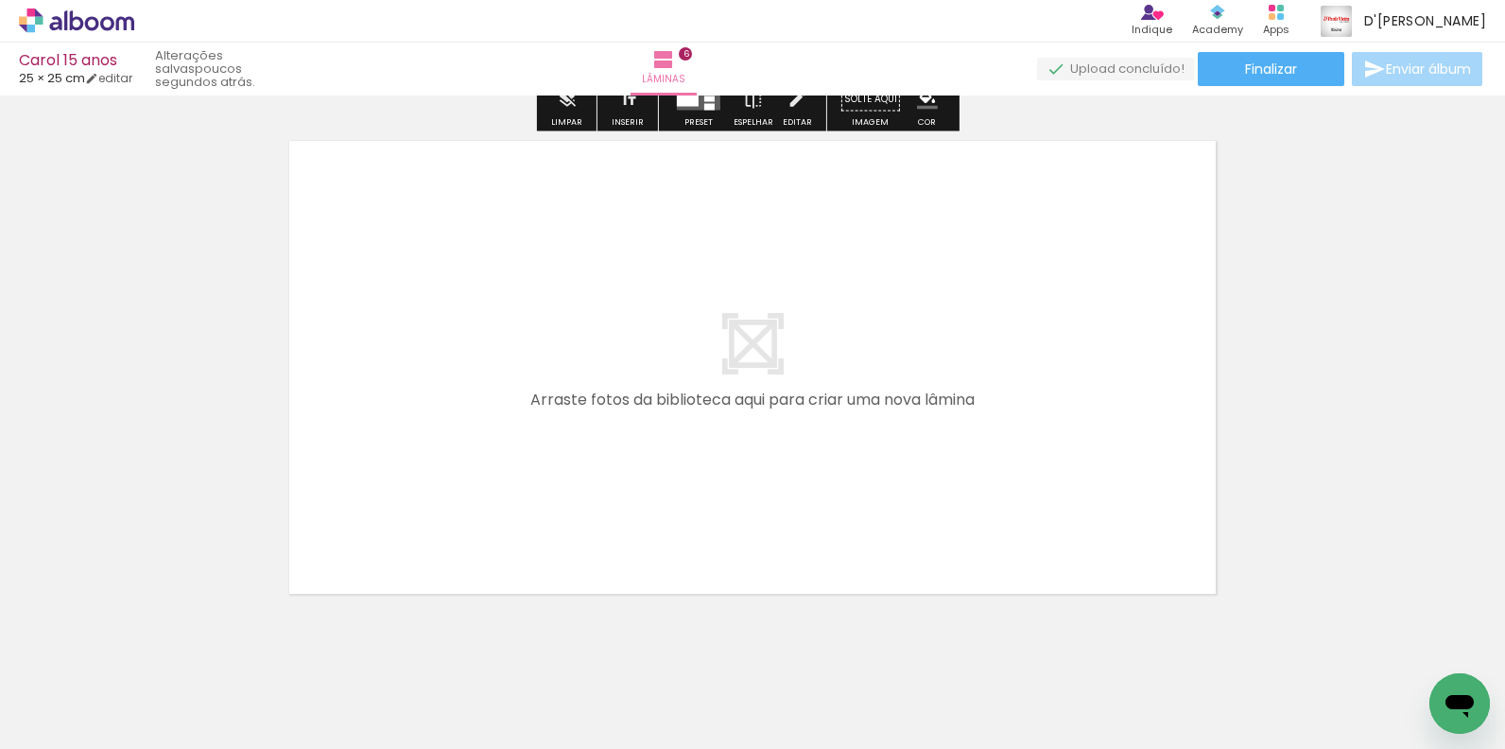
scroll to position [3184, 0]
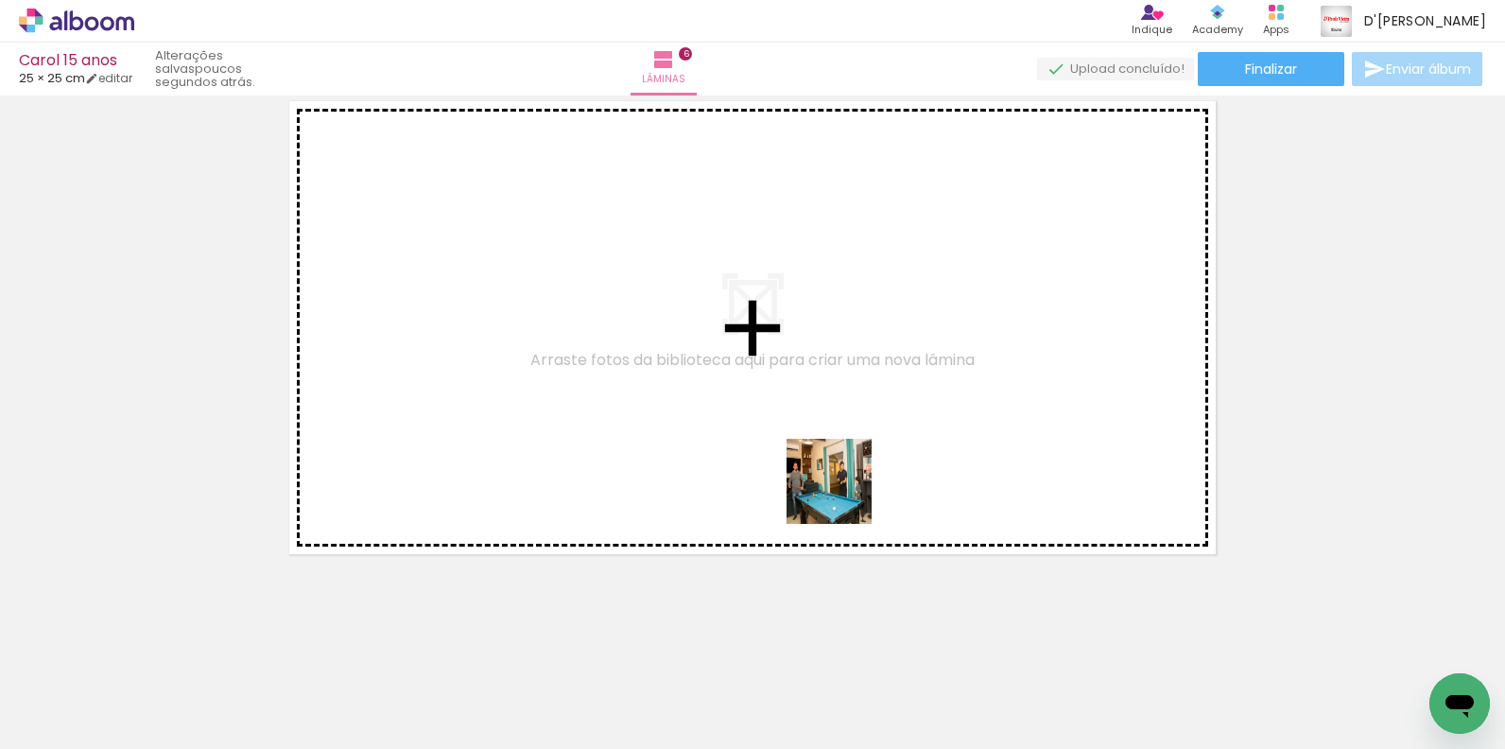
drag, startPoint x: 1120, startPoint y: 710, endPoint x: 843, endPoint y: 495, distance: 350.3
click at [843, 495] on quentale-workspace at bounding box center [752, 374] width 1505 height 749
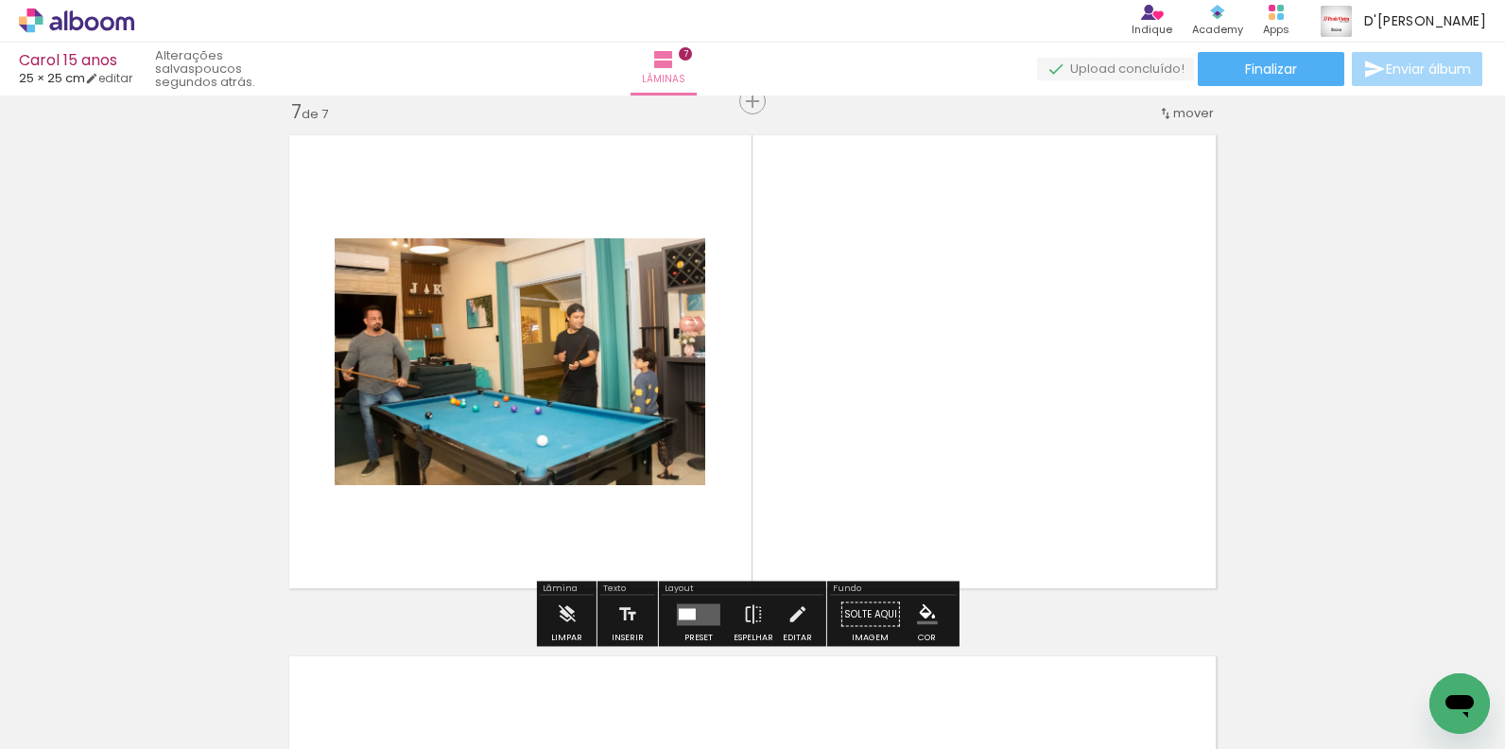
scroll to position [3149, 0]
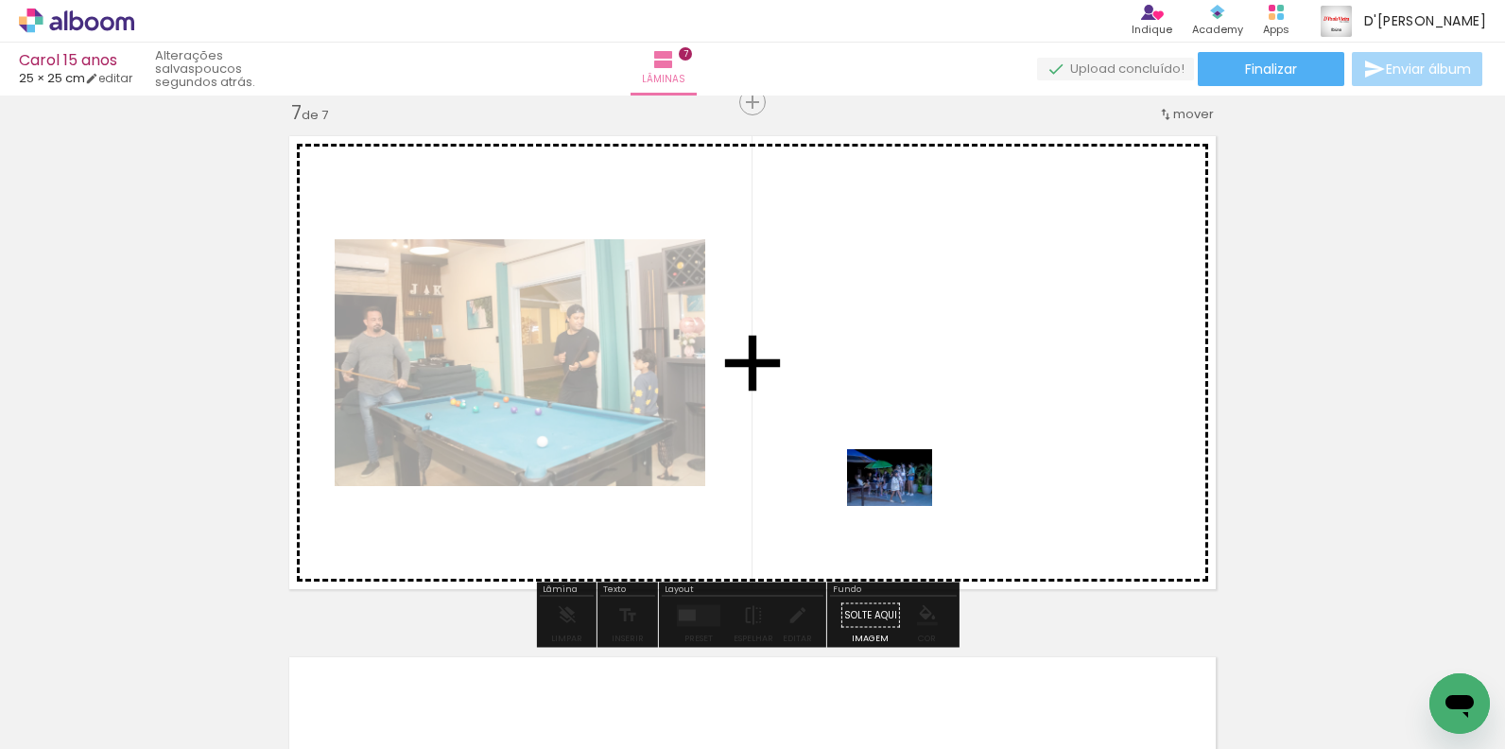
drag, startPoint x: 1193, startPoint y: 687, endPoint x: 904, endPoint y: 506, distance: 341.5
click at [904, 506] on quentale-workspace at bounding box center [752, 374] width 1505 height 749
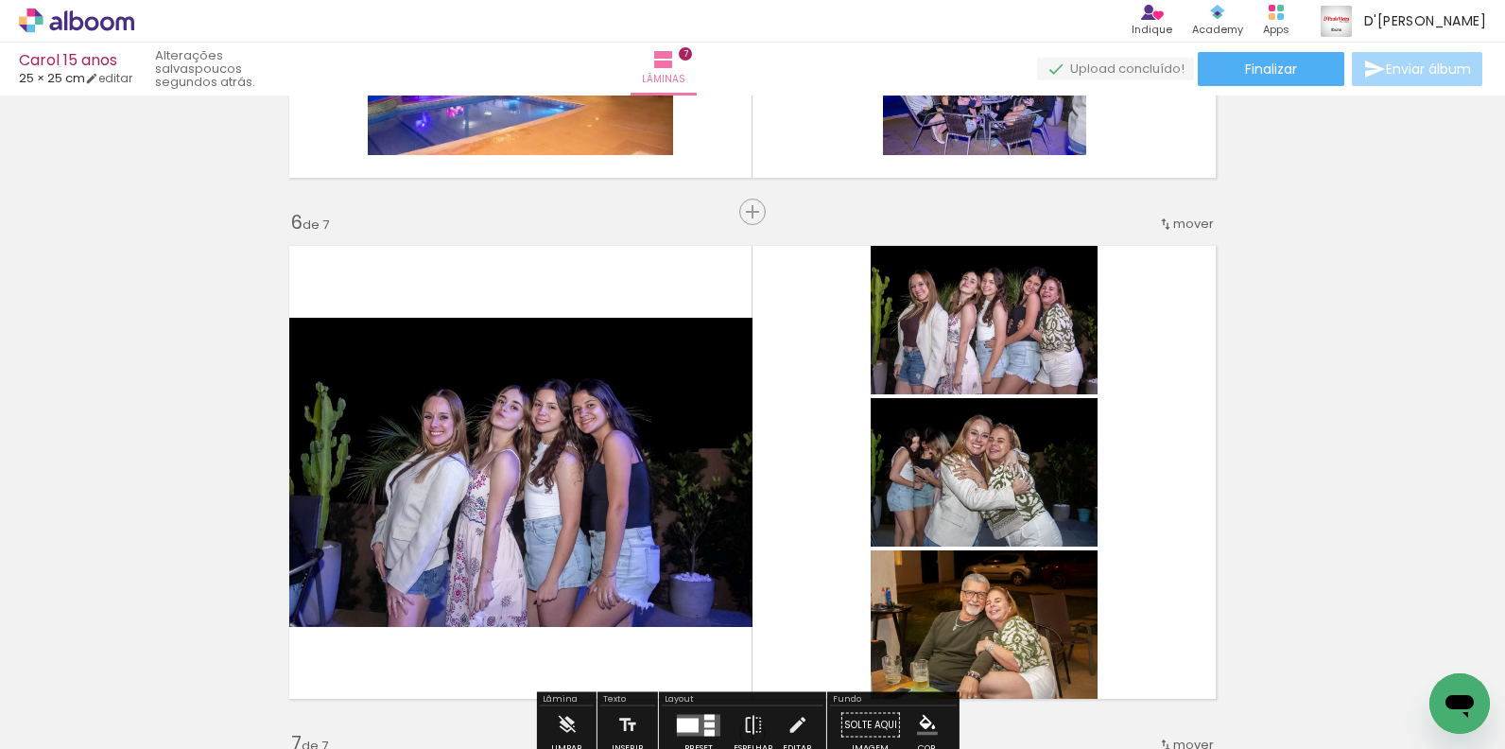
scroll to position [2204, 0]
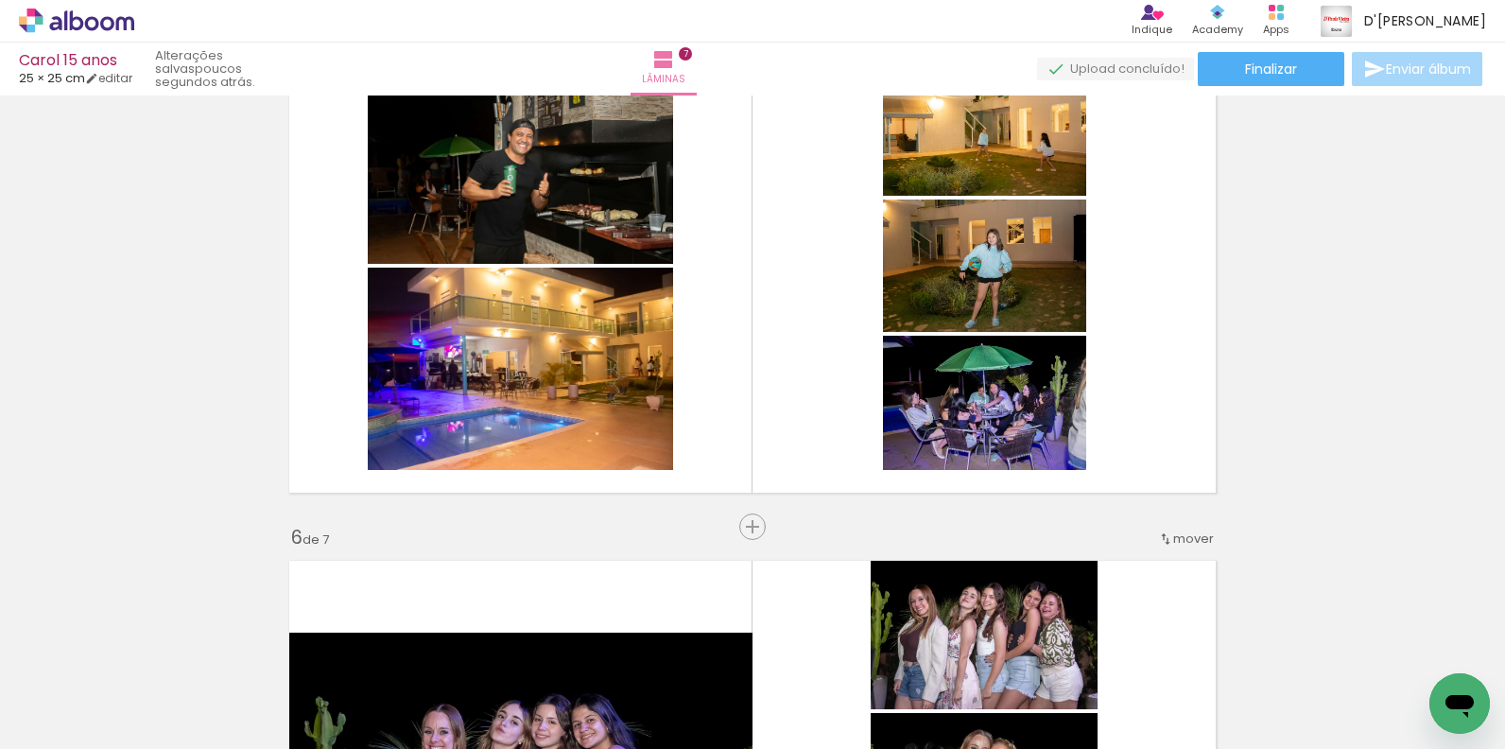
click at [1183, 531] on span "mover" at bounding box center [1193, 538] width 41 height 18
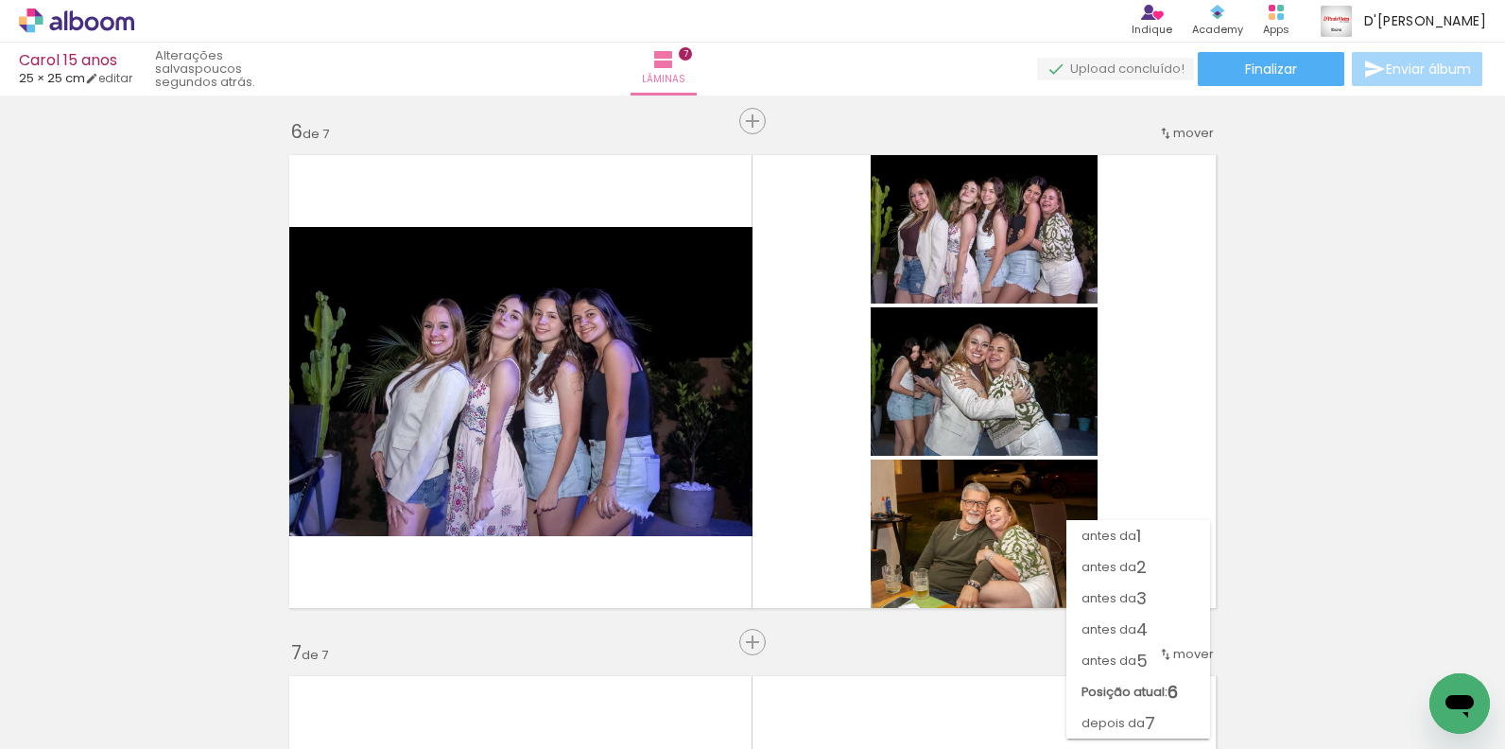
scroll to position [2590, 0]
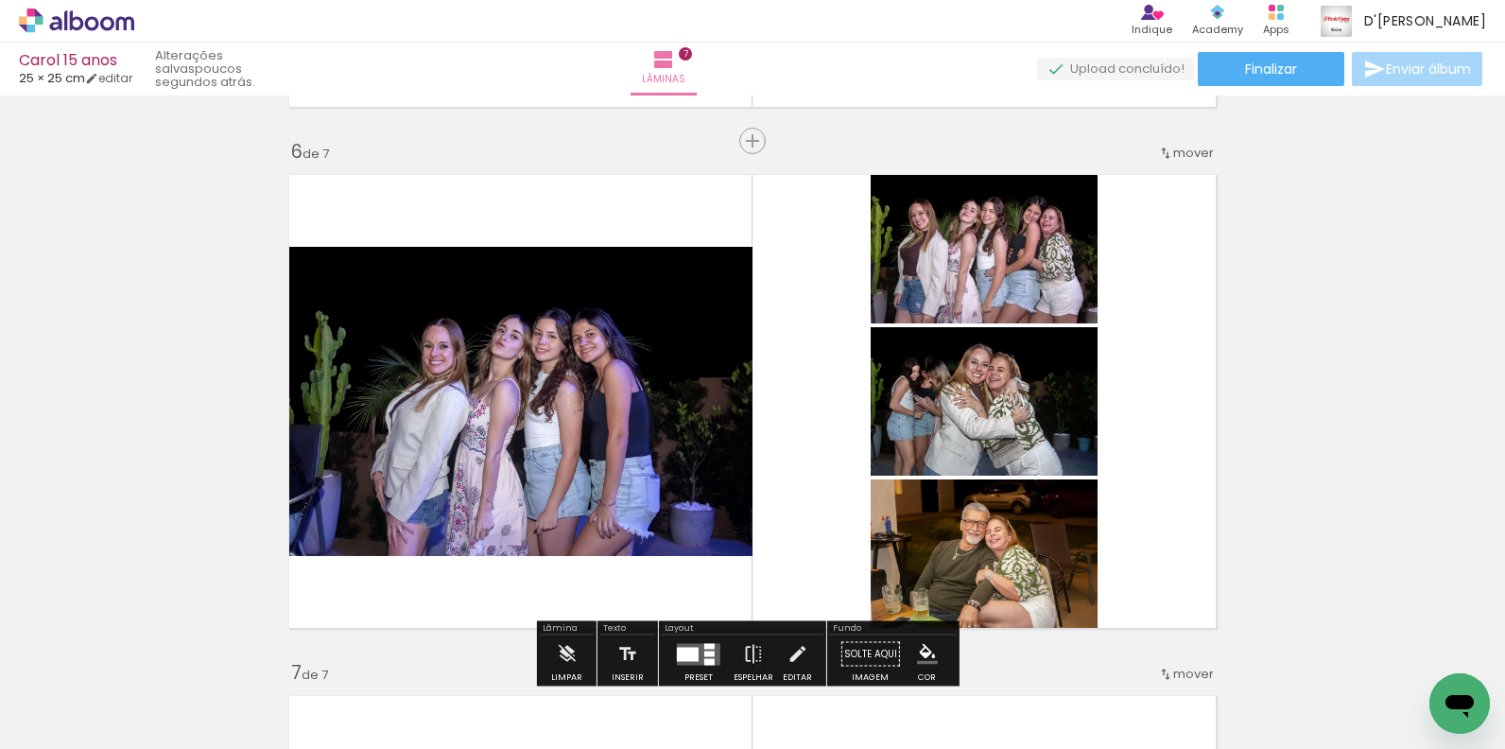
click at [1173, 152] on span "mover" at bounding box center [1193, 153] width 41 height 18
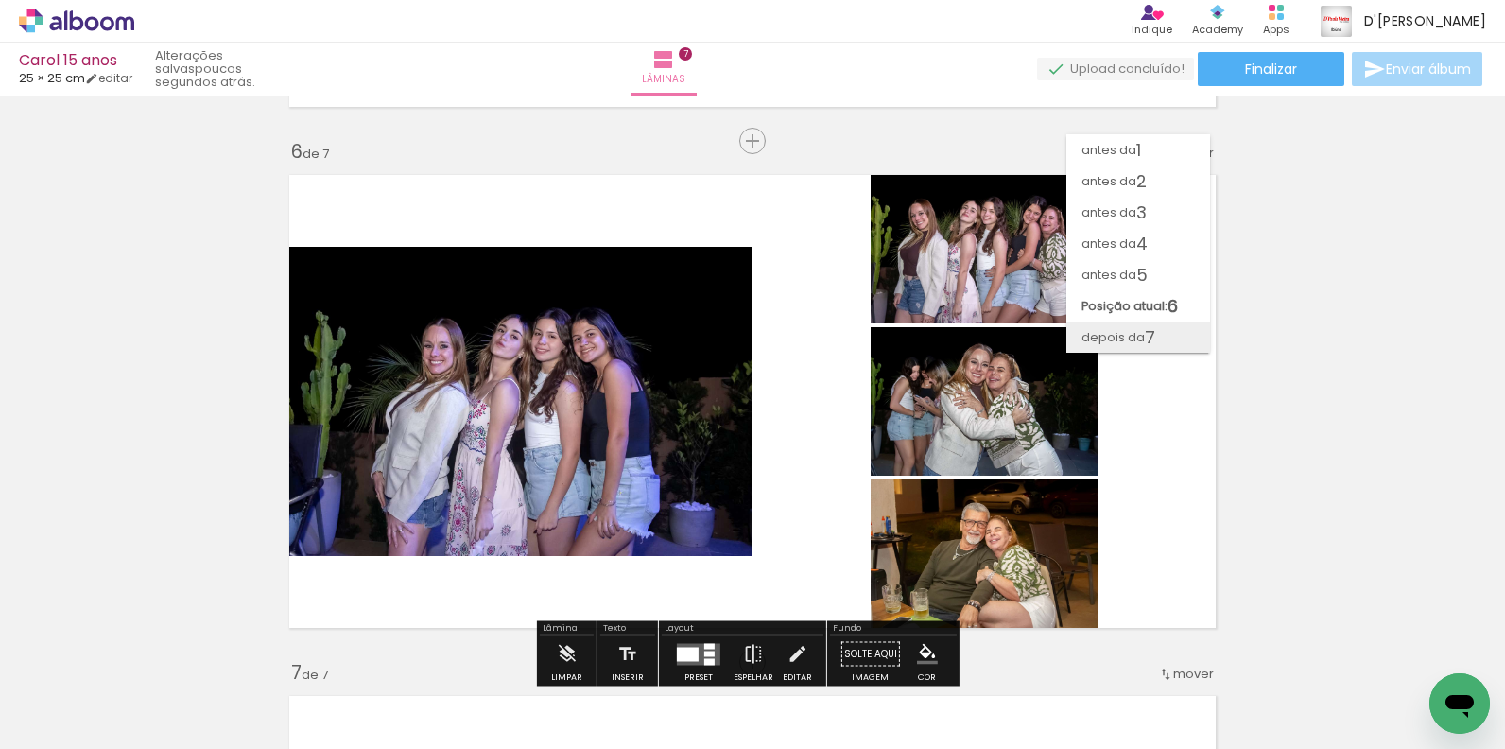
click at [1130, 333] on span "depois da" at bounding box center [1112, 336] width 63 height 31
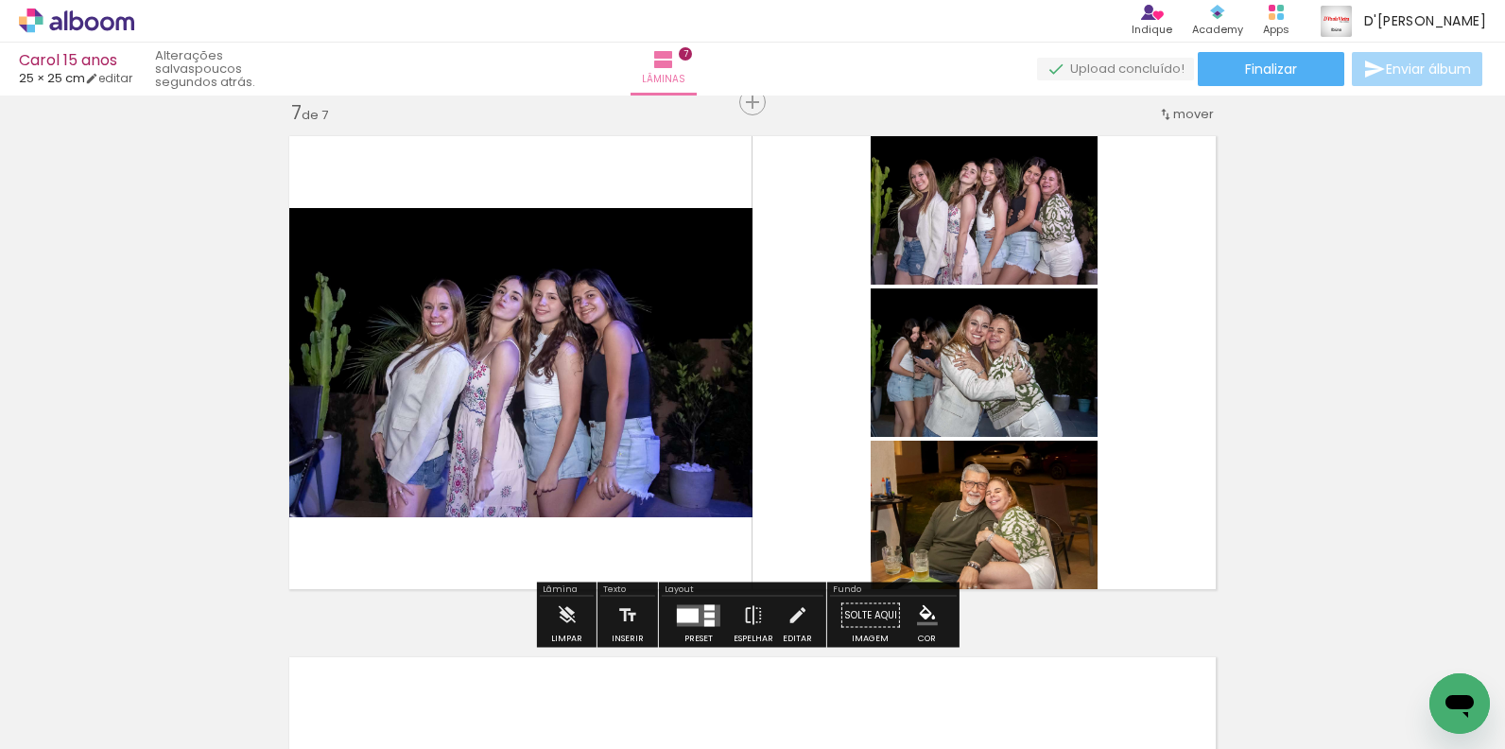
scroll to position [2834, 0]
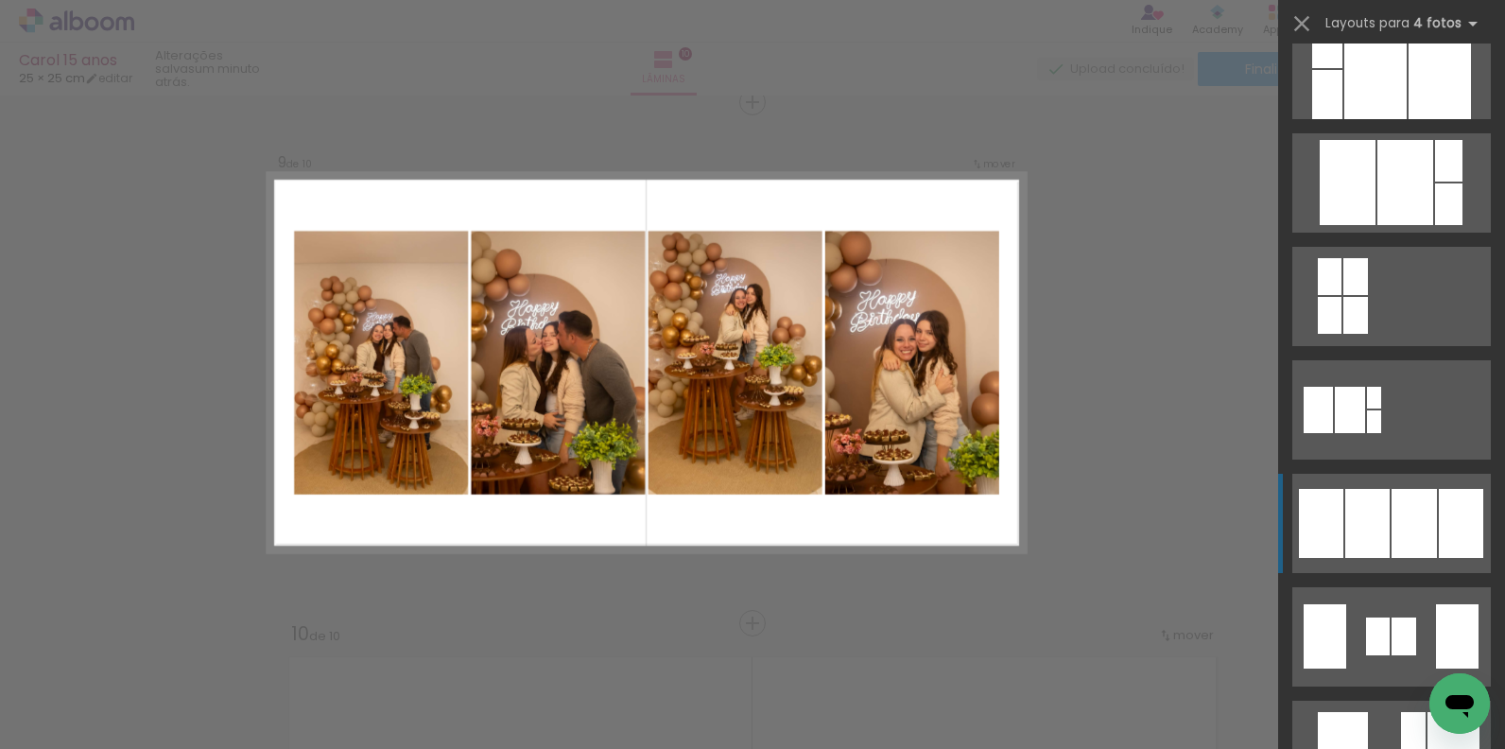
scroll to position [0, 3962]
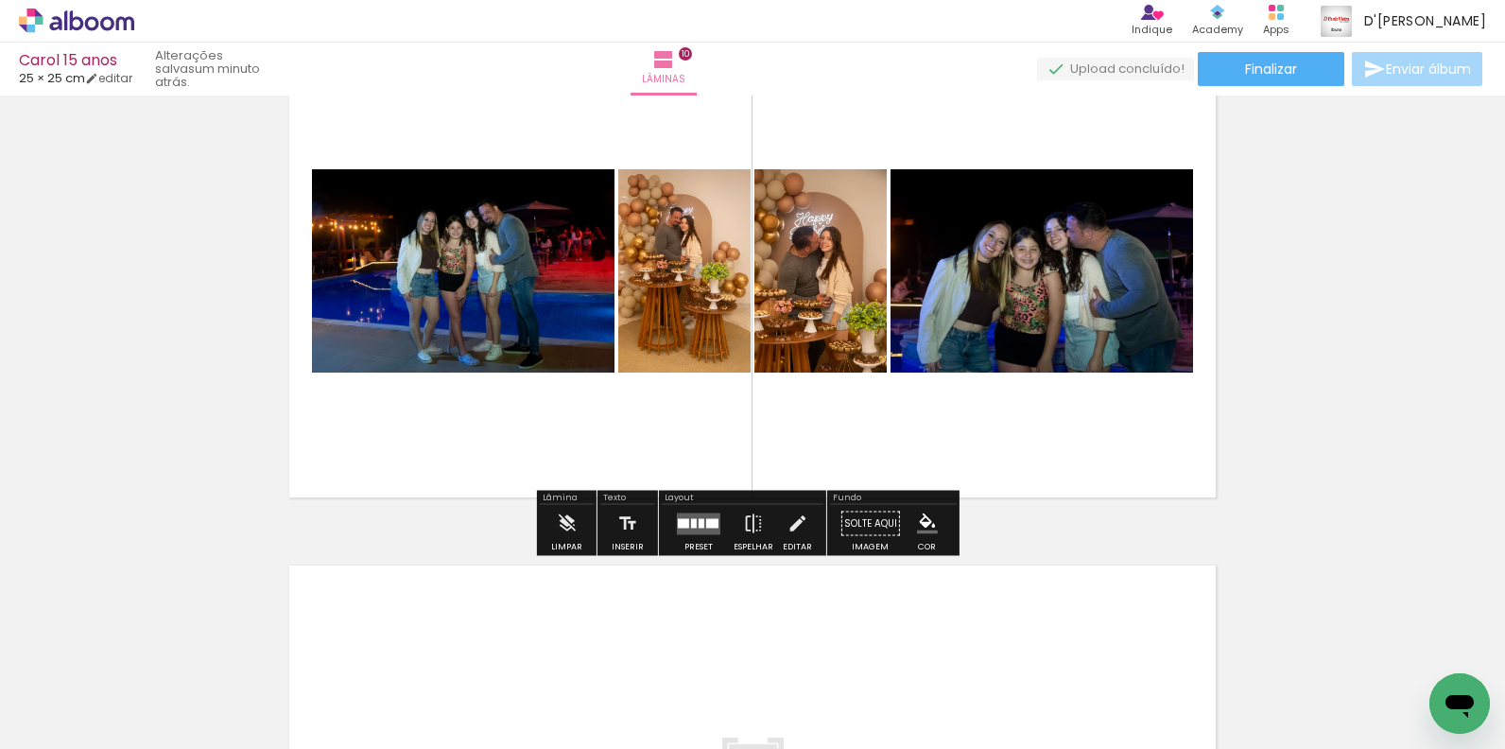
scroll to position [4821, 0]
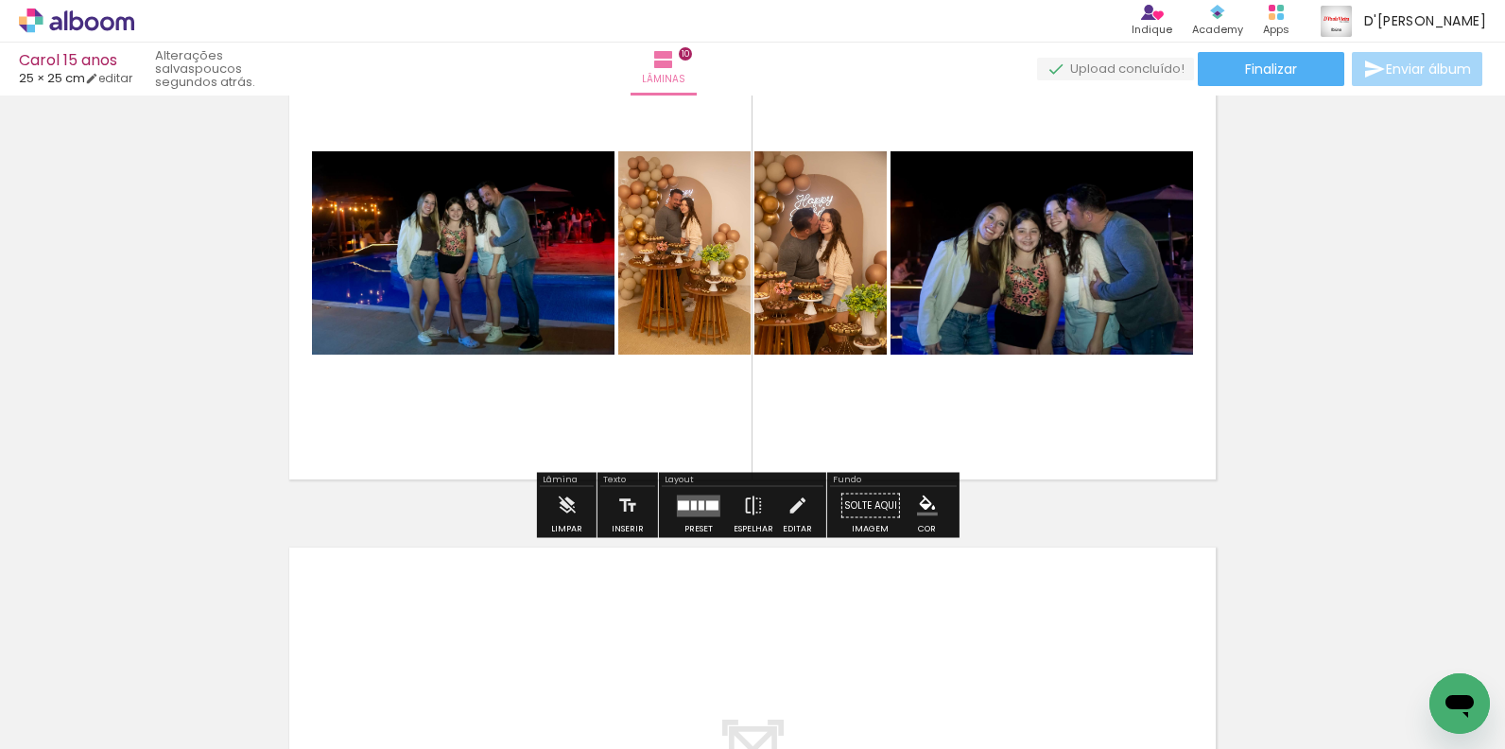
click at [708, 515] on quentale-layouter at bounding box center [698, 505] width 43 height 22
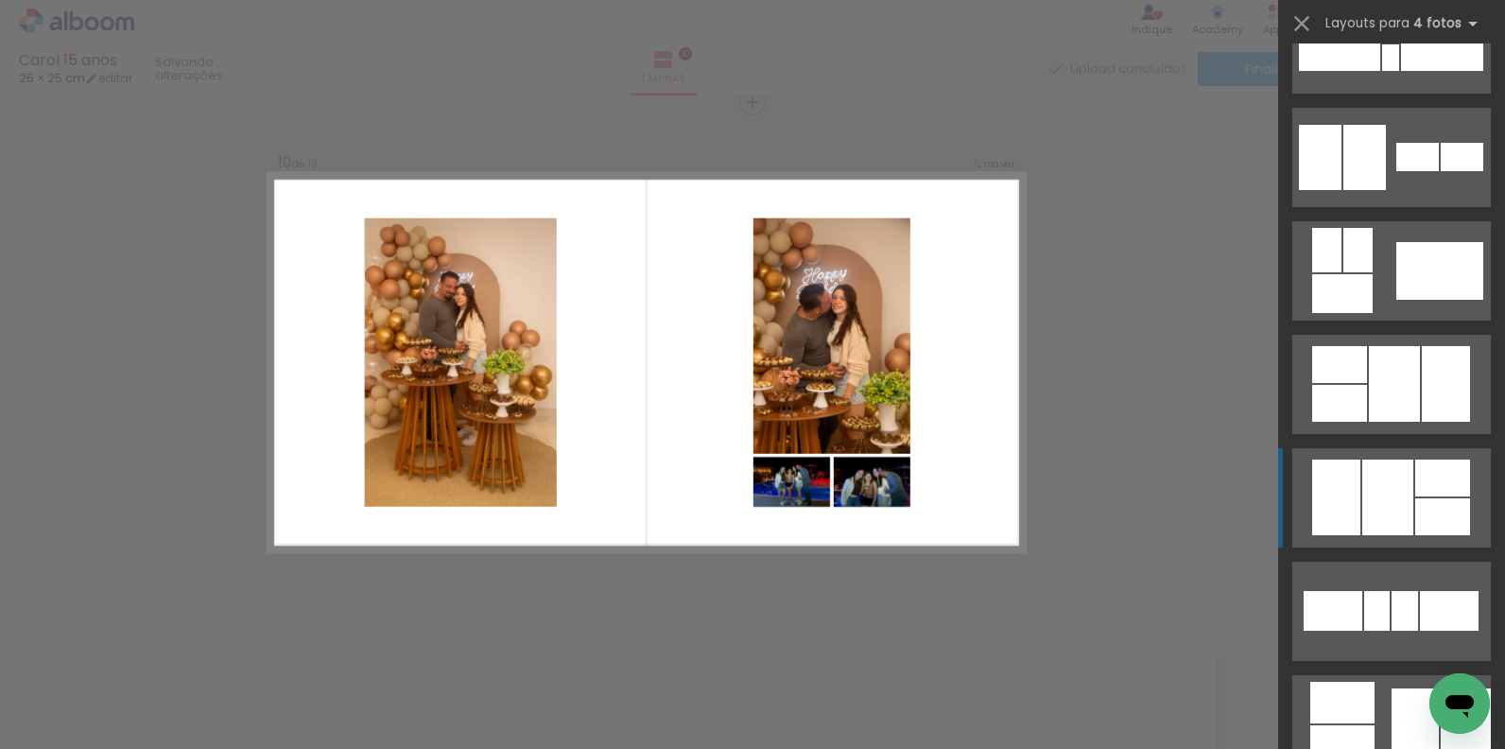
scroll to position [945, 0]
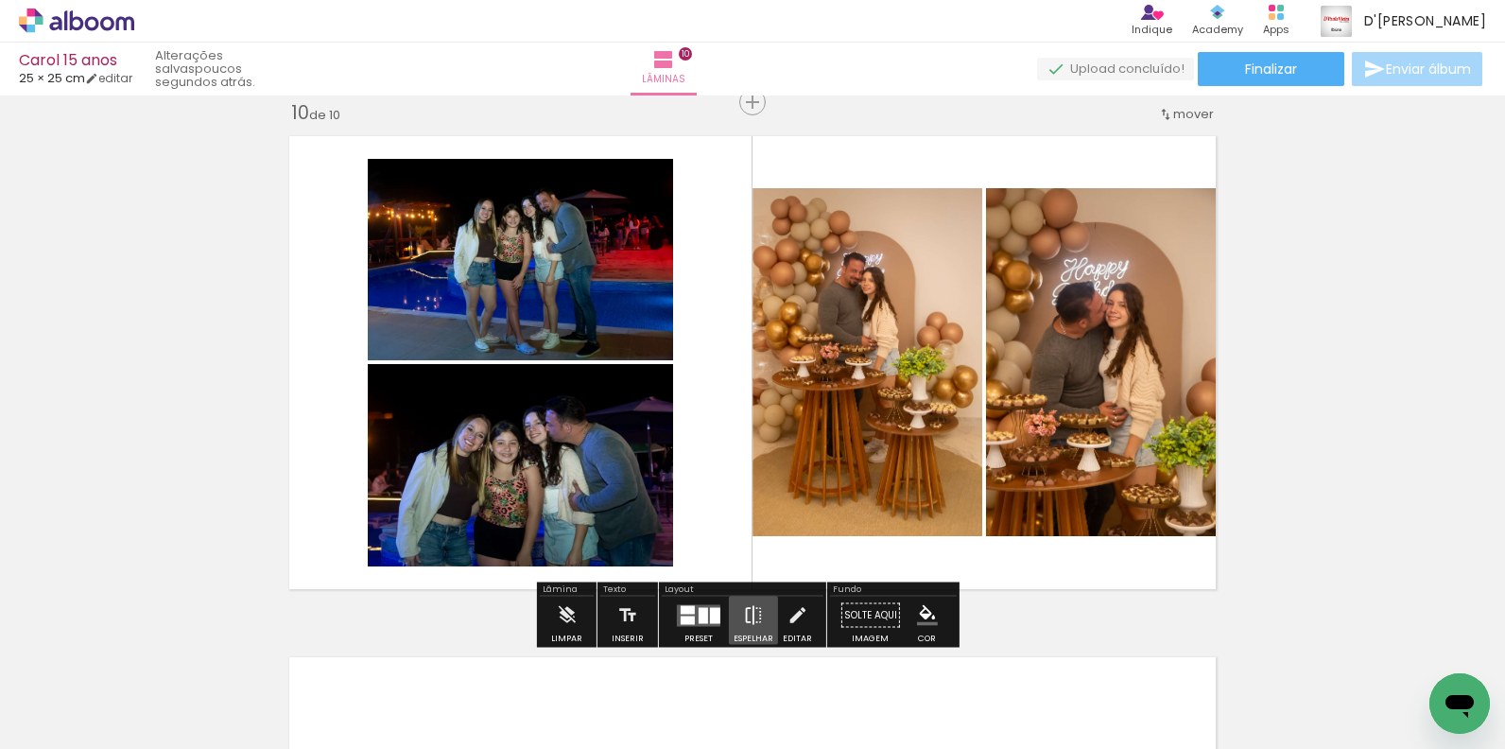
click at [751, 619] on iron-icon at bounding box center [753, 615] width 21 height 38
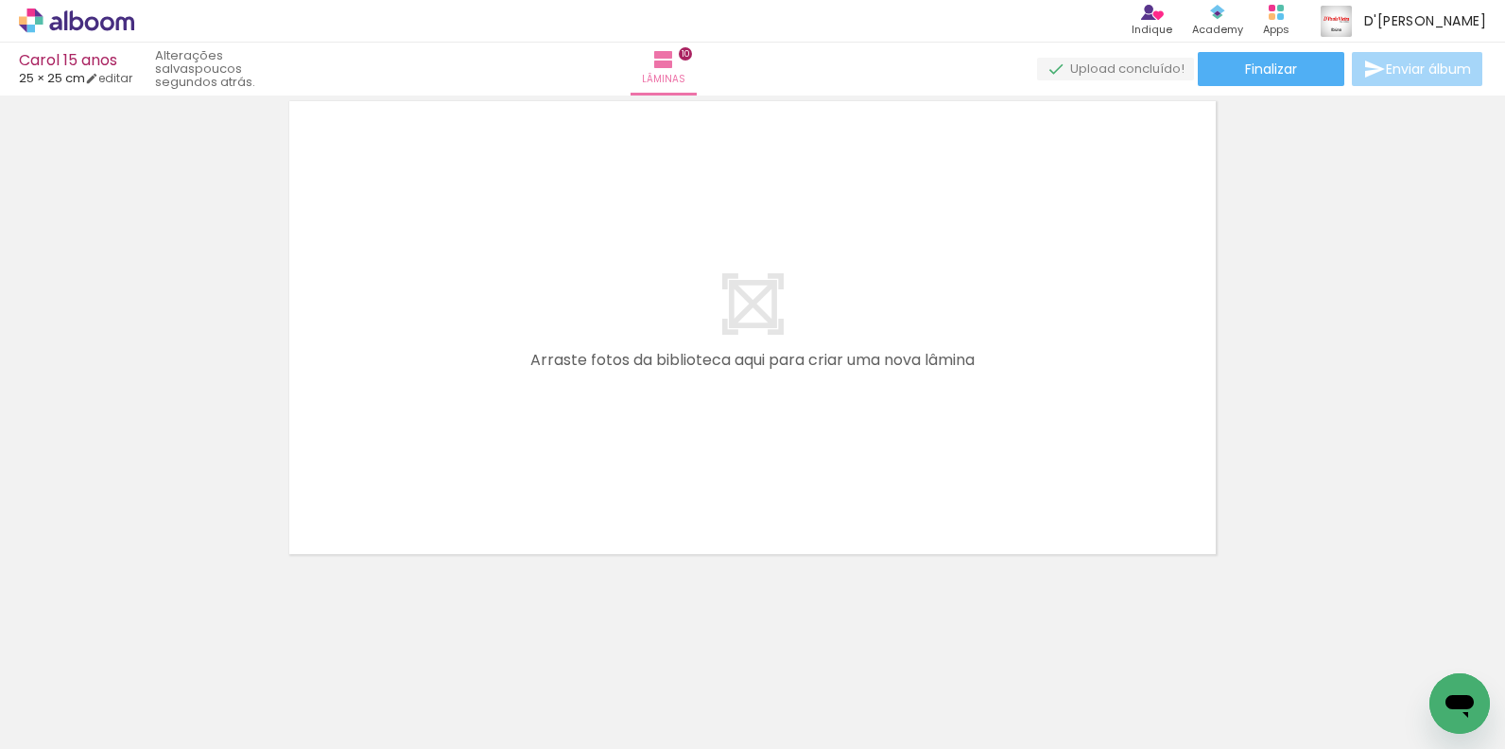
scroll to position [0, 4680]
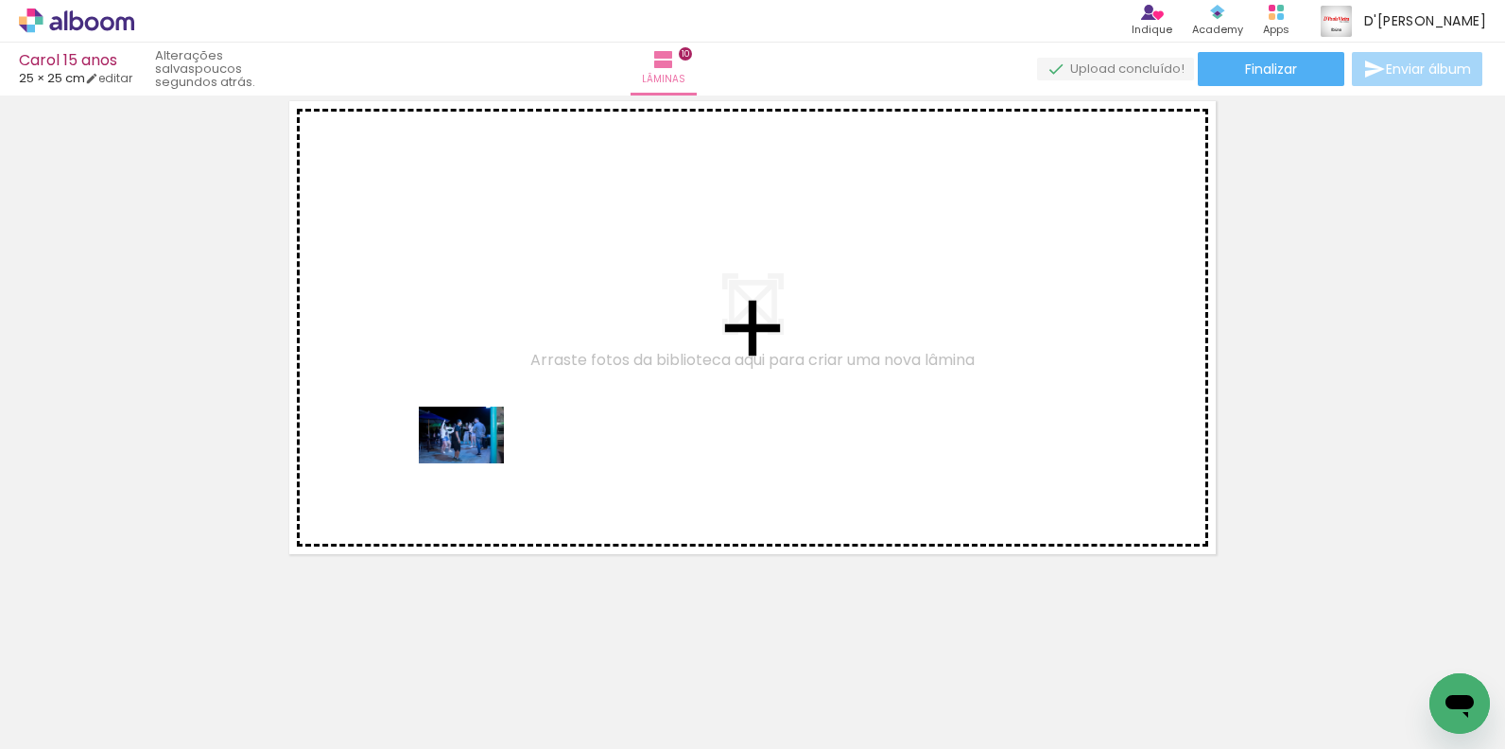
drag, startPoint x: 565, startPoint y: 690, endPoint x: 475, endPoint y: 463, distance: 244.0
click at [475, 463] on quentale-workspace at bounding box center [752, 374] width 1505 height 749
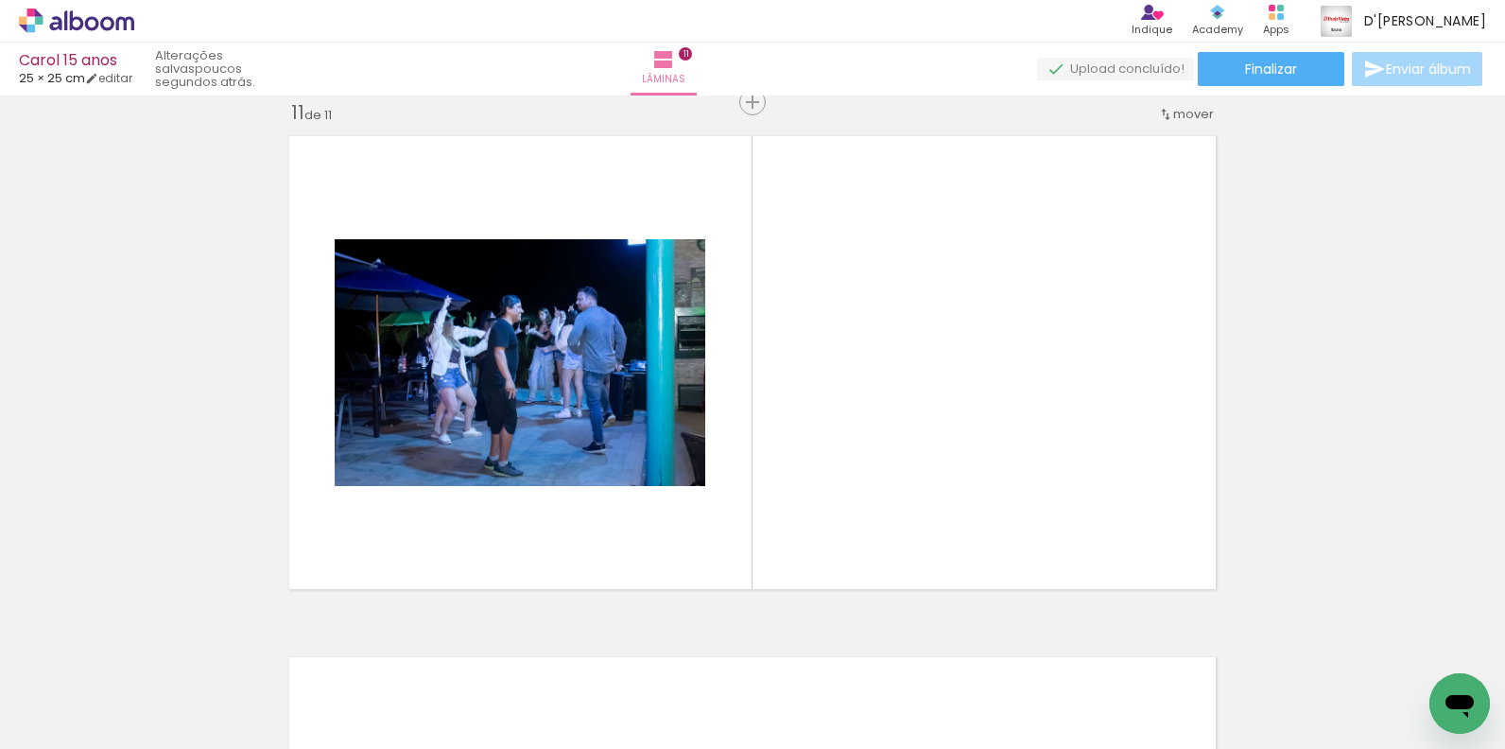
scroll to position [5233, 0]
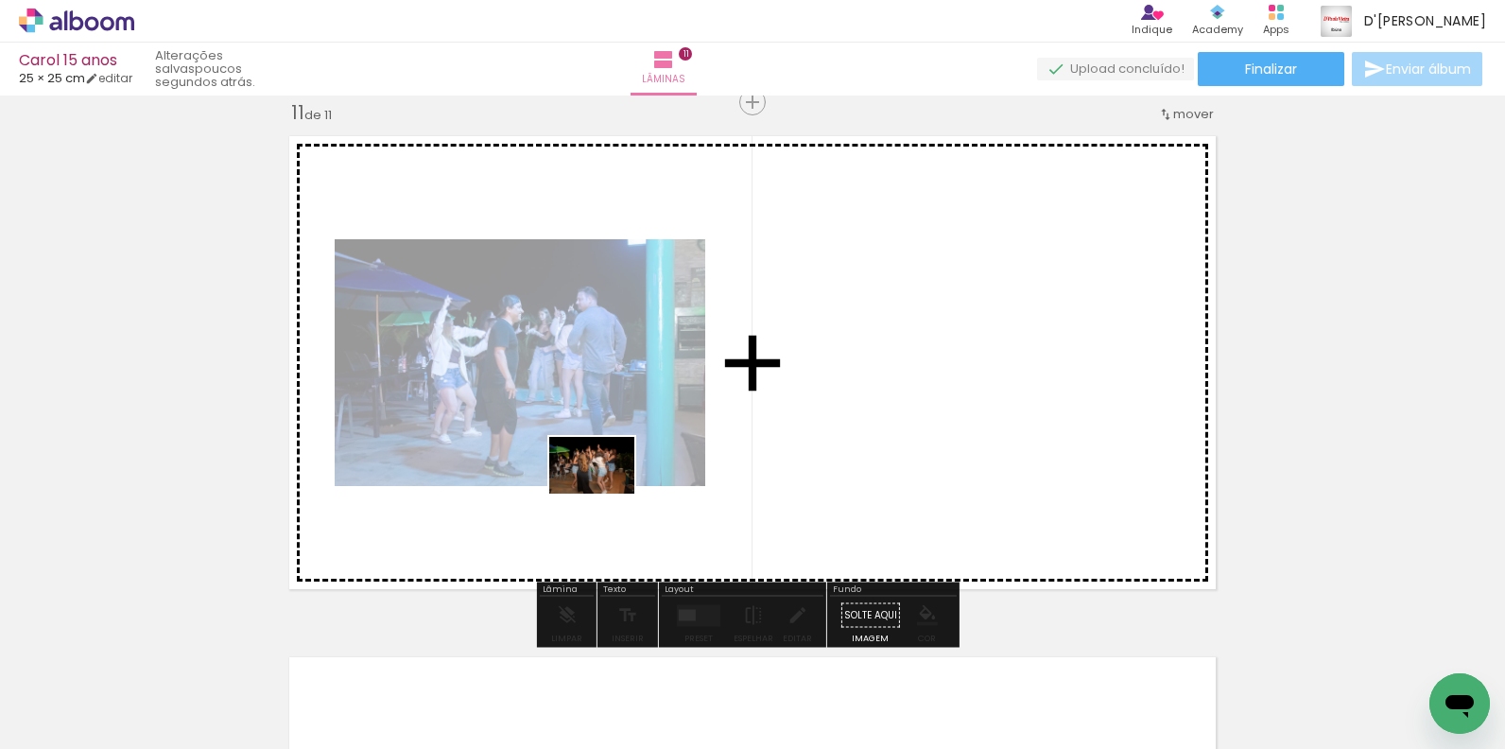
drag, startPoint x: 710, startPoint y: 700, endPoint x: 606, endPoint y: 493, distance: 231.6
click at [606, 493] on quentale-workspace at bounding box center [752, 374] width 1505 height 749
